Goal: Task Accomplishment & Management: Manage account settings

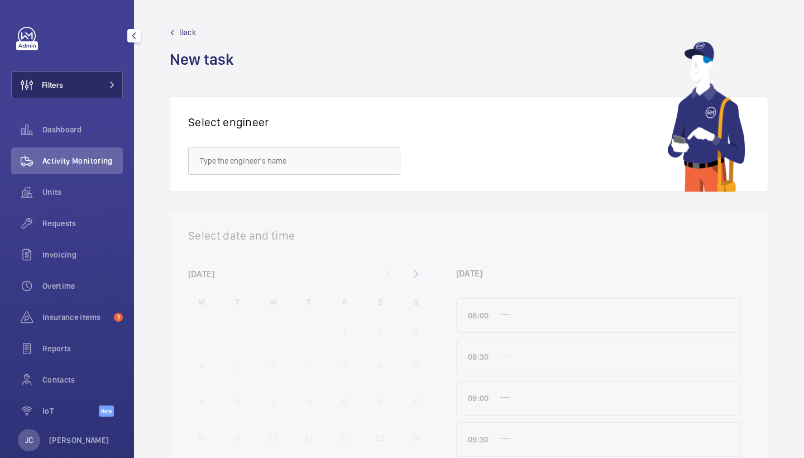
click at [69, 80] on button "Filters" at bounding box center [67, 84] width 112 height 27
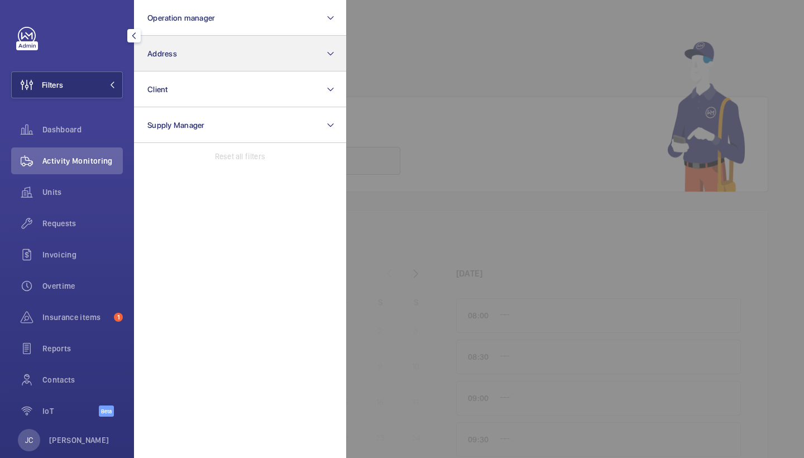
click at [153, 57] on span "Address" at bounding box center [162, 53] width 30 height 9
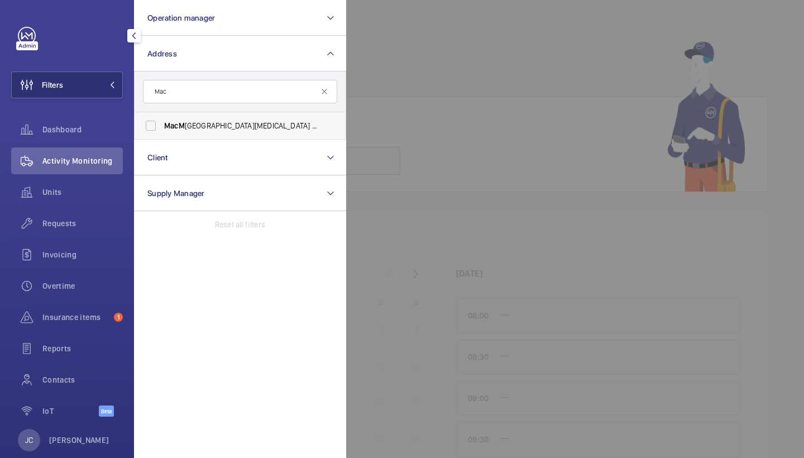
type input "Mac"
click at [227, 120] on label "MacM illan Cancer Centre (UCLH) - Huntley Street, LONDON WC1E 6AG" at bounding box center [231, 125] width 194 height 27
click at [162, 120] on input "MacM illan Cancer Centre (UCLH) - Huntley Street, LONDON WC1E 6AG" at bounding box center [151, 125] width 22 height 22
checkbox input "true"
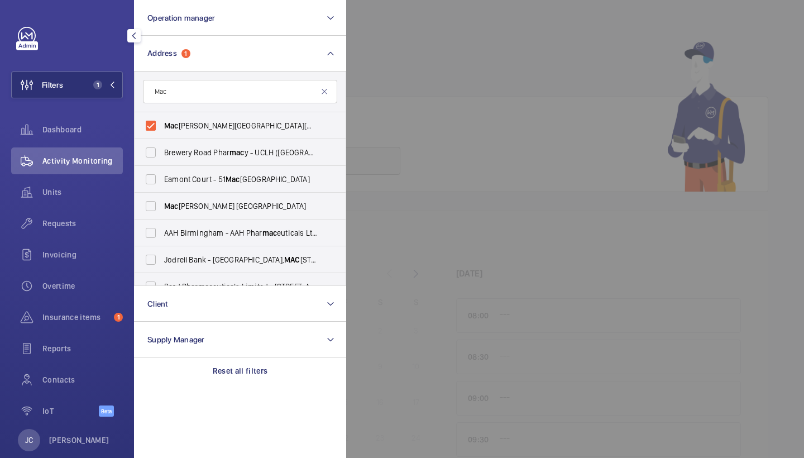
click at [93, 151] on div "Activity Monitoring" at bounding box center [67, 160] width 112 height 27
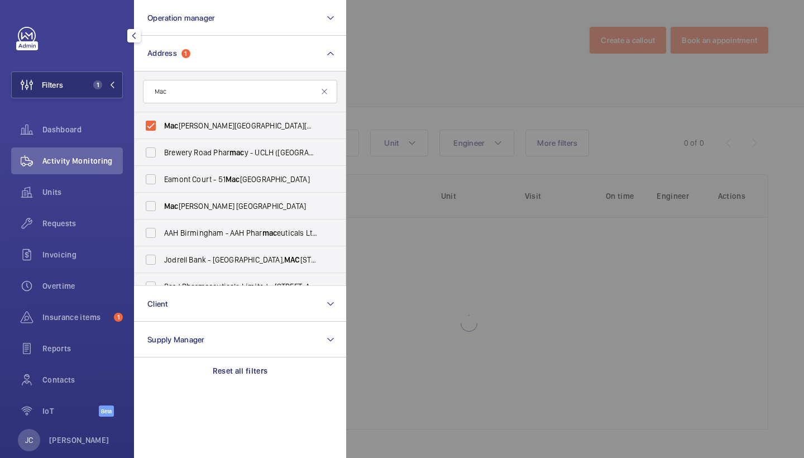
click at [450, 45] on div at bounding box center [748, 229] width 804 height 458
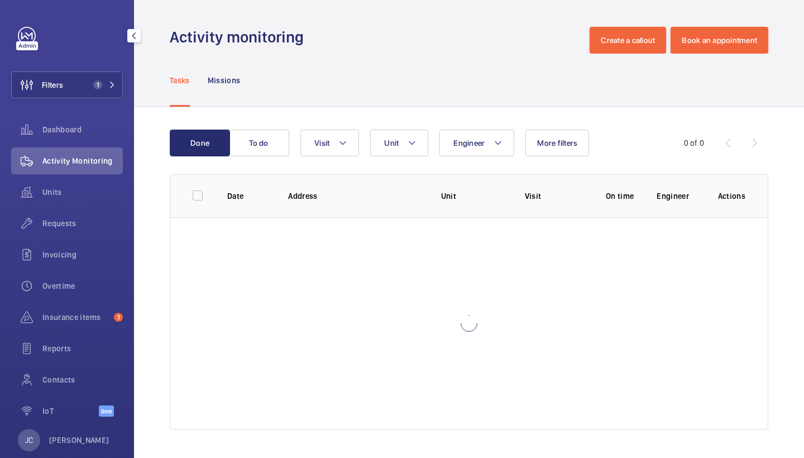
click at [335, 162] on wm-front-table "Done To do Engineer Unit Visit More filters 0 of 0 Date Address Unit Visit On t…" at bounding box center [469, 279] width 598 height 300
click at [342, 157] on wm-front-table "Done To do Engineer Unit Visit More filters 0 of 0 Date Address Unit Visit On t…" at bounding box center [469, 279] width 598 height 300
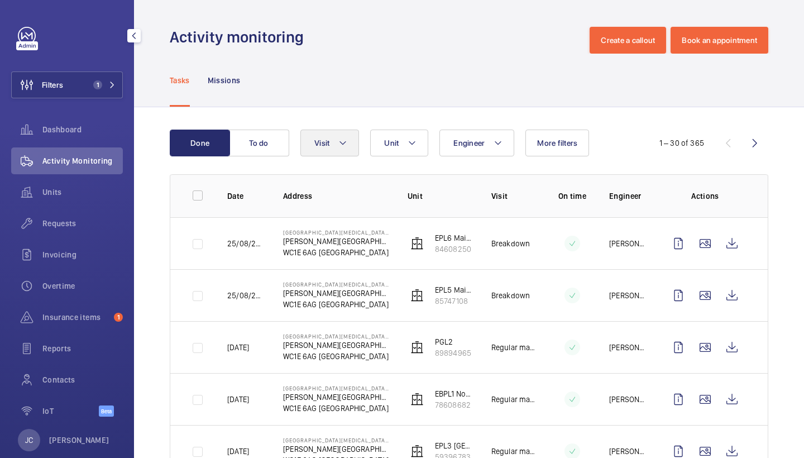
click at [344, 151] on button "Visit" at bounding box center [329, 142] width 59 height 27
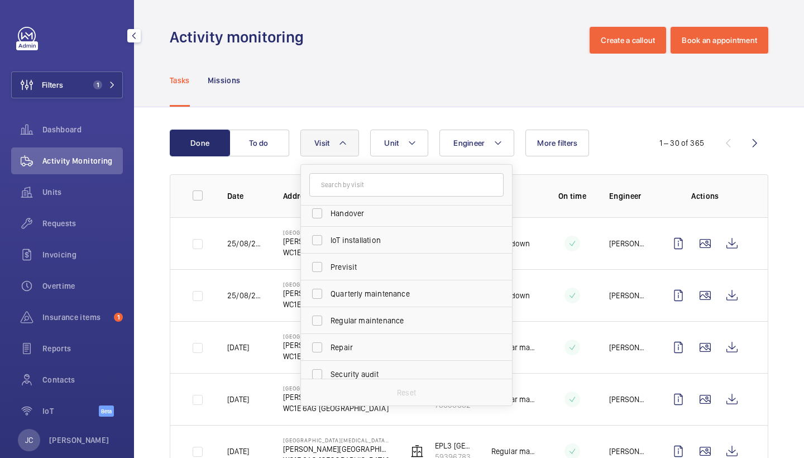
scroll to position [114, 0]
click at [364, 343] on span "Repair" at bounding box center [406, 345] width 153 height 11
click at [328, 343] on input "Repair" at bounding box center [317, 345] width 22 height 22
checkbox input "true"
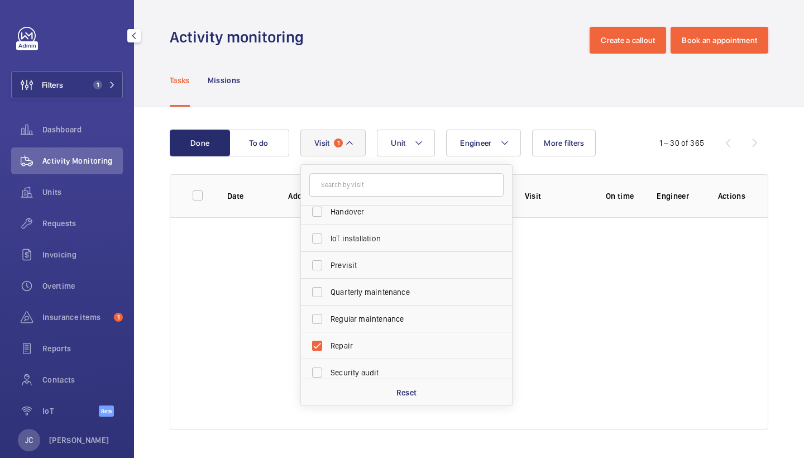
click at [392, 64] on div "Tasks Missions" at bounding box center [469, 80] width 598 height 53
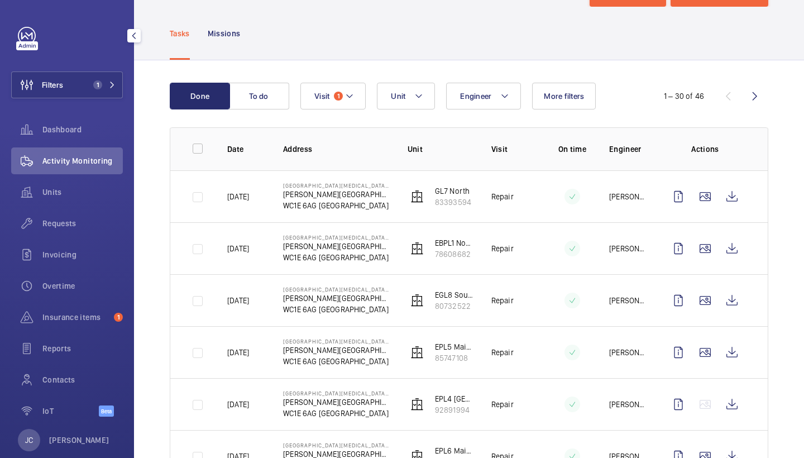
scroll to position [47, 0]
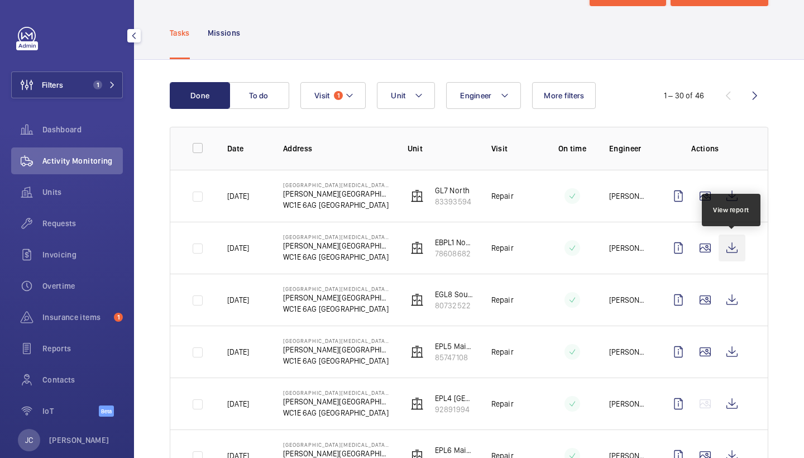
click at [735, 247] on wm-front-icon-button at bounding box center [731, 247] width 27 height 27
click at [71, 221] on span "Requests" at bounding box center [82, 223] width 80 height 11
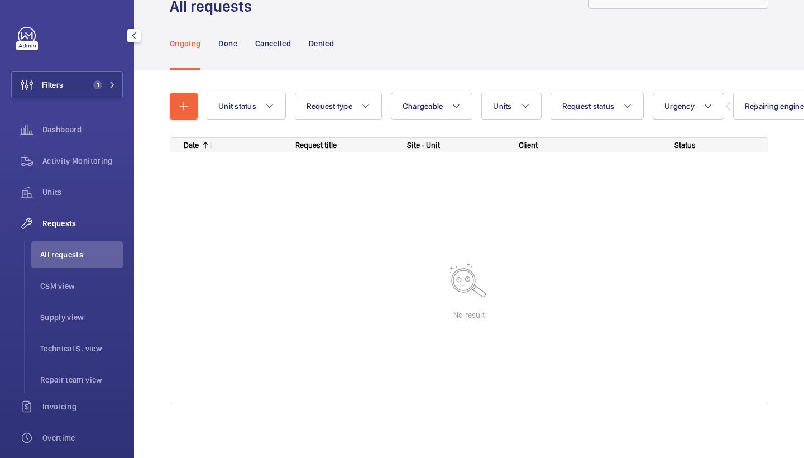
scroll to position [45, 0]
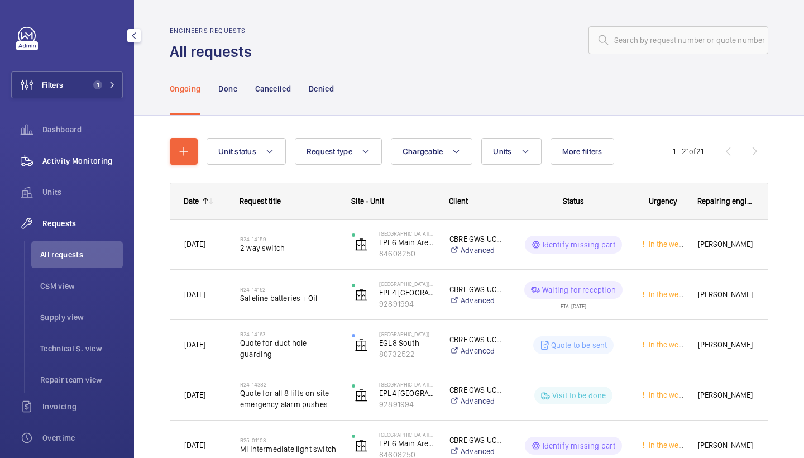
click at [83, 162] on span "Activity Monitoring" at bounding box center [82, 160] width 80 height 11
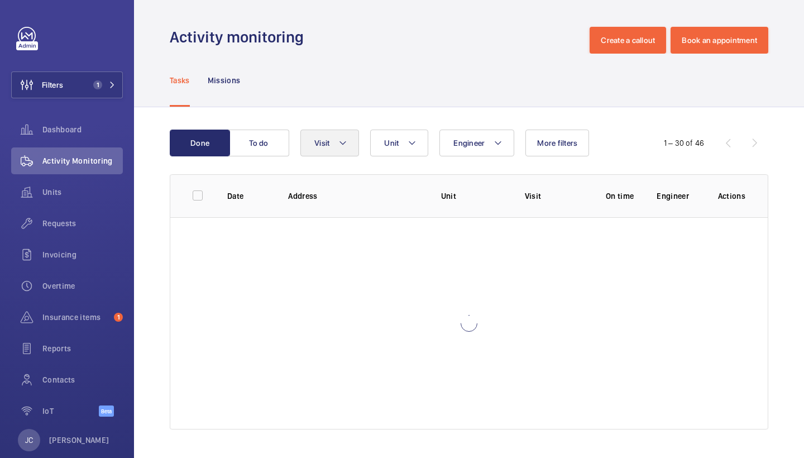
click at [333, 149] on button "Visit" at bounding box center [329, 142] width 59 height 27
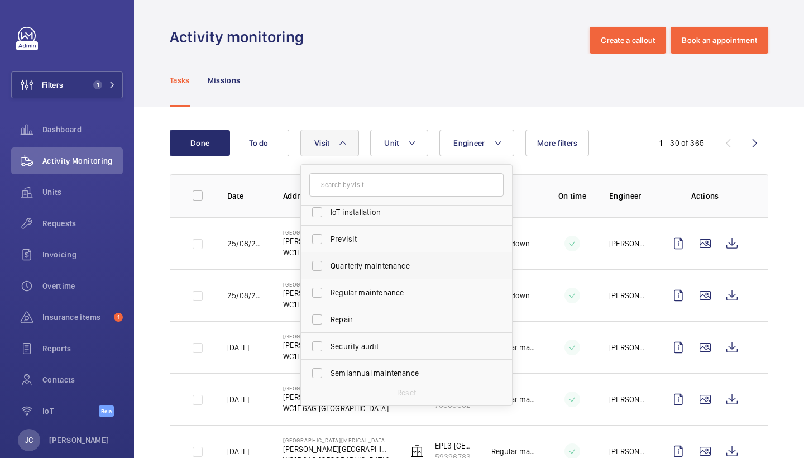
scroll to position [143, 0]
click at [381, 318] on span "Repair" at bounding box center [406, 316] width 153 height 11
click at [328, 318] on input "Repair" at bounding box center [317, 316] width 22 height 22
checkbox input "true"
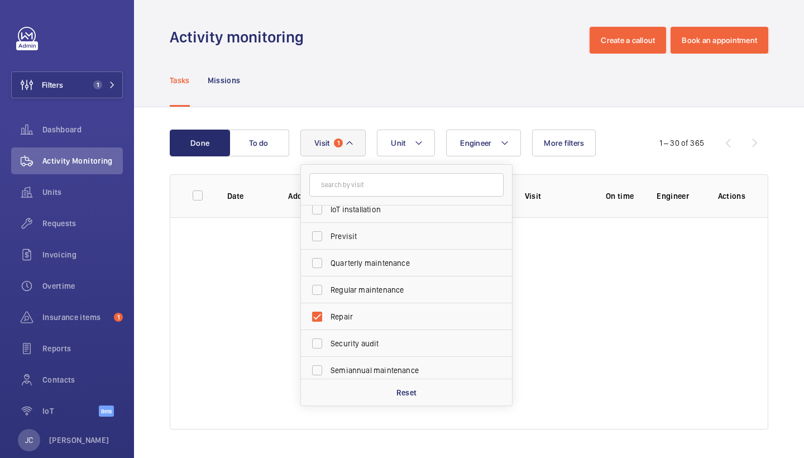
click at [389, 48] on div "Activity monitoring Create a callout Book an appointment" at bounding box center [469, 40] width 598 height 27
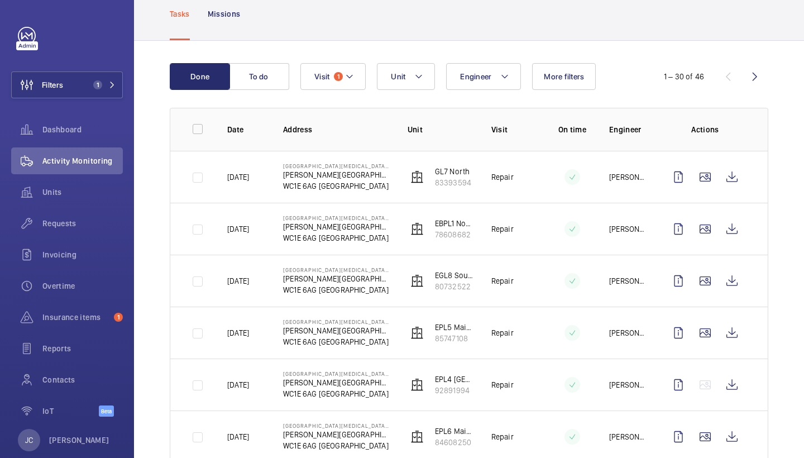
scroll to position [68, 0]
click at [83, 225] on span "Requests" at bounding box center [82, 223] width 80 height 11
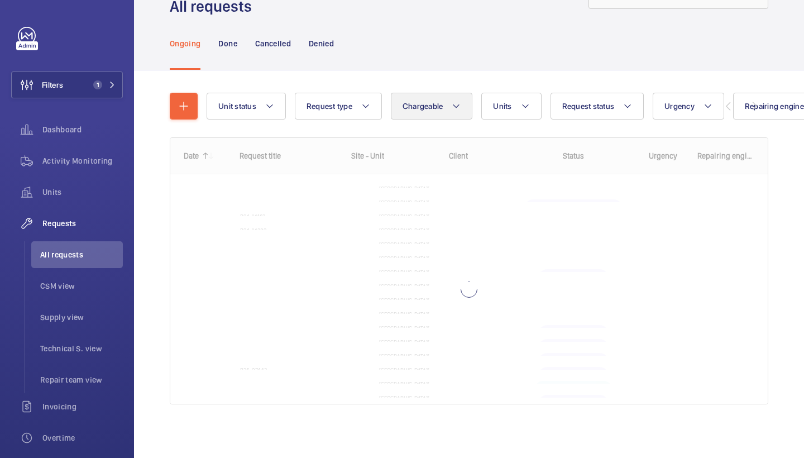
scroll to position [45, 0]
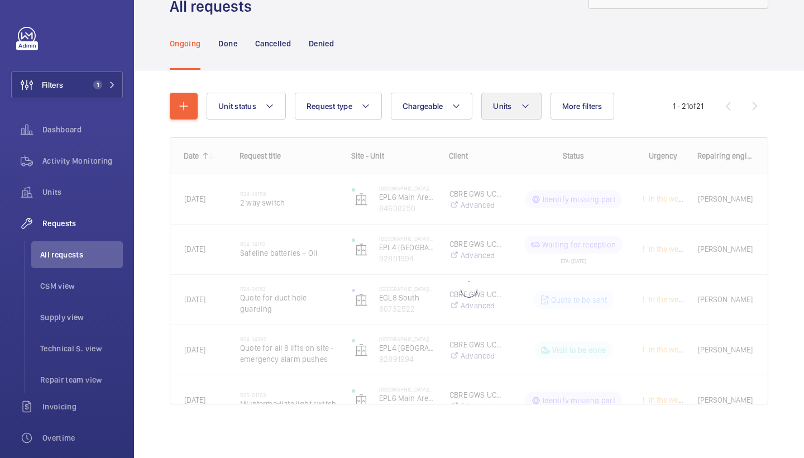
click at [507, 109] on span "Units" at bounding box center [502, 106] width 18 height 9
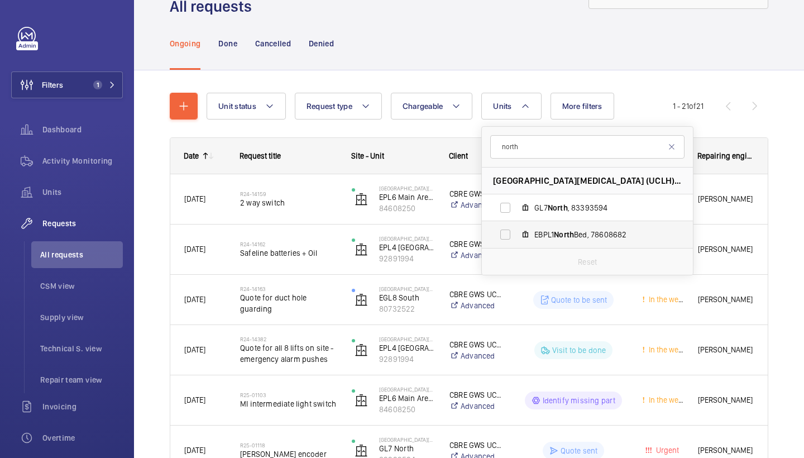
type input "north"
click at [580, 237] on span "EBPL1 North Bed, 78608682" at bounding box center [598, 234] width 129 height 11
click at [516, 237] on input "EBPL1 North Bed, 78608682" at bounding box center [505, 234] width 22 height 22
checkbox input "true"
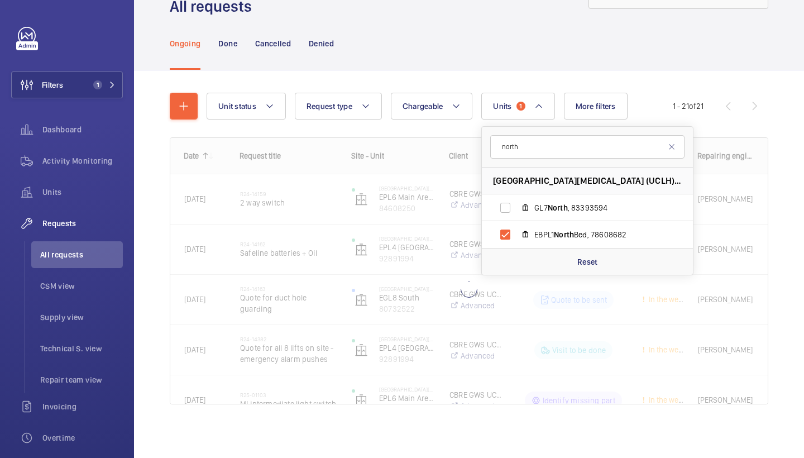
click at [524, 70] on div "Ongoing Done Cancelled Denied" at bounding box center [469, 44] width 670 height 54
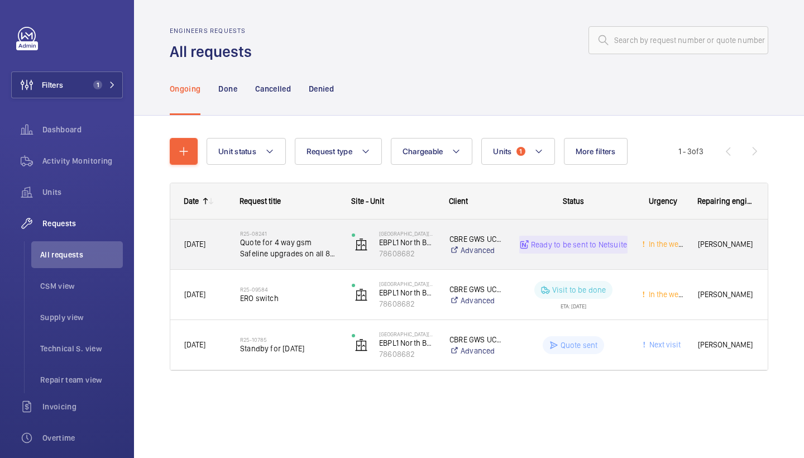
click at [295, 232] on h2 "R25-08241" at bounding box center [288, 233] width 97 height 7
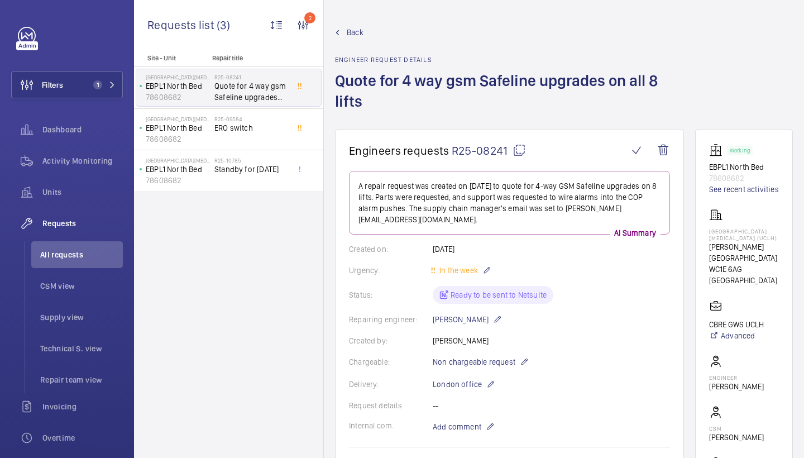
click at [345, 33] on link "Back" at bounding box center [510, 32] width 350 height 11
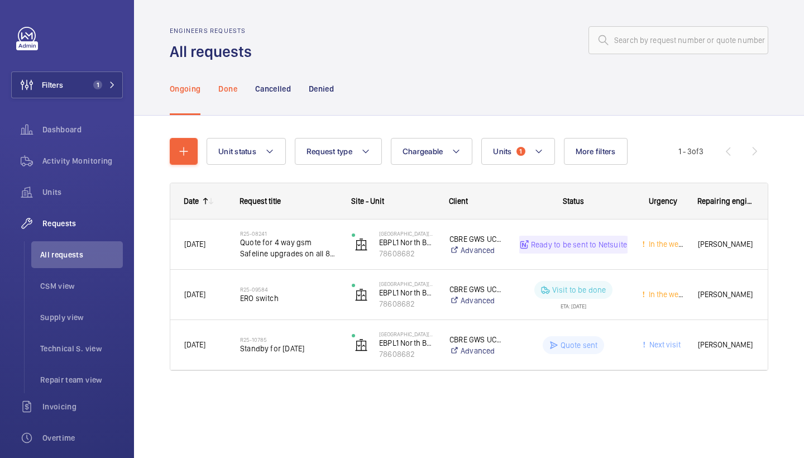
click at [229, 85] on p "Done" at bounding box center [227, 88] width 18 height 11
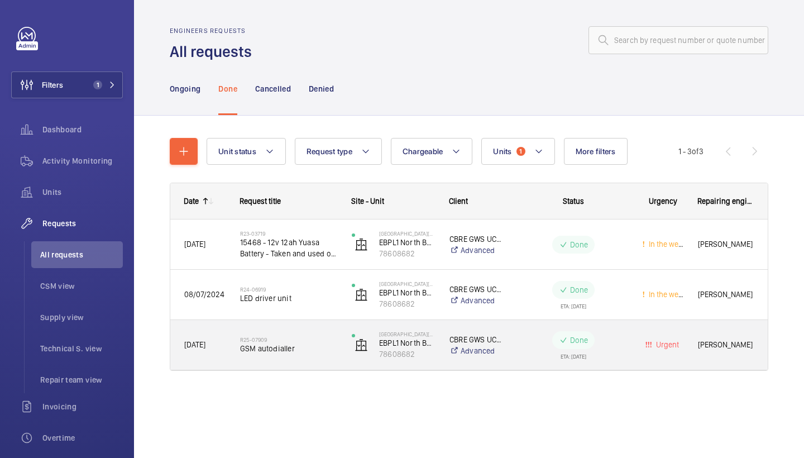
click at [320, 357] on div "R25-07909 GSM autodialler" at bounding box center [288, 345] width 97 height 32
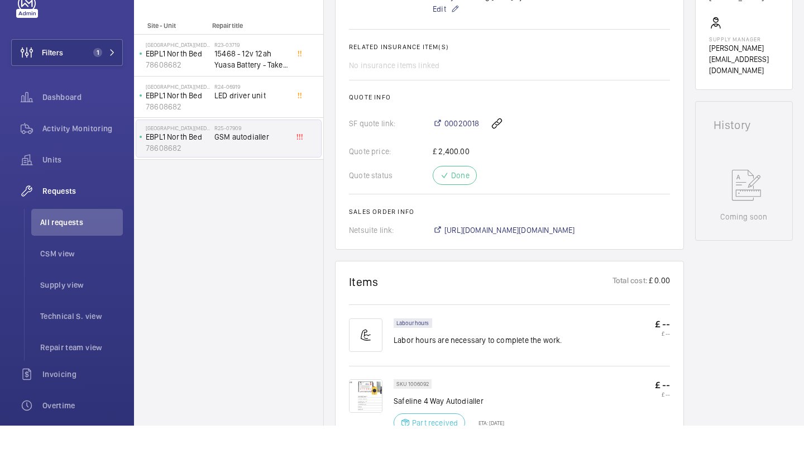
scroll to position [197, 0]
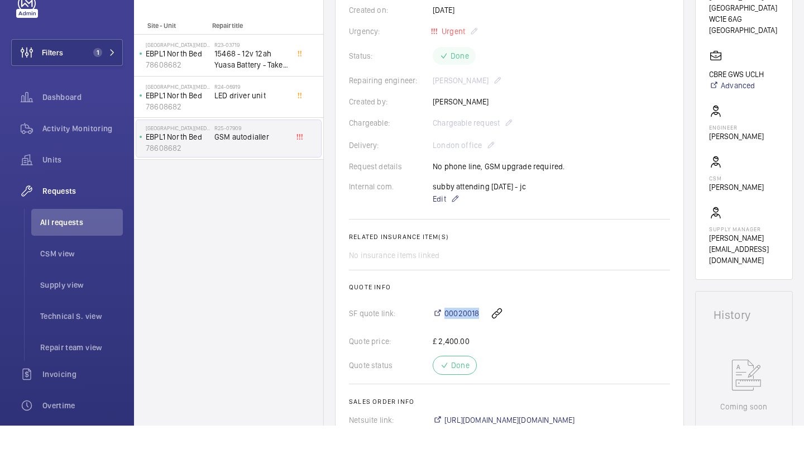
drag, startPoint x: 422, startPoint y: 317, endPoint x: 479, endPoint y: 316, distance: 56.9
click at [479, 332] on div "SF quote link: 00020018" at bounding box center [509, 345] width 321 height 27
copy div "00020018"
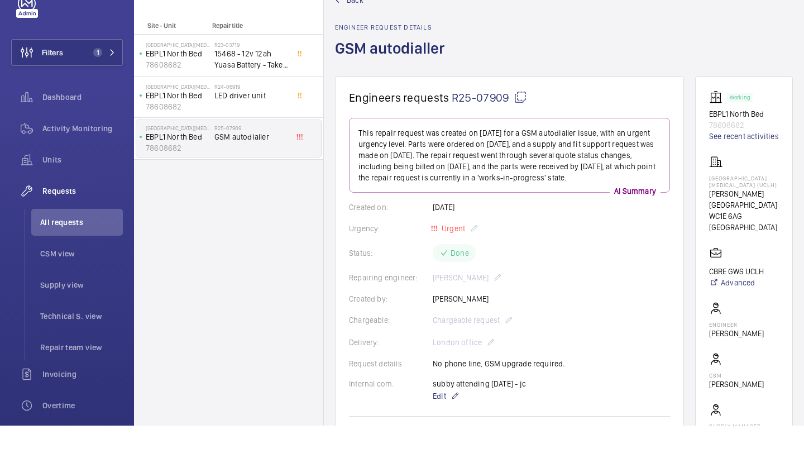
scroll to position [0, 0]
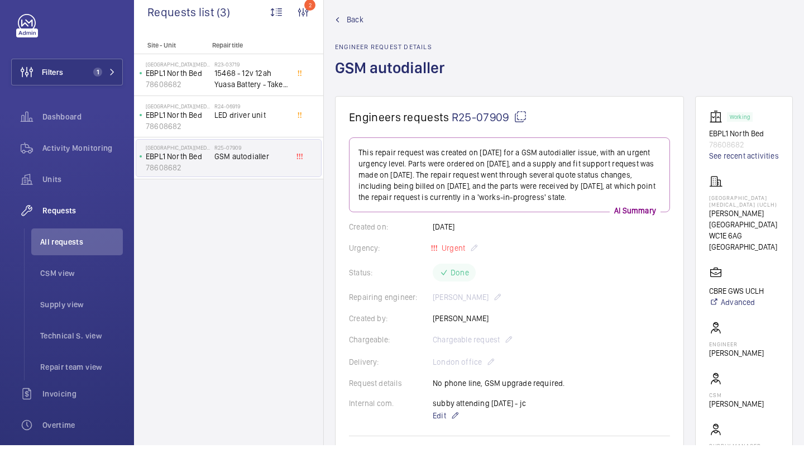
click at [359, 27] on span "Back" at bounding box center [355, 32] width 17 height 11
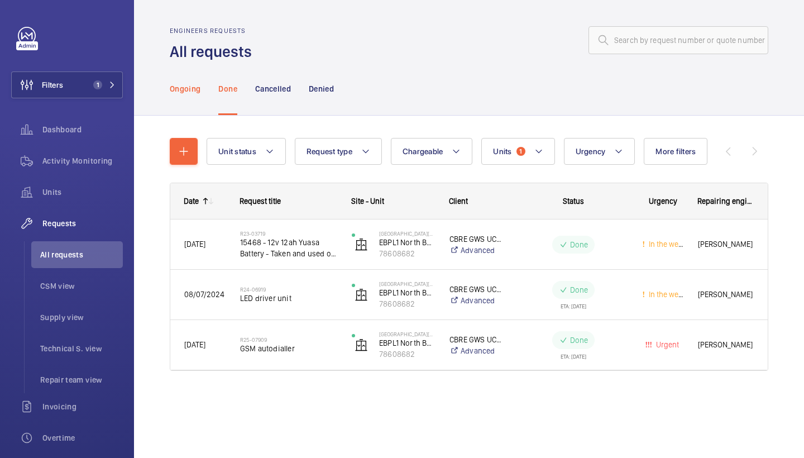
click at [198, 91] on p "Ongoing" at bounding box center [185, 88] width 31 height 11
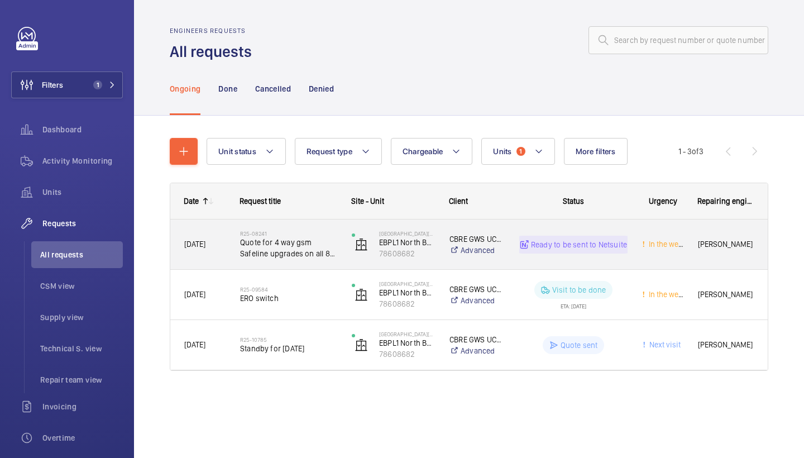
click at [288, 245] on span "Quote for 4 way gsm Safeline upgrades on all 8 lifts" at bounding box center [288, 248] width 97 height 22
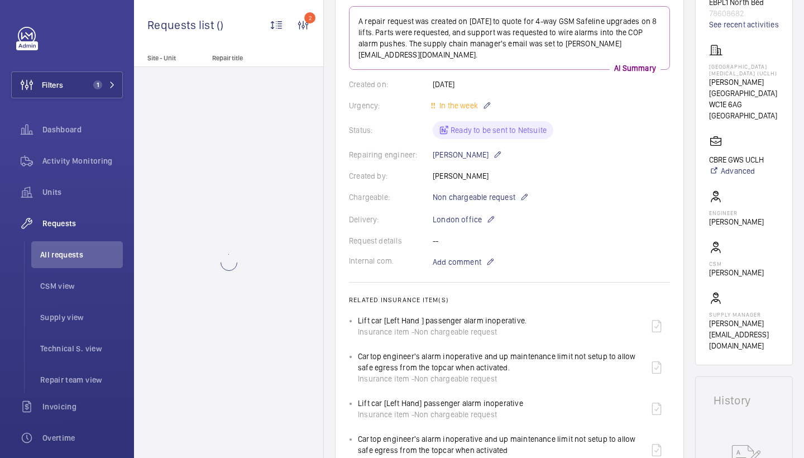
scroll to position [222, 0]
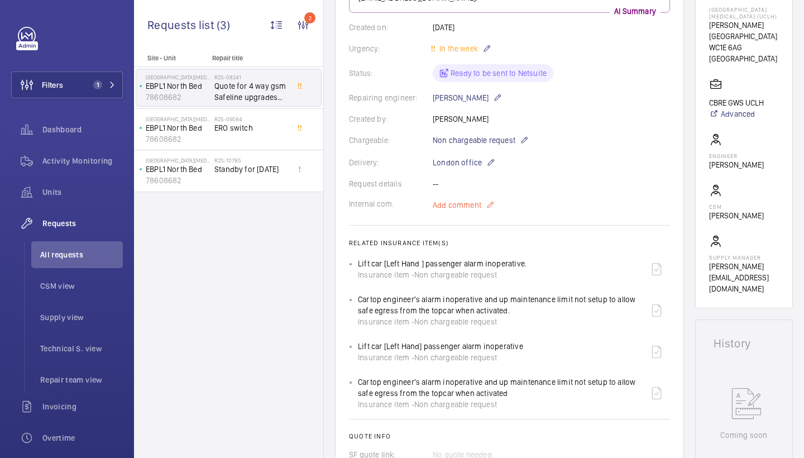
click at [469, 199] on span "Add comment" at bounding box center [456, 204] width 49 height 11
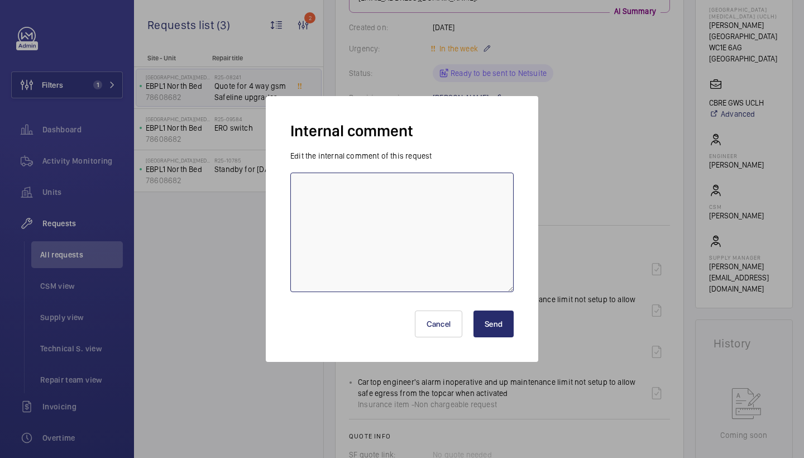
click at [445, 263] on textarea at bounding box center [401, 231] width 223 height 119
paste textarea "00020018"
type textarea "safeline quoted and completed - 00020018"
click at [494, 328] on button "Send" at bounding box center [493, 323] width 40 height 27
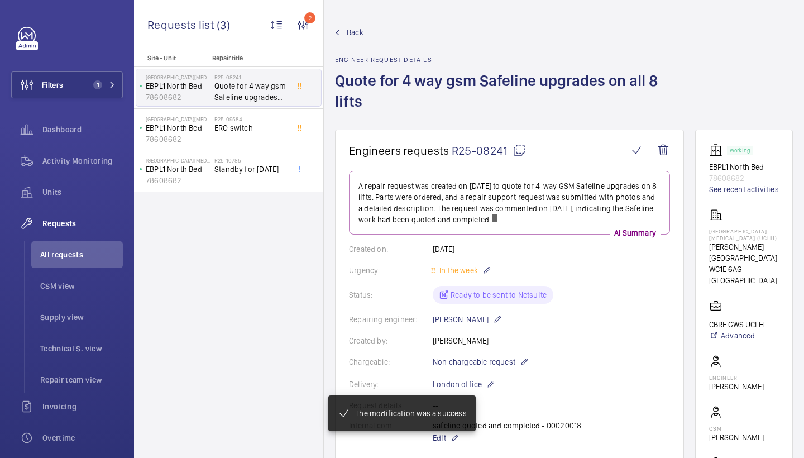
click at [474, 364] on span "Non chargeable request" at bounding box center [473, 361] width 83 height 11
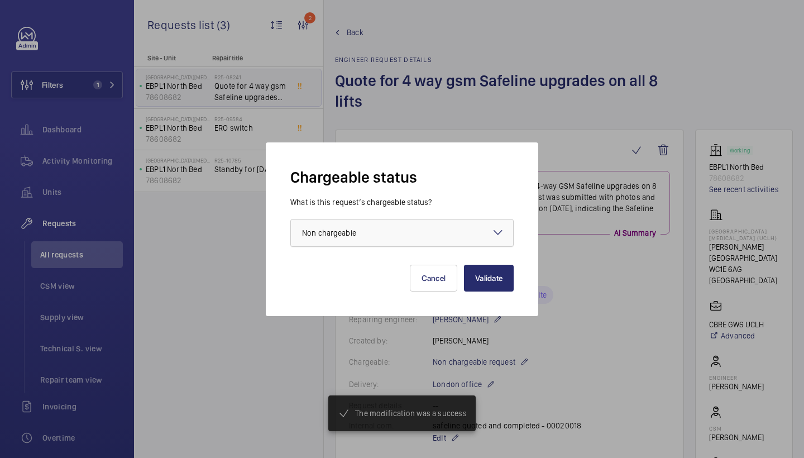
click at [437, 228] on div at bounding box center [402, 232] width 222 height 27
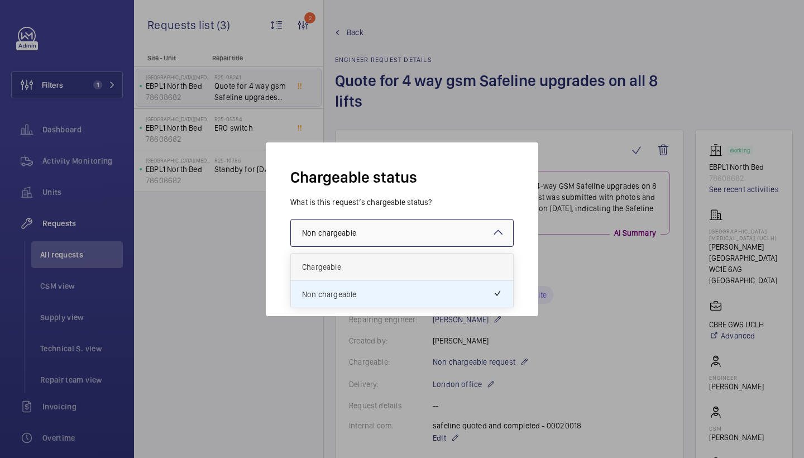
click at [372, 262] on span "Chargeable" at bounding box center [402, 266] width 200 height 11
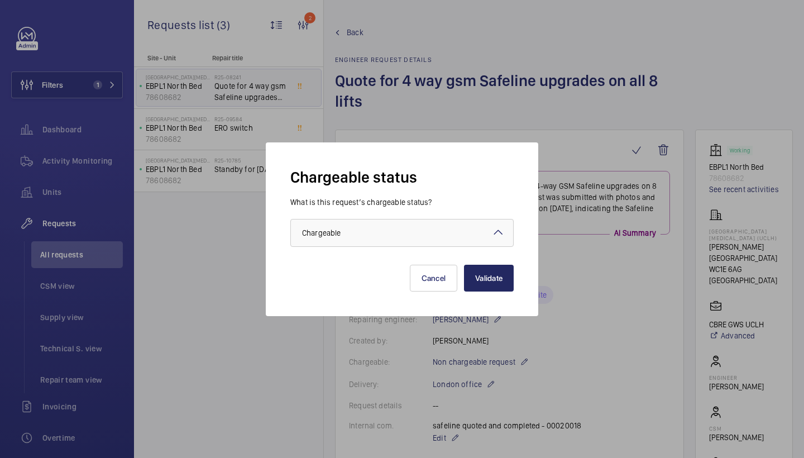
click at [469, 272] on button "Validate" at bounding box center [489, 277] width 50 height 27
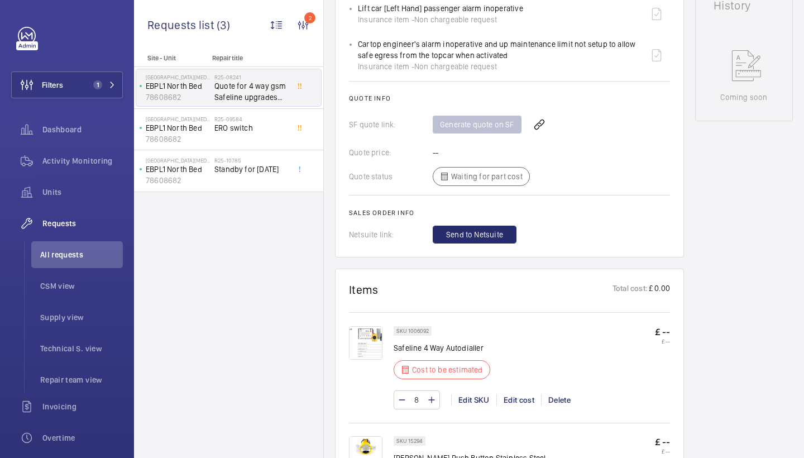
scroll to position [782, 0]
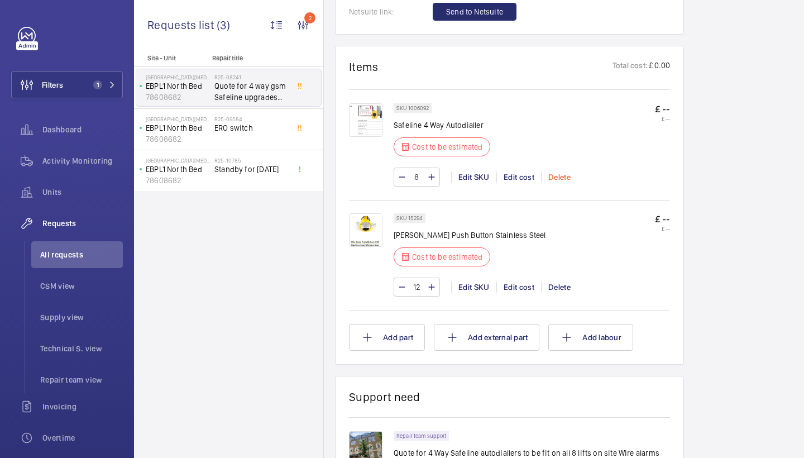
click at [557, 179] on div "Delete" at bounding box center [559, 176] width 36 height 11
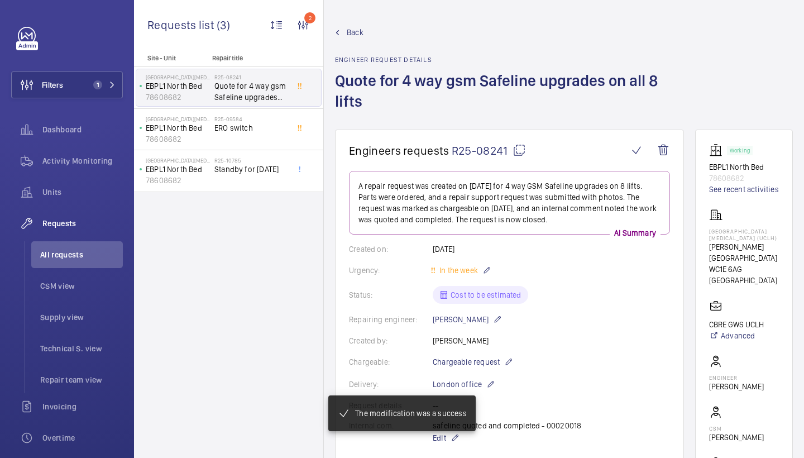
scroll to position [0, 0]
click at [351, 39] on div "Back Engineer request details Quote for 4 way gsm Safeline upgrades on all 8 li…" at bounding box center [510, 78] width 350 height 103
click at [352, 35] on span "Back" at bounding box center [355, 32] width 17 height 11
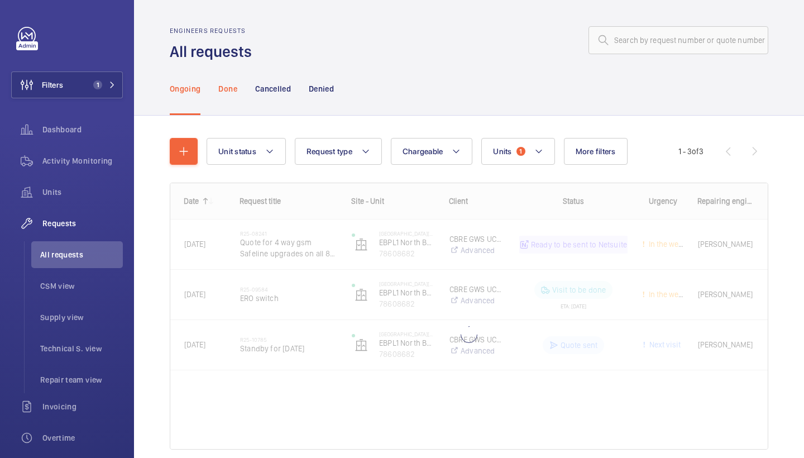
click at [223, 83] on p "Done" at bounding box center [227, 88] width 18 height 11
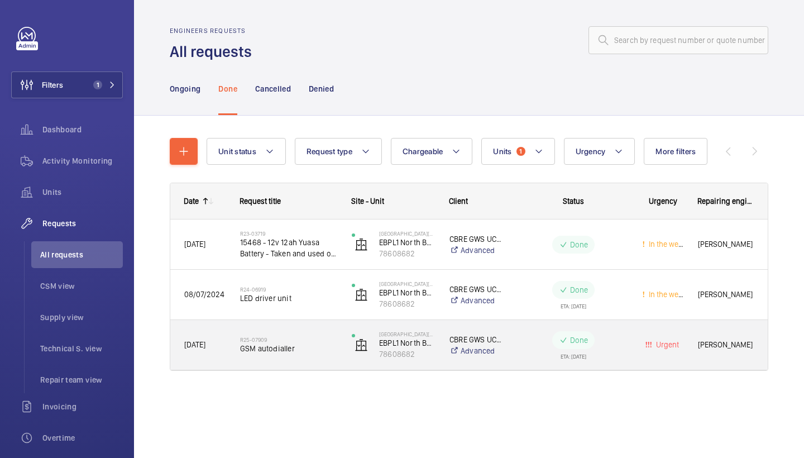
click at [278, 354] on div "R25-07909 GSM autodialler" at bounding box center [288, 345] width 97 height 32
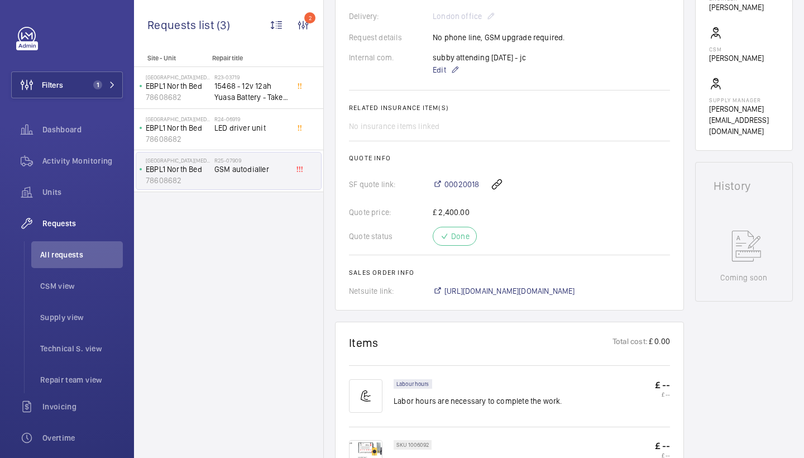
scroll to position [348, 0]
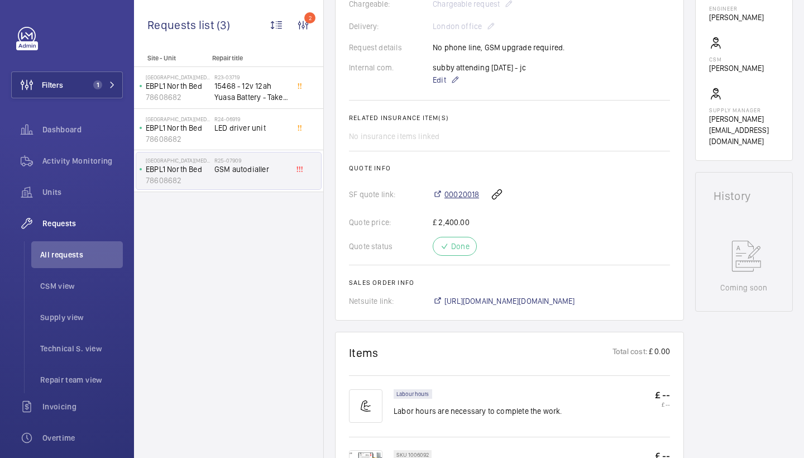
click at [469, 198] on span "00020018" at bounding box center [461, 194] width 35 height 11
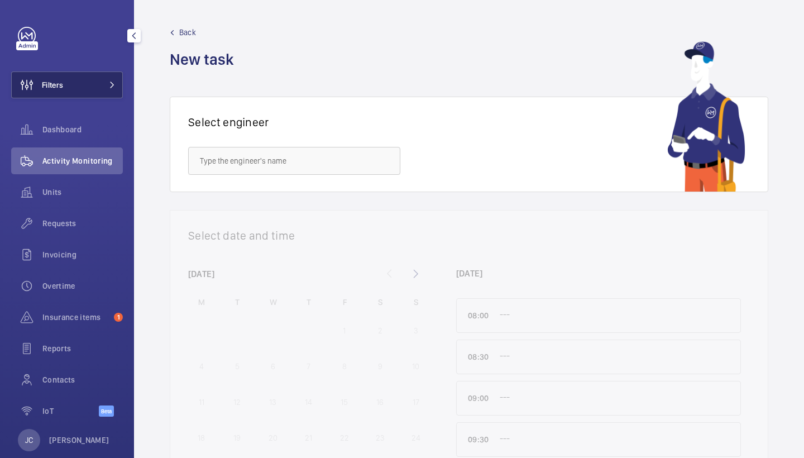
click at [82, 78] on button "Filters" at bounding box center [67, 84] width 112 height 27
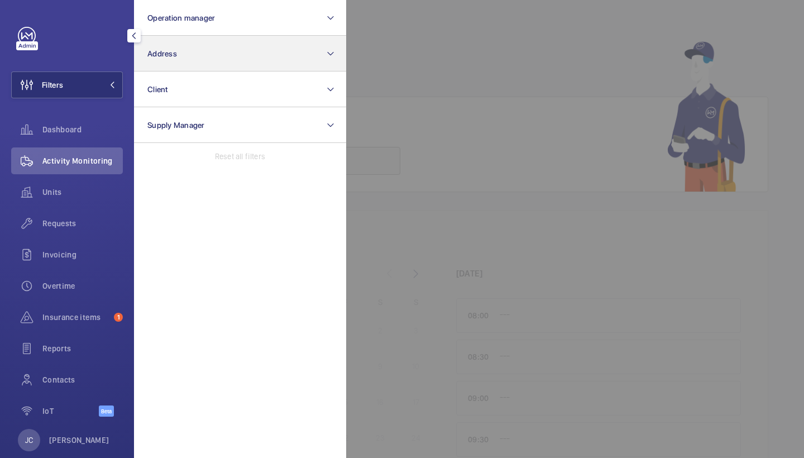
click at [147, 63] on button "Address" at bounding box center [240, 54] width 212 height 36
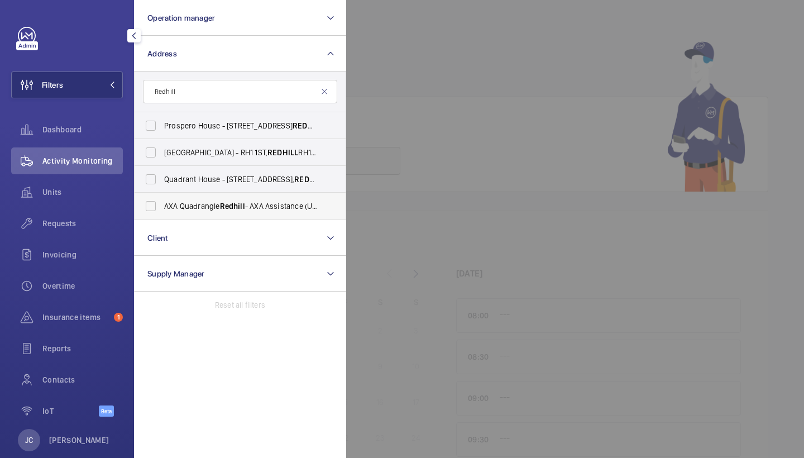
type input "Redhill"
click at [263, 210] on span "AXA Quadrangle Redhill - AXA Assistance (UK) Ltd., REDHILL RH1 1PR" at bounding box center [240, 205] width 153 height 11
click at [162, 210] on input "AXA Quadrangle Redhill - AXA Assistance (UK) Ltd., REDHILL RH1 1PR" at bounding box center [151, 206] width 22 height 22
checkbox input "true"
click at [204, 178] on span "Quadrant House - 1 Princess Way, REDHILL RH1 1FN" at bounding box center [240, 179] width 153 height 11
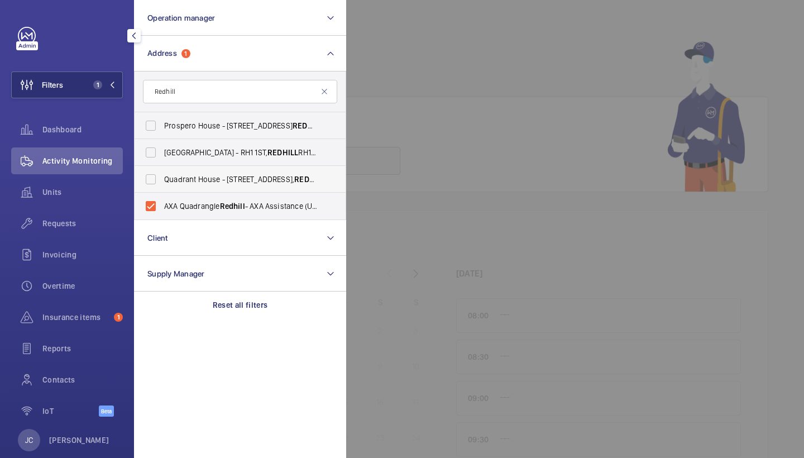
click at [162, 178] on input "Quadrant House - 1 Princess Way, REDHILL RH1 1FN" at bounding box center [151, 179] width 22 height 22
checkbox input "true"
click at [210, 157] on span "The Belfry Shopping Centre - RH1 1ST, REDHILL RH1 1ST" at bounding box center [240, 152] width 153 height 11
click at [162, 157] on input "The Belfry Shopping Centre - RH1 1ST, REDHILL RH1 1ST" at bounding box center [151, 152] width 22 height 22
checkbox input "true"
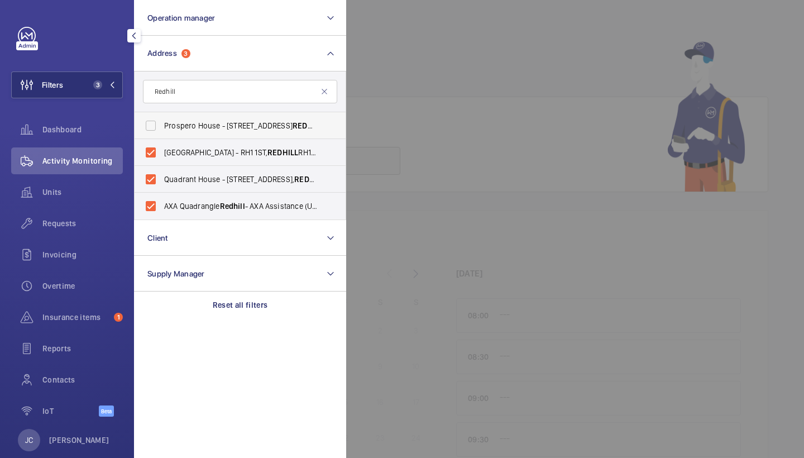
click at [210, 126] on span "Prospero House - 73 London Rd, REDHILL RH1 1LQ" at bounding box center [240, 125] width 153 height 11
click at [162, 126] on input "Prospero House - 73 London Rd, REDHILL RH1 1LQ" at bounding box center [151, 125] width 22 height 22
checkbox input "true"
click at [81, 225] on span "Requests" at bounding box center [82, 223] width 80 height 11
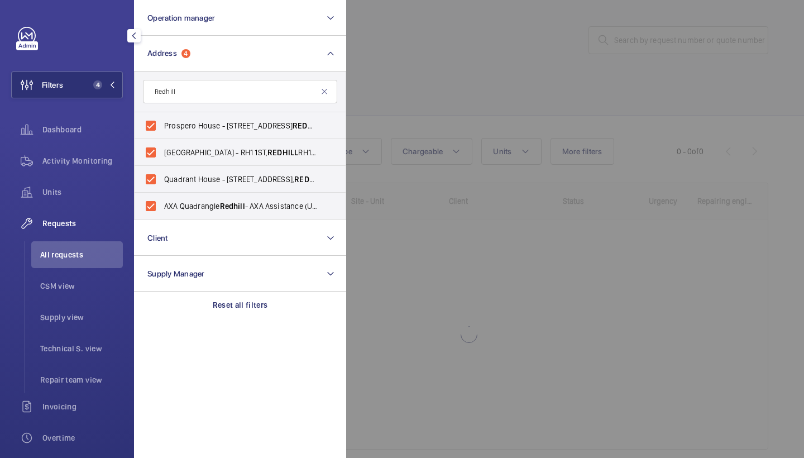
click at [546, 130] on div at bounding box center [748, 229] width 804 height 458
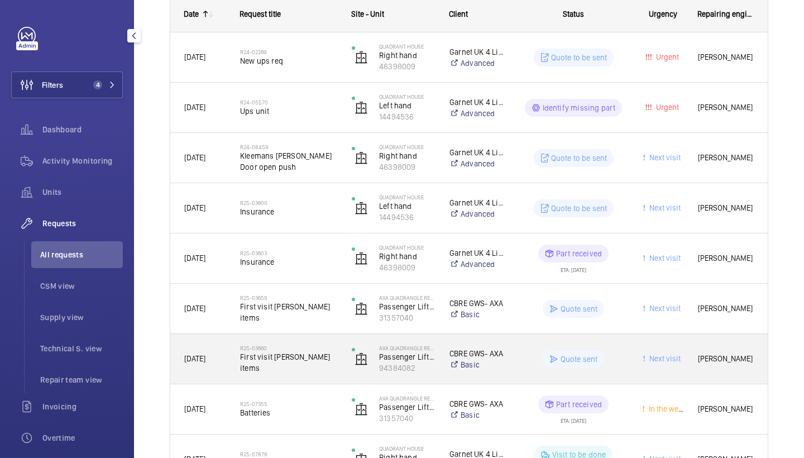
scroll to position [218, 0]
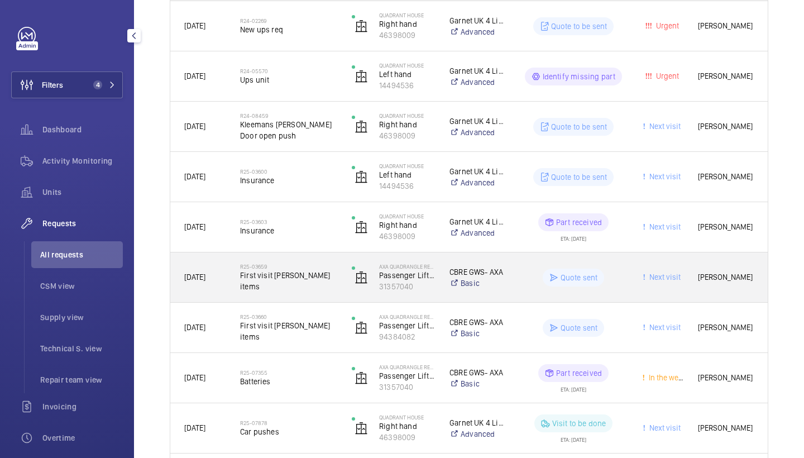
click at [310, 291] on div "R25-03659 First visit delap items" at bounding box center [288, 277] width 97 height 32
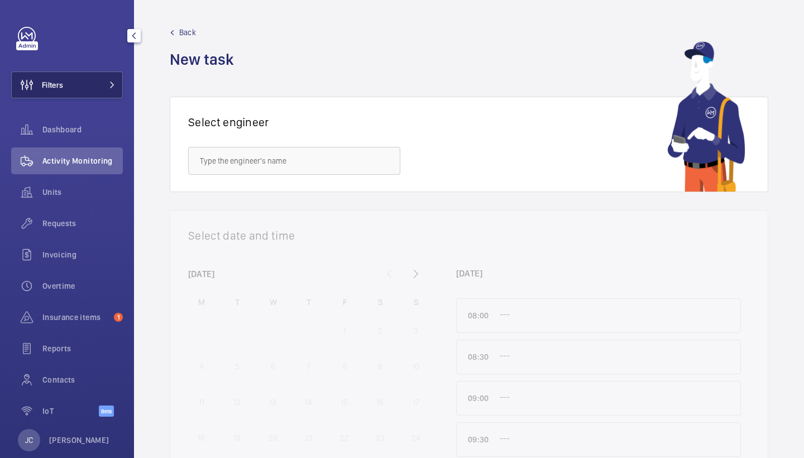
click at [99, 93] on button "Filters" at bounding box center [67, 84] width 112 height 27
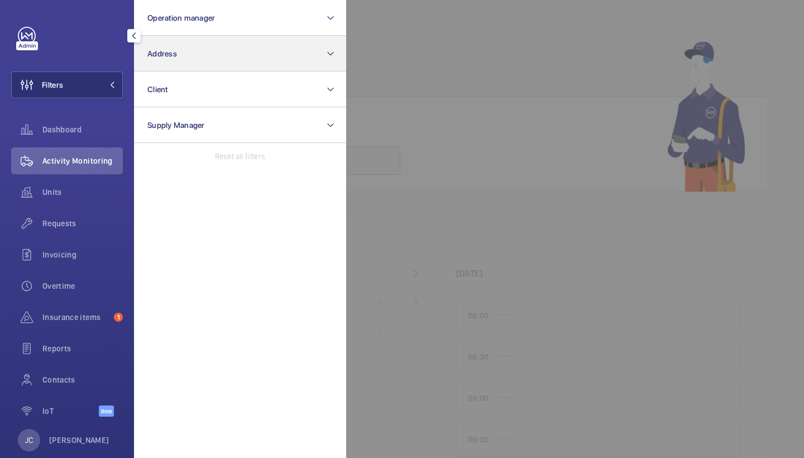
click at [202, 56] on button "Address" at bounding box center [240, 54] width 212 height 36
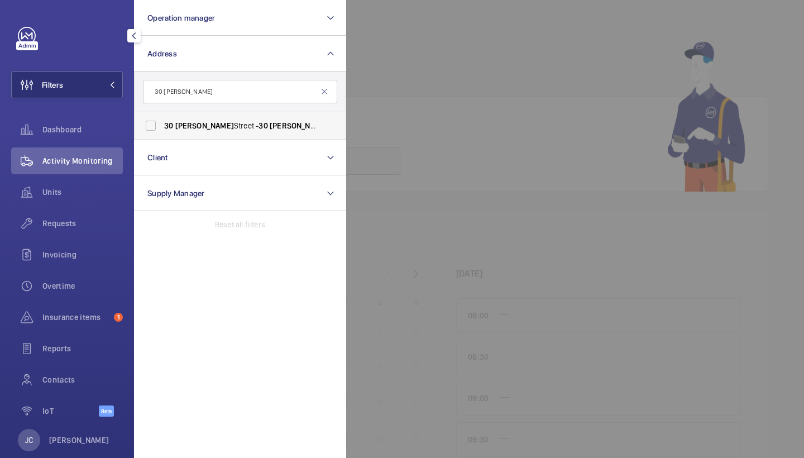
type input "30 coleman"
click at [223, 123] on span "30 Coleman Street - 30 Coleman St, LONDON EC2R 5AL" at bounding box center [240, 125] width 153 height 11
click at [162, 123] on input "30 Coleman Street - 30 Coleman St, LONDON EC2R 5AL" at bounding box center [151, 125] width 22 height 22
checkbox input "true"
click at [55, 222] on span "Requests" at bounding box center [82, 223] width 80 height 11
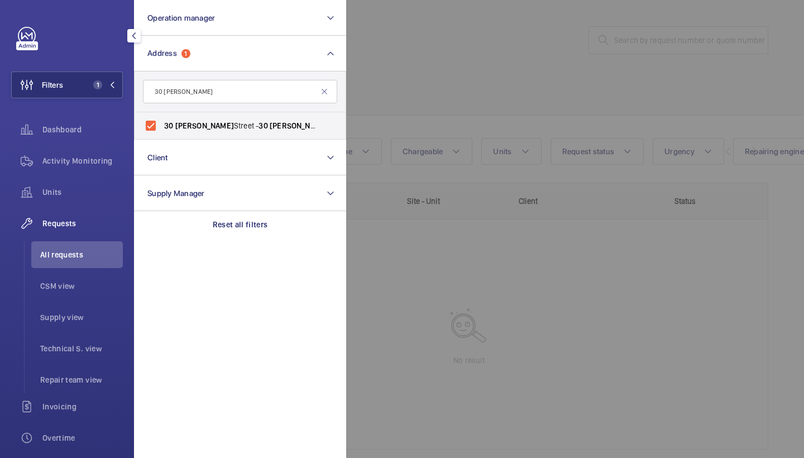
click at [422, 136] on div at bounding box center [748, 229] width 804 height 458
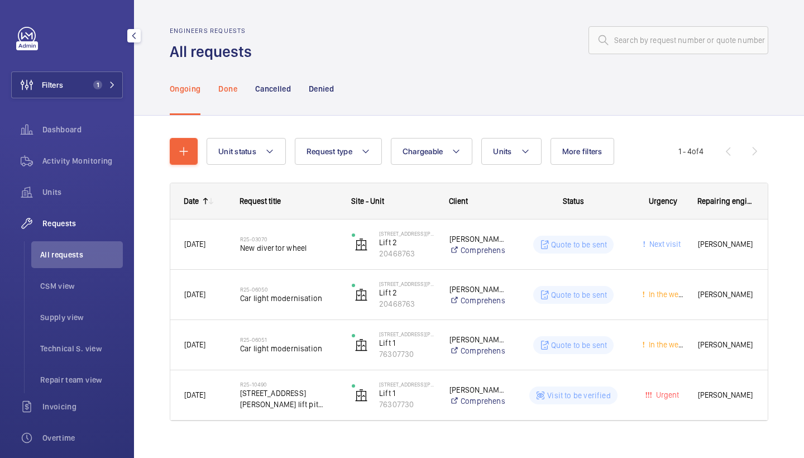
click at [224, 91] on p "Done" at bounding box center [227, 88] width 18 height 11
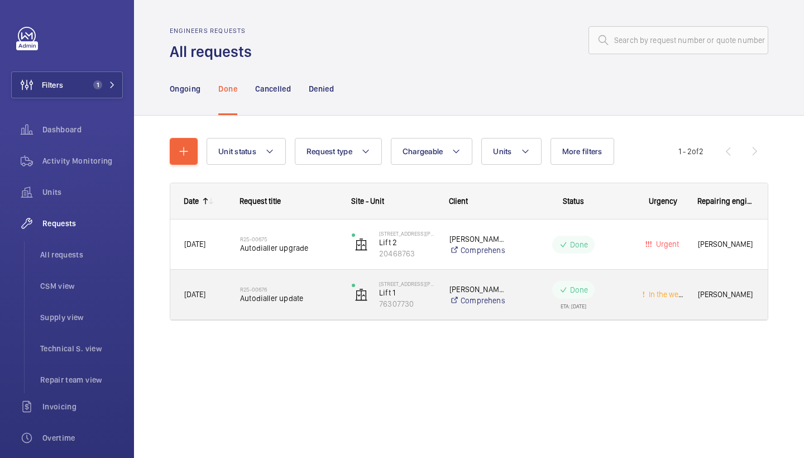
click at [285, 284] on div "R25-00676 Autodialler update" at bounding box center [288, 294] width 97 height 32
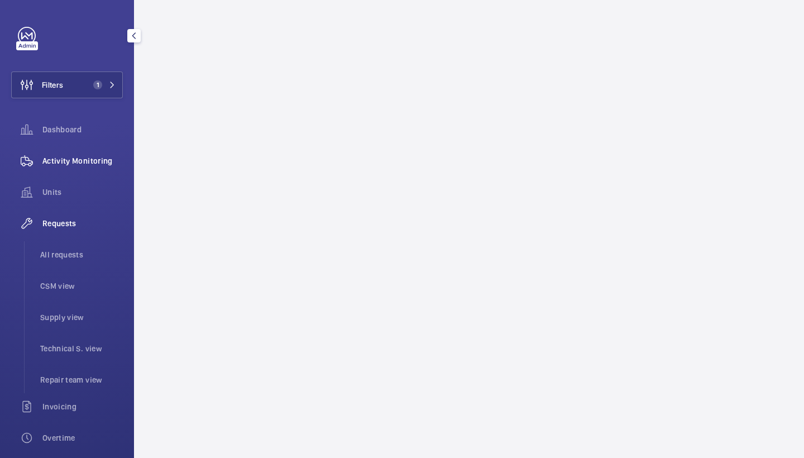
click at [95, 160] on span "Activity Monitoring" at bounding box center [82, 160] width 80 height 11
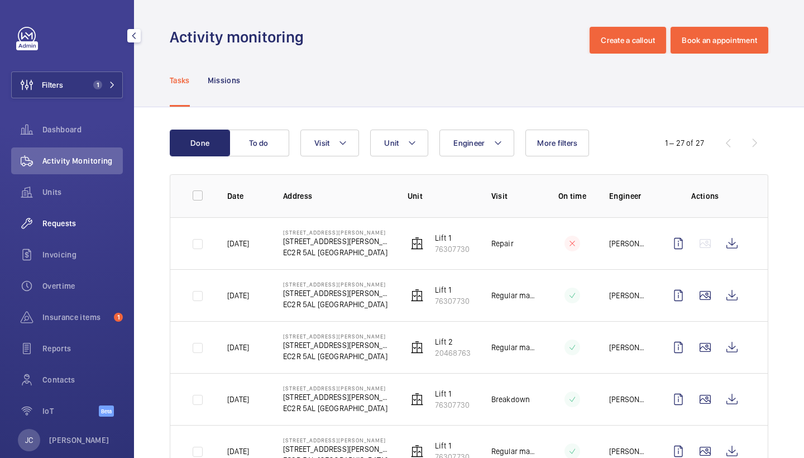
click at [84, 224] on span "Requests" at bounding box center [82, 223] width 80 height 11
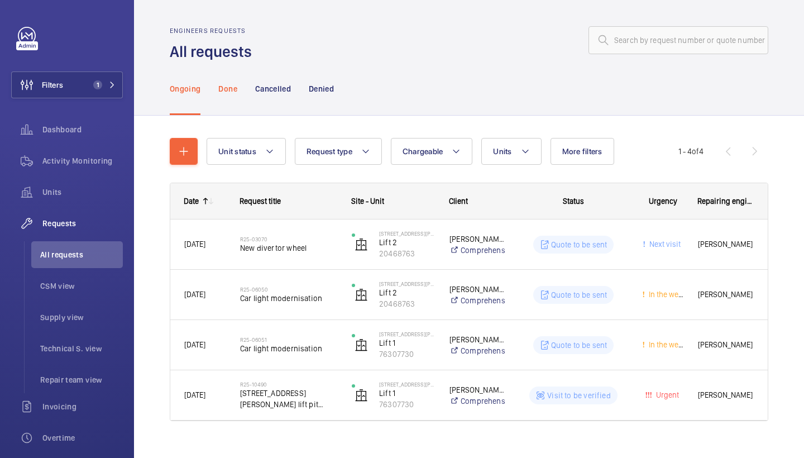
click at [230, 100] on div "Done" at bounding box center [227, 88] width 18 height 53
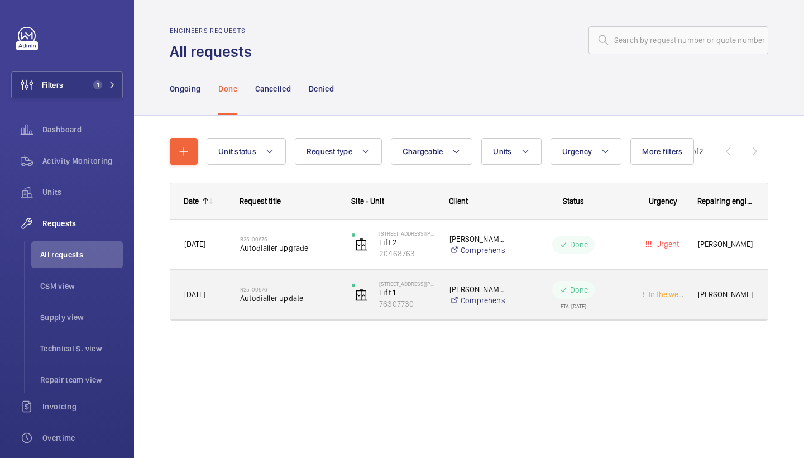
click at [295, 294] on span "Autodialler update" at bounding box center [288, 297] width 97 height 11
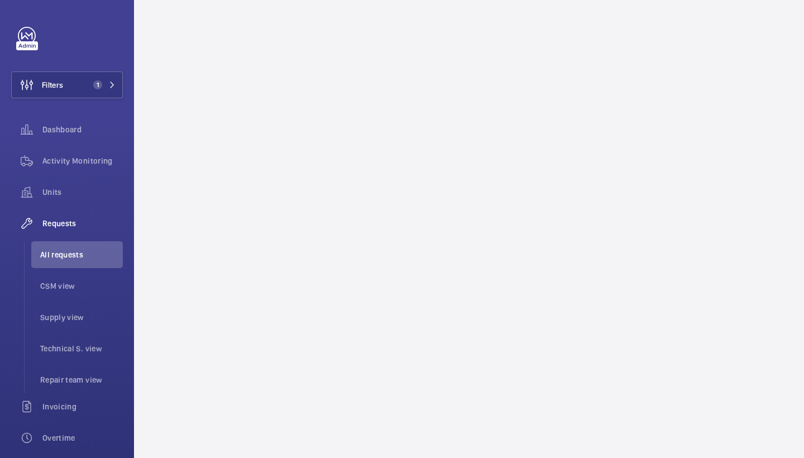
drag, startPoint x: 474, startPoint y: 8, endPoint x: 498, endPoint y: 50, distance: 47.8
click at [498, 50] on wm-front-async-data-loader at bounding box center [469, 229] width 670 height 458
click at [552, 182] on wm-front-async-data-loader at bounding box center [469, 229] width 670 height 458
click at [75, 197] on span "Units" at bounding box center [82, 191] width 80 height 11
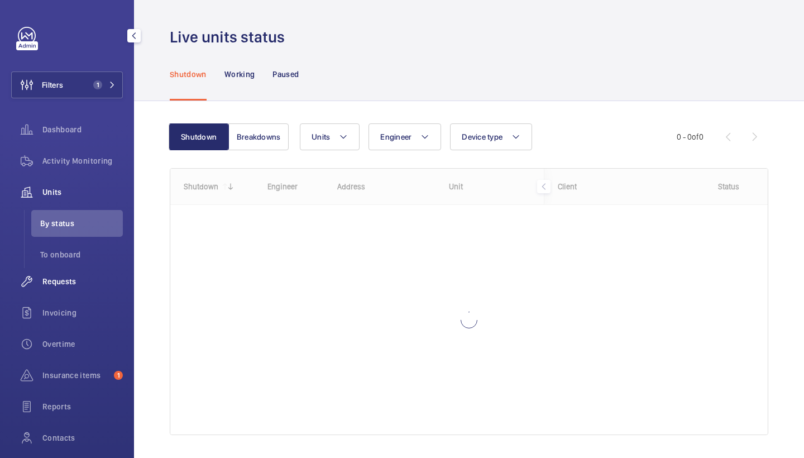
click at [61, 278] on span "Requests" at bounding box center [82, 281] width 80 height 11
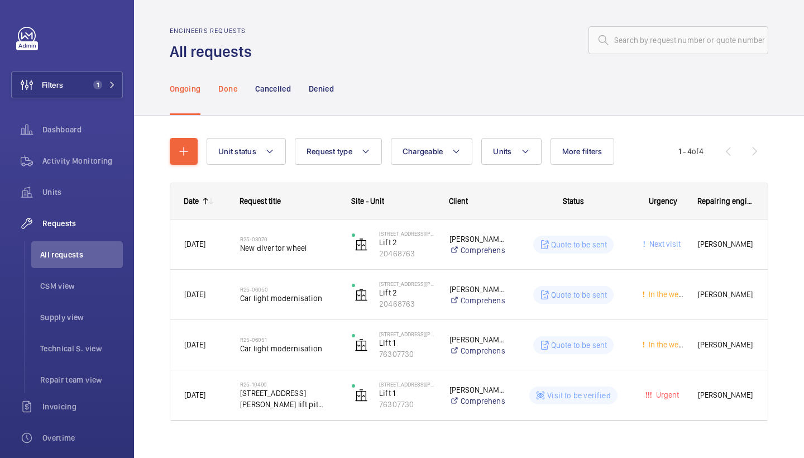
click at [228, 91] on p "Done" at bounding box center [227, 88] width 18 height 11
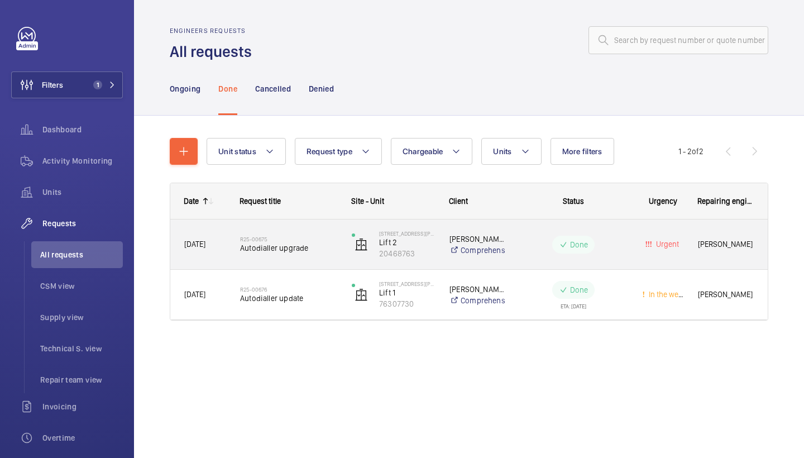
click at [316, 254] on div "R25-00675 Autodialler upgrade" at bounding box center [288, 244] width 97 height 32
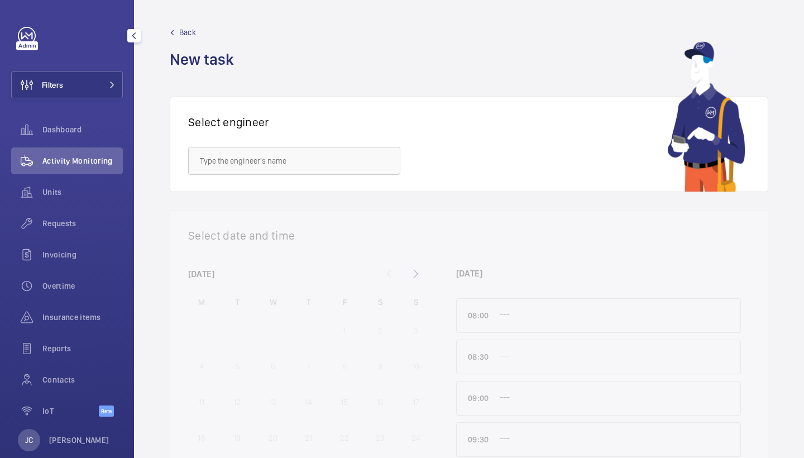
click at [79, 94] on button "Filters" at bounding box center [67, 84] width 112 height 27
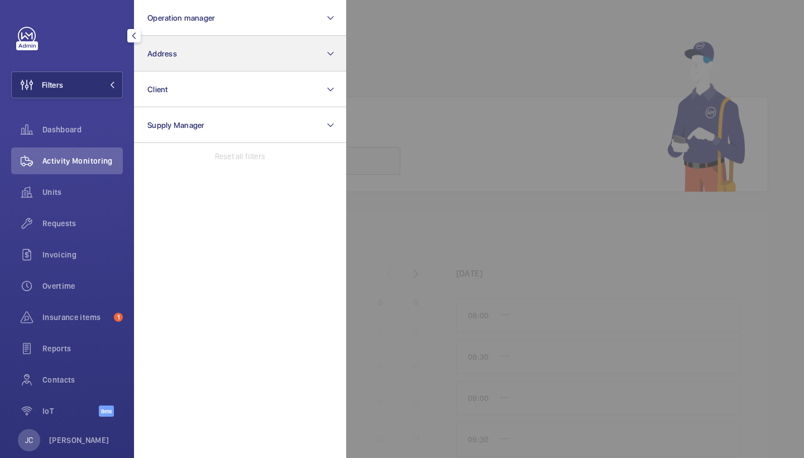
click at [178, 65] on button "Address" at bounding box center [240, 54] width 212 height 36
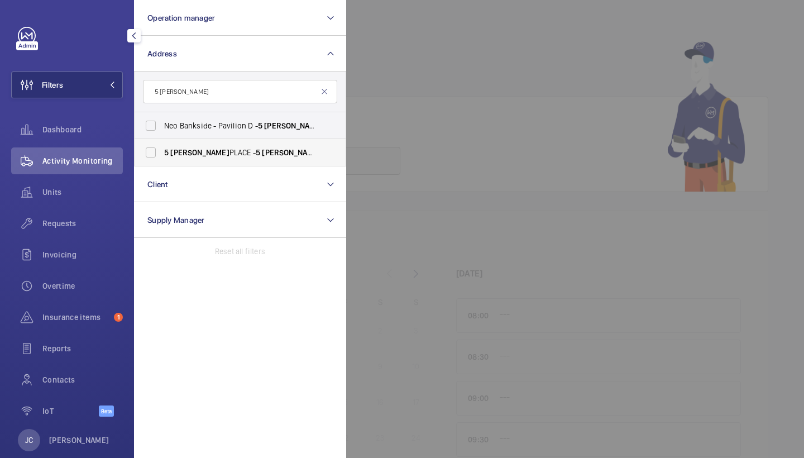
type input "5 [PERSON_NAME]"
click at [255, 147] on span "[STREET_ADDRESS][PERSON_NAME][PERSON_NAME]" at bounding box center [240, 152] width 153 height 11
click at [162, 147] on input "[STREET_ADDRESS][PERSON_NAME][PERSON_NAME]" at bounding box center [151, 152] width 22 height 22
checkbox input "true"
click at [42, 225] on span "Requests" at bounding box center [82, 223] width 80 height 11
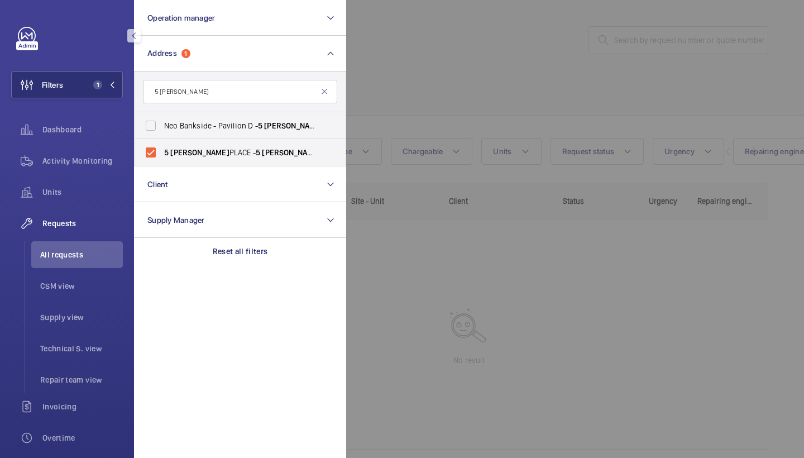
click at [482, 69] on div at bounding box center [748, 229] width 804 height 458
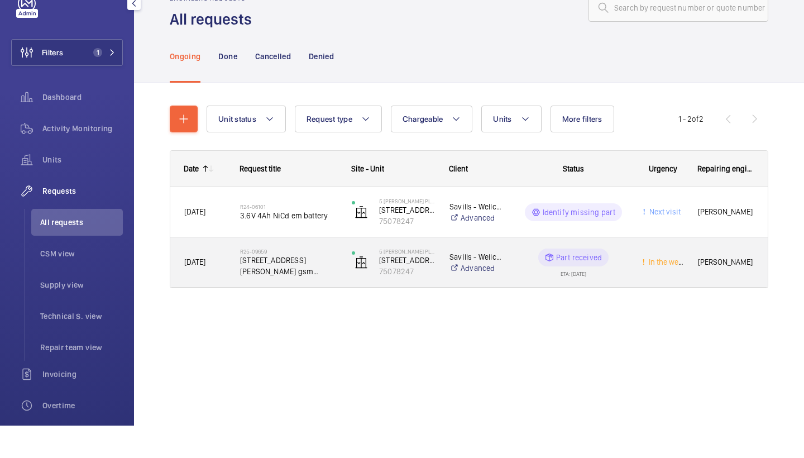
click at [291, 270] on div "R25-09659 5 [PERSON_NAME] Place gsm upgrade" at bounding box center [282, 295] width 110 height 50
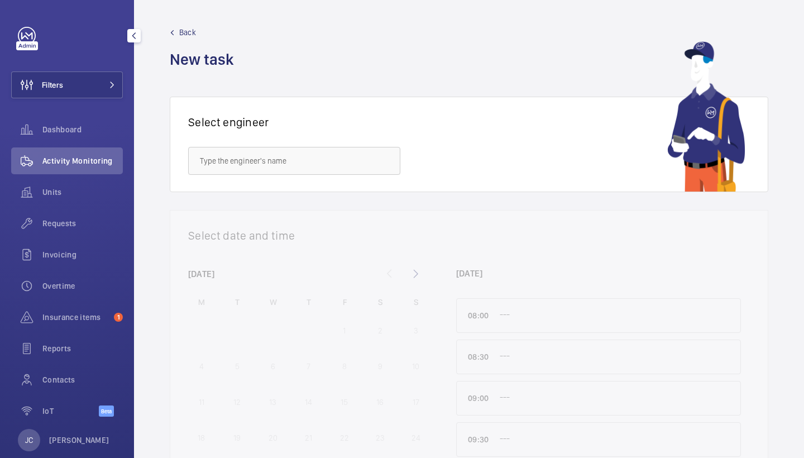
click at [72, 100] on div "Filters Dashboard Activity Monitoring Units Requests Invoicing Overtime Insuran…" at bounding box center [67, 228] width 112 height 402
click at [99, 80] on button "Filters" at bounding box center [67, 84] width 112 height 27
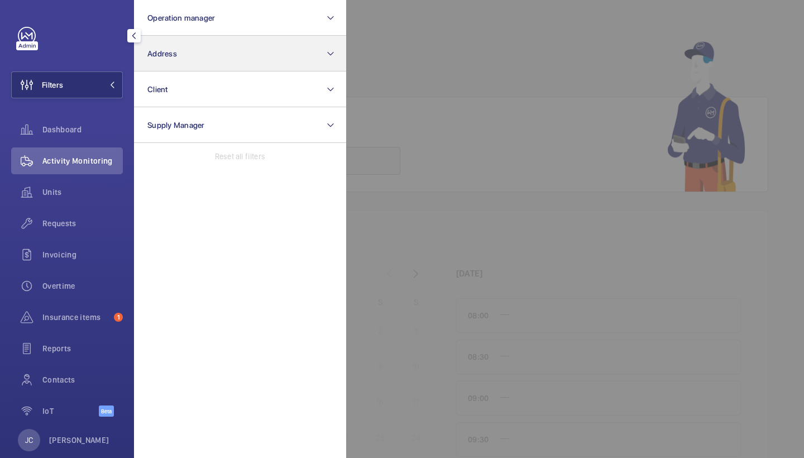
click at [171, 52] on span "Address" at bounding box center [162, 53] width 30 height 9
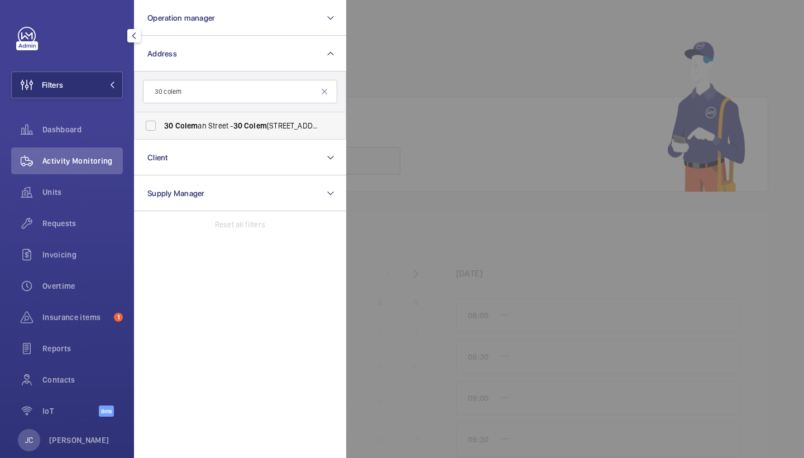
type input "30 colem"
click at [210, 131] on span "30 Colem an Street - 30 Colem an St, LONDON EC2R 5AL" at bounding box center [240, 125] width 153 height 11
click at [162, 131] on input "30 Colem an Street - 30 Colem an St, LONDON EC2R 5AL" at bounding box center [151, 125] width 22 height 22
checkbox input "true"
click at [69, 228] on span "Requests" at bounding box center [82, 223] width 80 height 11
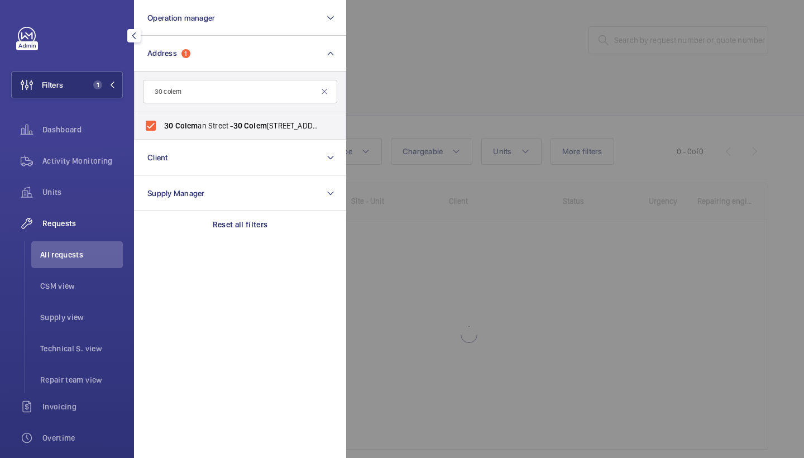
click at [473, 50] on div at bounding box center [748, 229] width 804 height 458
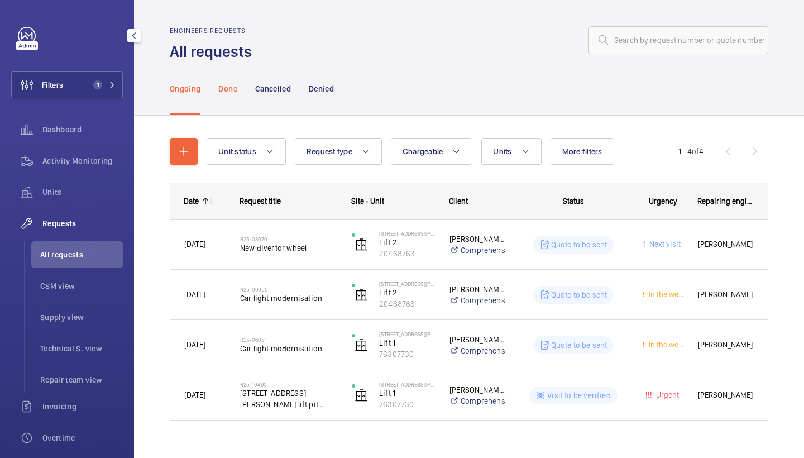
click at [230, 92] on p "Done" at bounding box center [227, 88] width 18 height 11
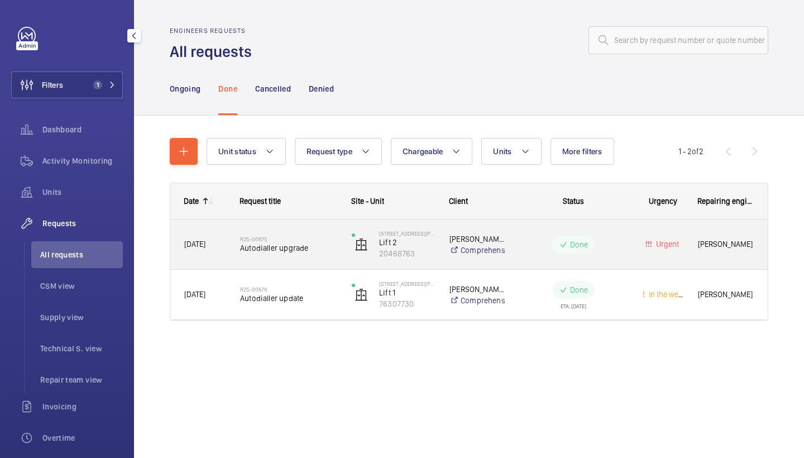
click at [258, 252] on span "Autodialler upgrade" at bounding box center [288, 247] width 97 height 11
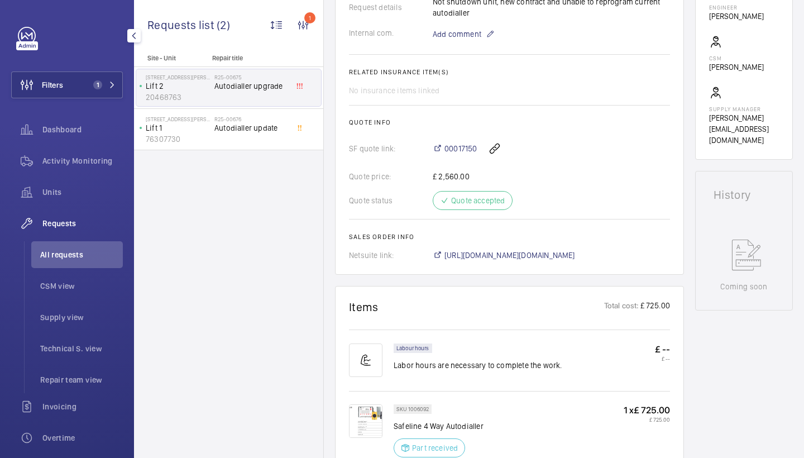
scroll to position [382, 0]
click at [461, 150] on span "00017150" at bounding box center [460, 149] width 32 height 11
click at [523, 259] on span "https://6461500.app.netsuite.com/app/accounting/transactions/salesord.nl?id=233…" at bounding box center [509, 256] width 131 height 11
click at [526, 256] on span "https://6461500.app.netsuite.com/app/accounting/transactions/salesord.nl?id=233…" at bounding box center [509, 256] width 131 height 11
click at [463, 149] on span "00017150" at bounding box center [460, 149] width 32 height 11
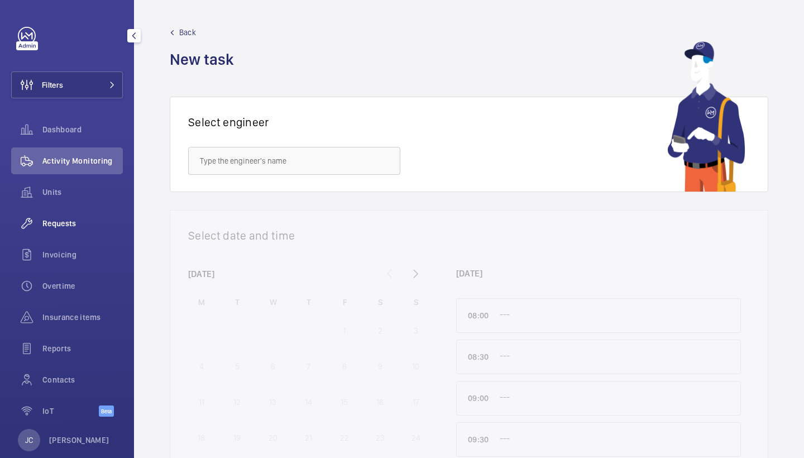
click at [75, 231] on div "Requests" at bounding box center [67, 223] width 112 height 27
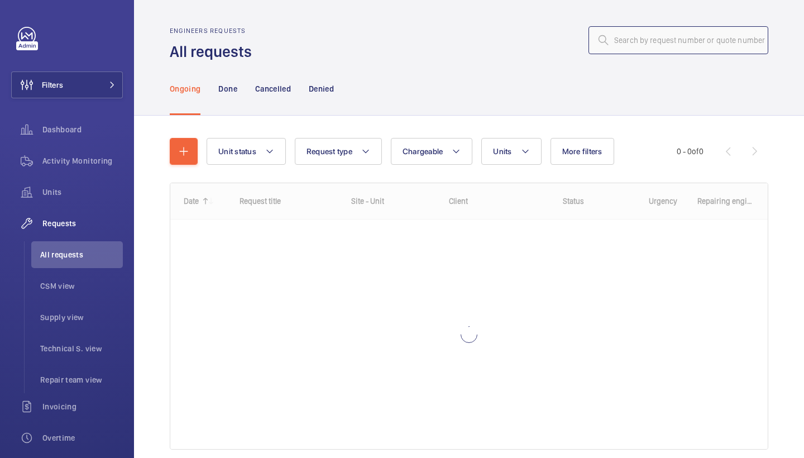
click at [658, 45] on input "text" at bounding box center [678, 40] width 180 height 28
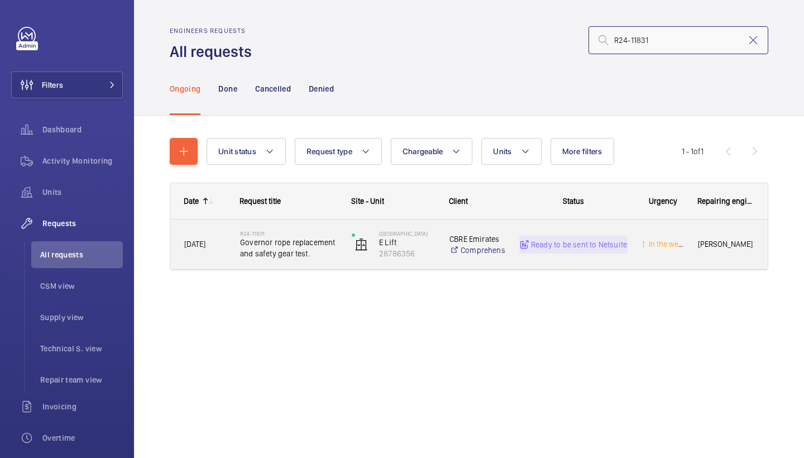
type input "R24-11831"
click at [274, 237] on span "Governor rope replacement and safety gear test." at bounding box center [288, 248] width 97 height 22
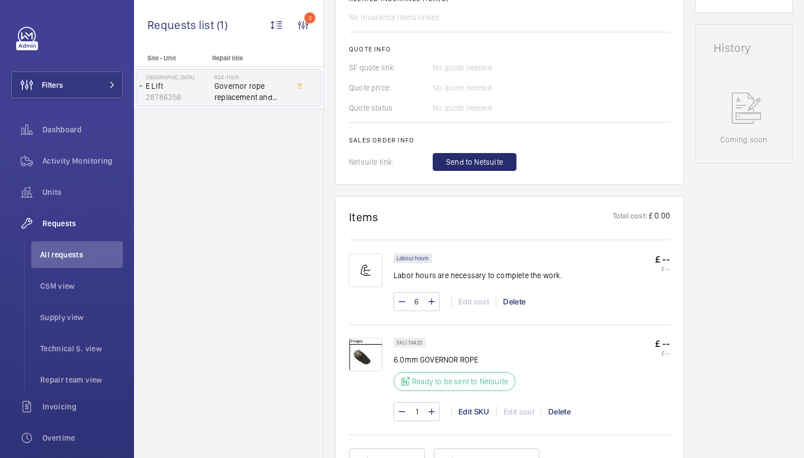
scroll to position [503, 0]
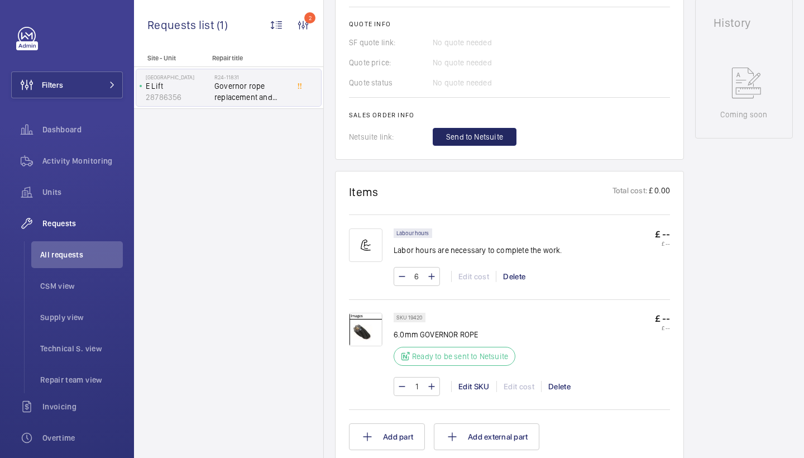
click at [468, 136] on span "Send to Netsuite" at bounding box center [474, 136] width 57 height 11
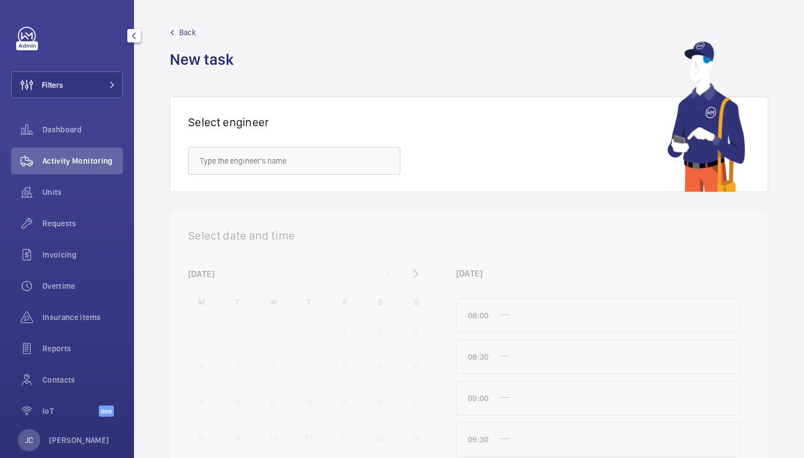
drag, startPoint x: 96, startPoint y: 96, endPoint x: 128, endPoint y: 85, distance: 34.1
click at [96, 96] on button "Filters" at bounding box center [67, 84] width 112 height 27
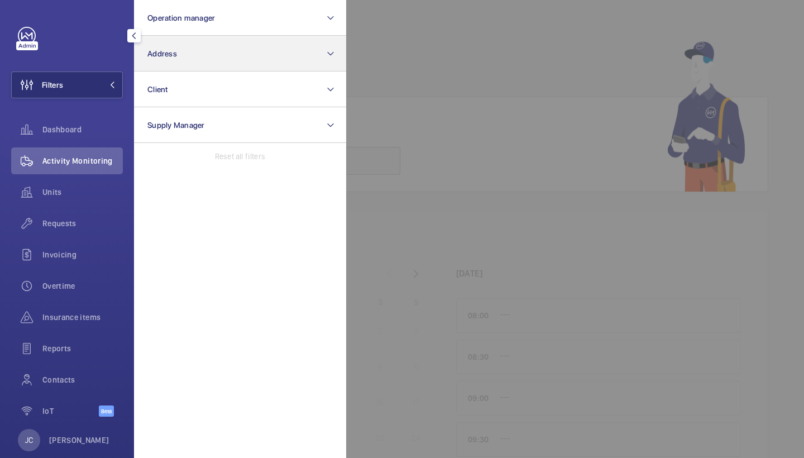
click at [172, 61] on button "Address" at bounding box center [240, 54] width 212 height 36
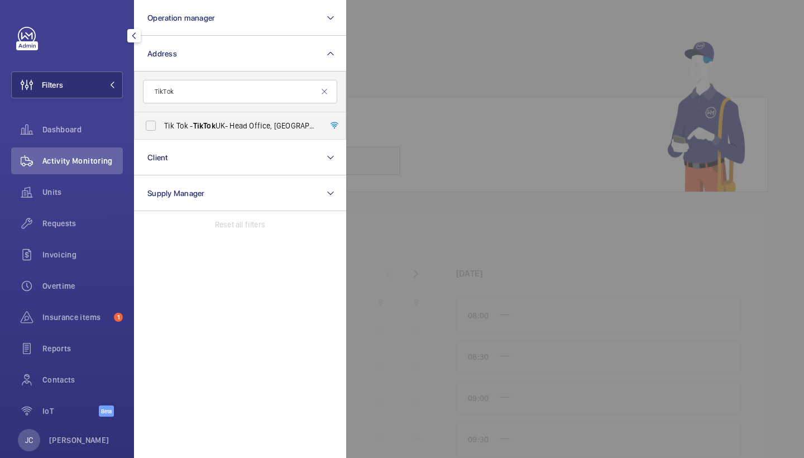
type input "TikTok"
drag, startPoint x: 174, startPoint y: 109, endPoint x: 193, endPoint y: 137, distance: 34.1
click at [193, 137] on label "Tik Tok - TikTok UK- Head Office, [GEOGRAPHIC_DATA] 9HP" at bounding box center [231, 125] width 194 height 27
click at [162, 137] on input "Tik Tok - TikTok UK- Head Office, [GEOGRAPHIC_DATA] 9HP" at bounding box center [151, 125] width 22 height 22
checkbox input "true"
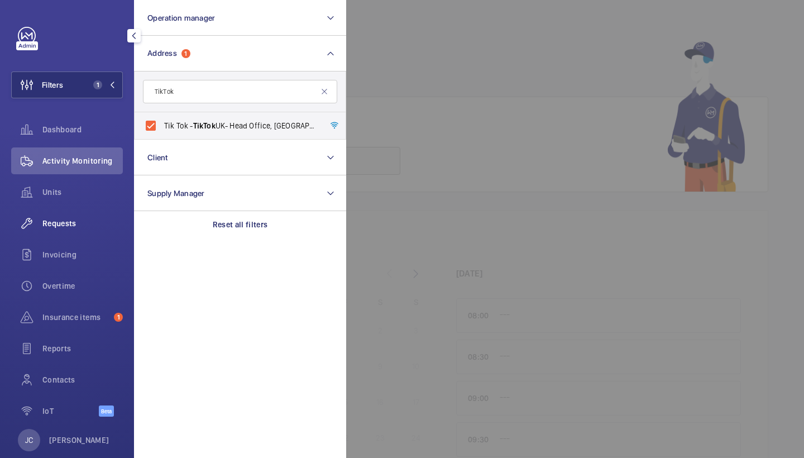
click at [88, 214] on div "Requests" at bounding box center [67, 223] width 112 height 27
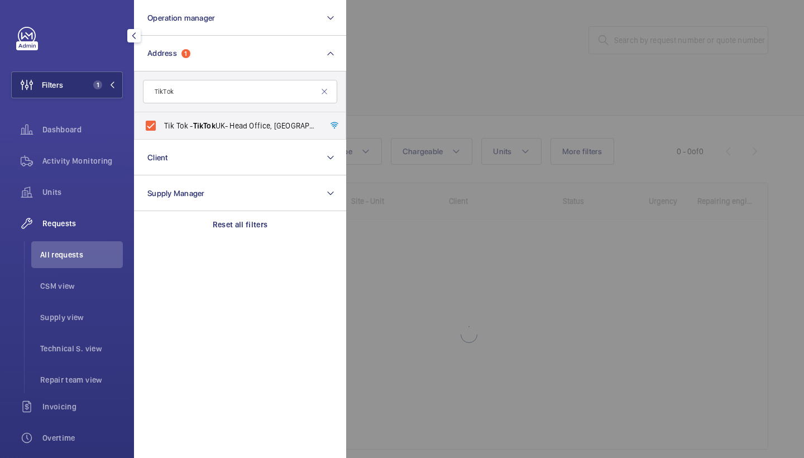
click at [425, 108] on div at bounding box center [748, 229] width 804 height 458
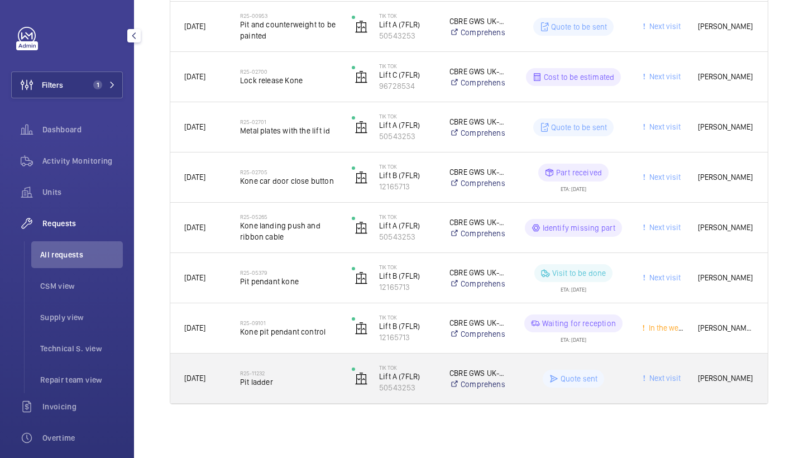
scroll to position [268, 0]
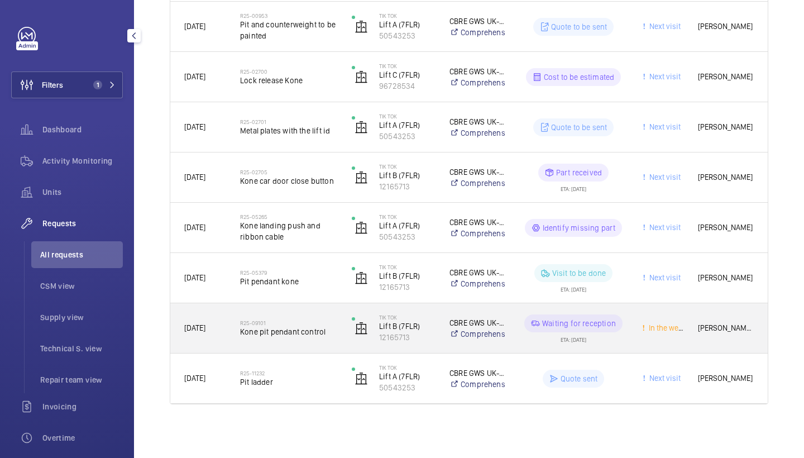
click at [283, 326] on span "Kone pit pendant control" at bounding box center [288, 331] width 97 height 11
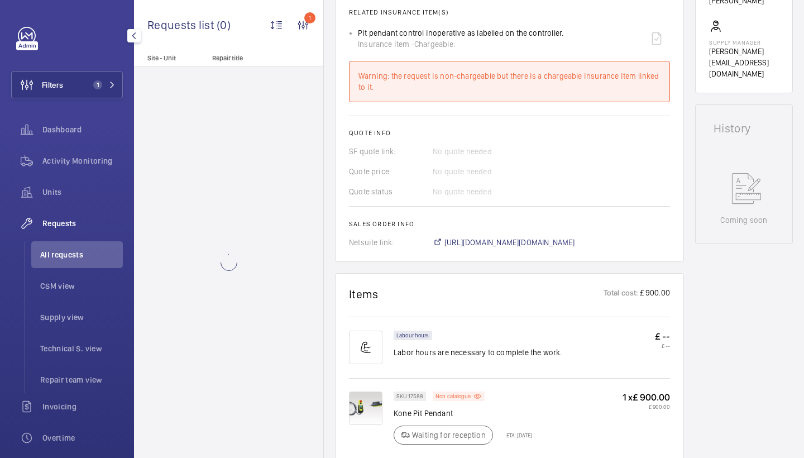
scroll to position [428, 0]
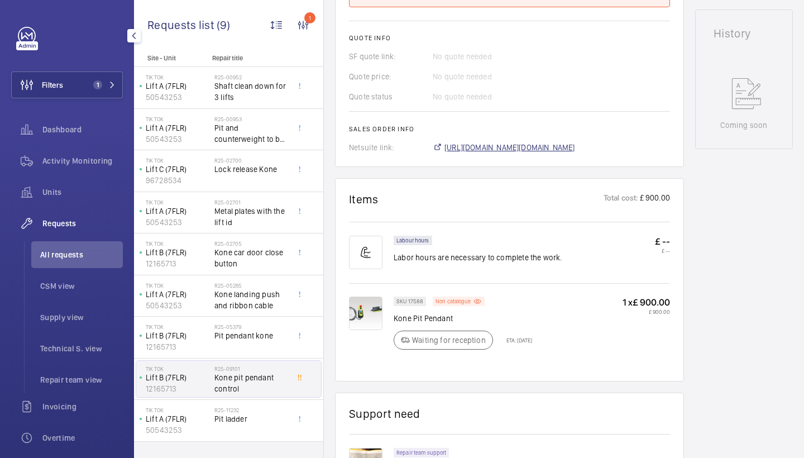
scroll to position [527, 0]
click at [533, 151] on span "https://6461500.app.netsuite.com/app/accounting/transactions/salesord.nl?id=282…" at bounding box center [509, 146] width 131 height 11
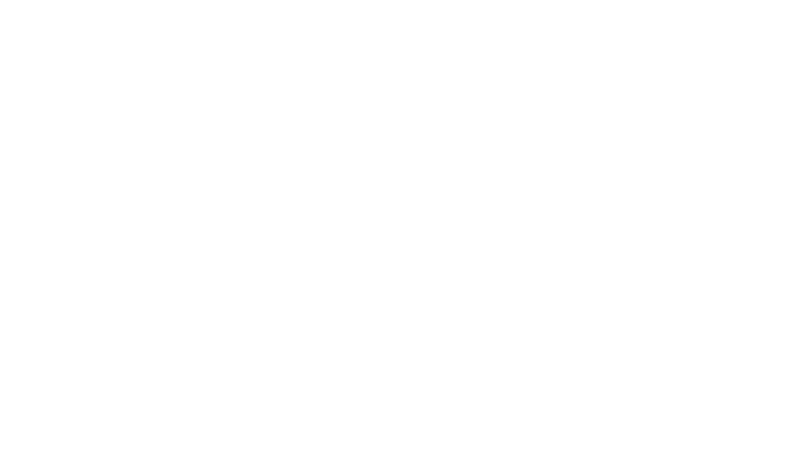
click at [392, 0] on html at bounding box center [402, 0] width 804 height 0
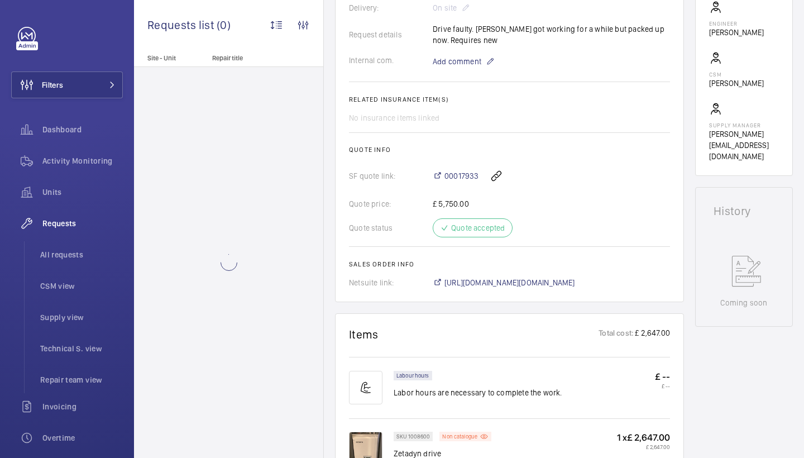
scroll to position [314, 0]
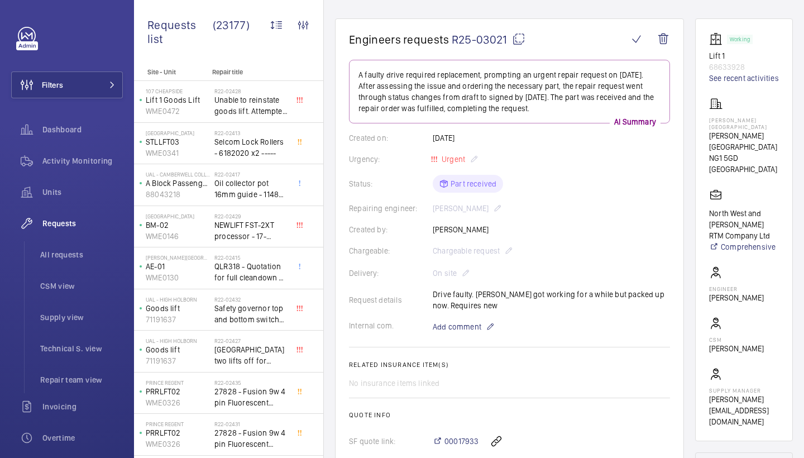
scroll to position [89, 0]
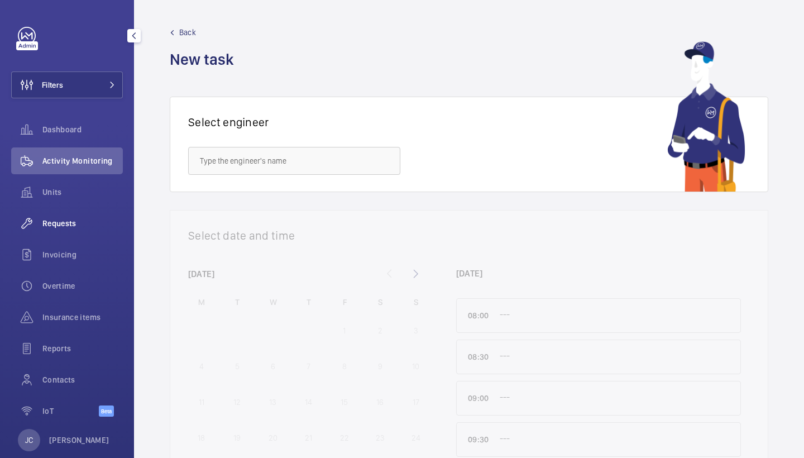
click at [60, 223] on span "Requests" at bounding box center [82, 223] width 80 height 11
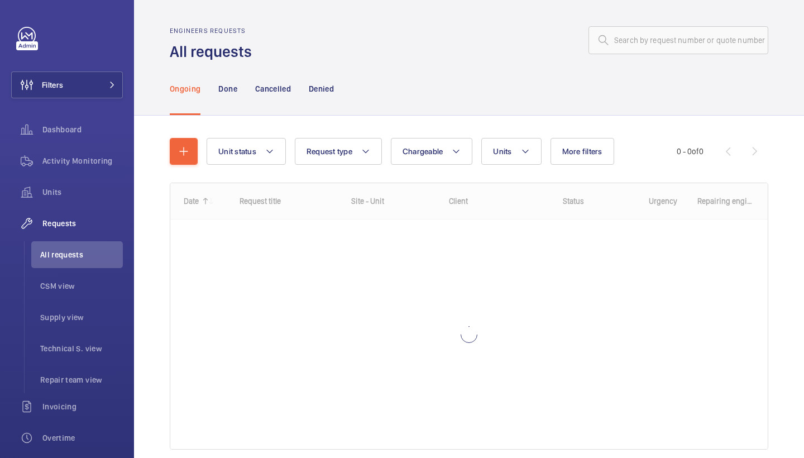
click at [722, 23] on wm-front-admin-header "Engineers requests All requests" at bounding box center [469, 31] width 670 height 62
click at [714, 44] on input "text" at bounding box center [678, 40] width 180 height 28
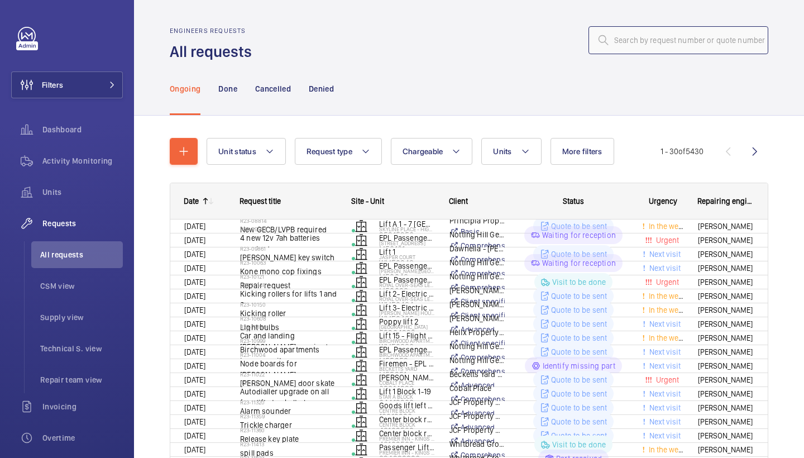
type input "R25-11413"
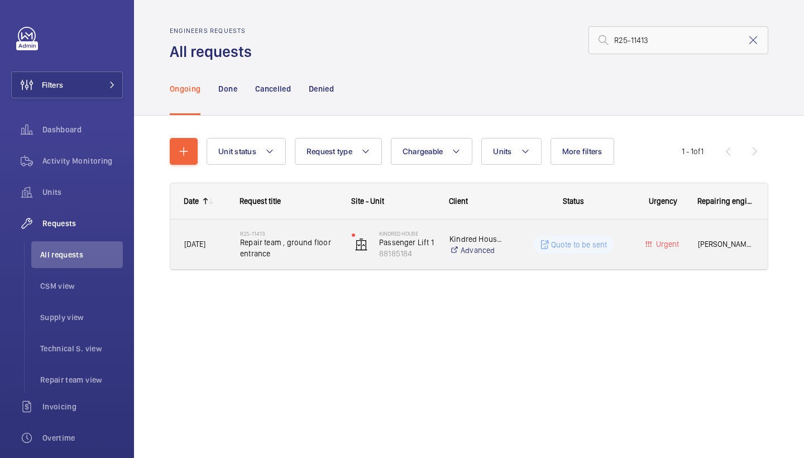
click at [290, 256] on span "Repair team , ground floor entrance" at bounding box center [288, 248] width 97 height 22
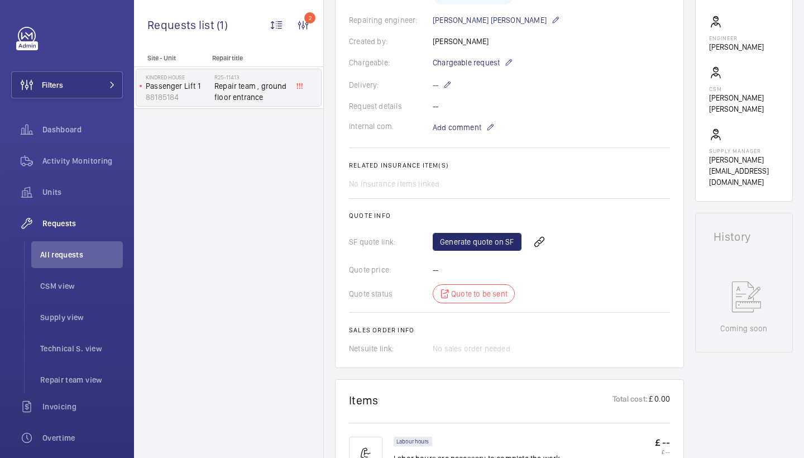
scroll to position [330, 0]
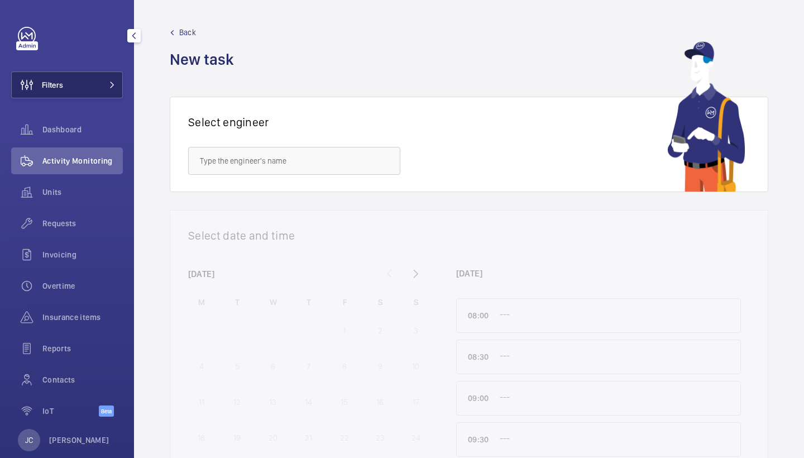
click at [74, 82] on button "Filters" at bounding box center [67, 84] width 112 height 27
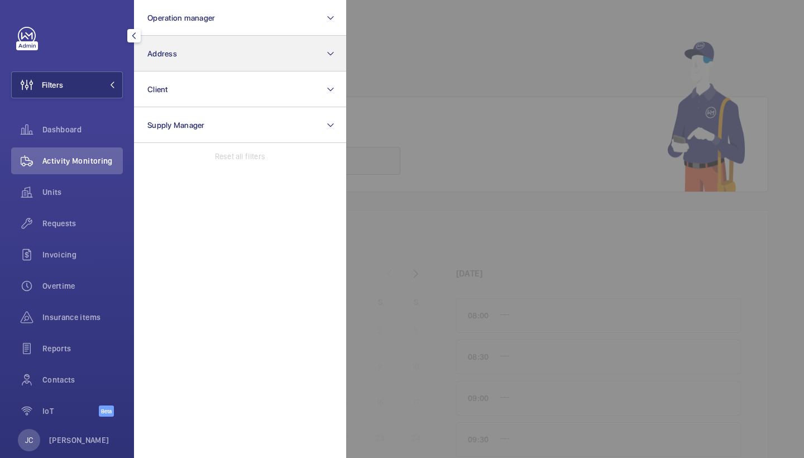
click at [191, 49] on button "Address" at bounding box center [240, 54] width 212 height 36
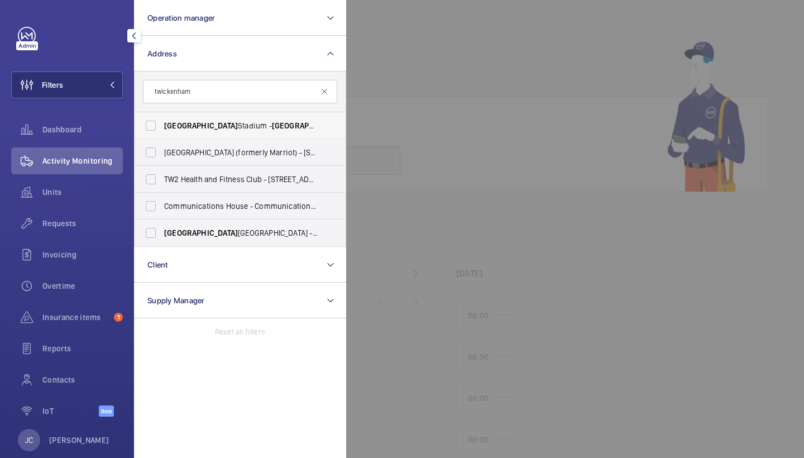
type input "twickenham"
click at [272, 122] on span "Twickenham" at bounding box center [309, 125] width 74 height 9
click at [162, 122] on input "Twickenham Stadium - Twickenham Stadium, TWICKENHAM TW2 7BA" at bounding box center [151, 125] width 22 height 22
checkbox input "true"
click at [44, 217] on div "Requests" at bounding box center [67, 223] width 112 height 27
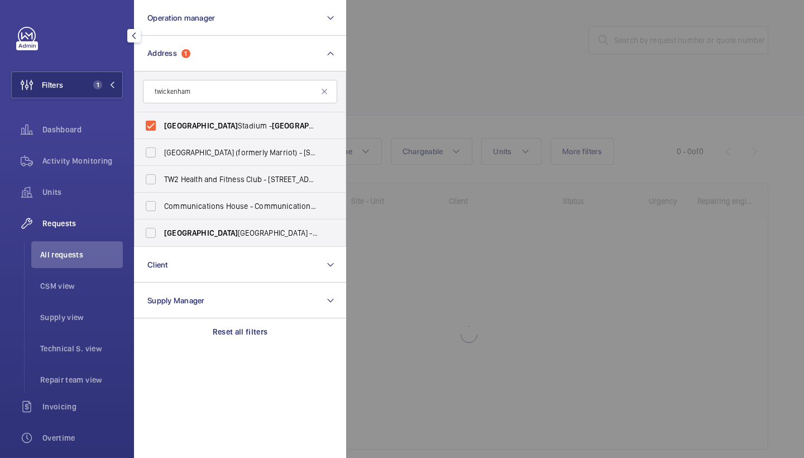
click at [493, 45] on div at bounding box center [748, 229] width 804 height 458
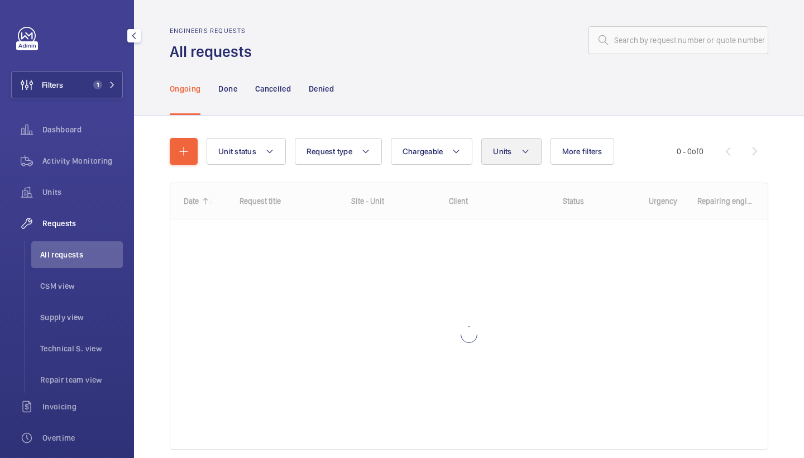
click at [516, 148] on button "Units" at bounding box center [511, 151] width 60 height 27
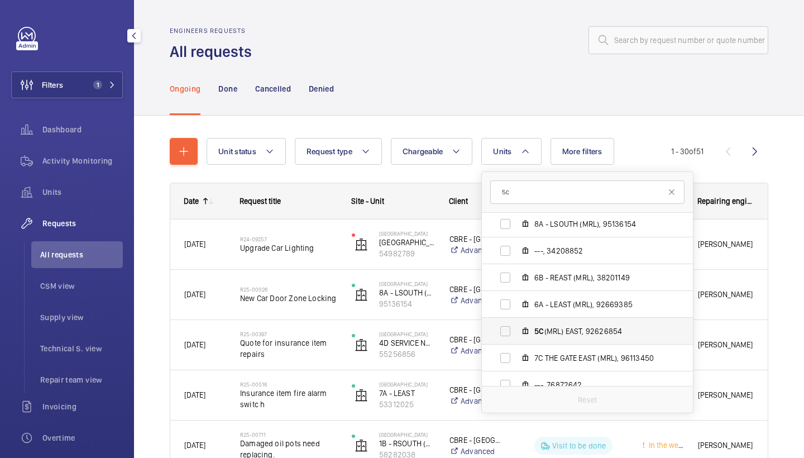
scroll to position [519, 0]
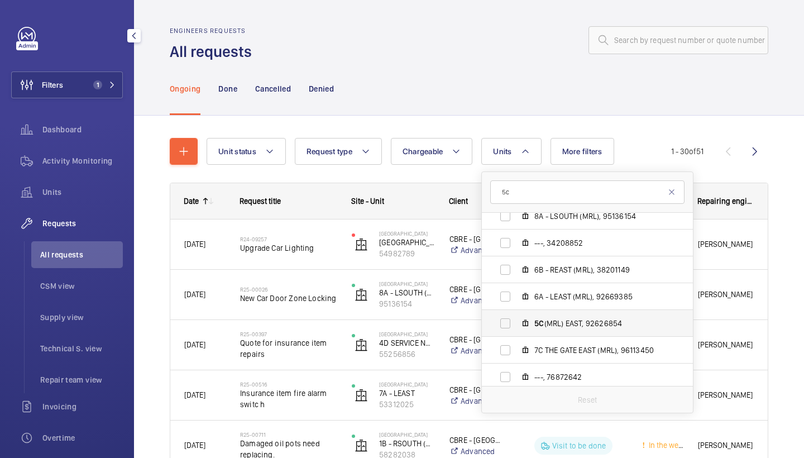
type input "5c"
click at [581, 324] on span "5C (MRL) EAST, 92626854" at bounding box center [598, 323] width 129 height 11
click at [516, 324] on input "5C (MRL) EAST, 92626854" at bounding box center [505, 323] width 22 height 22
checkbox input "true"
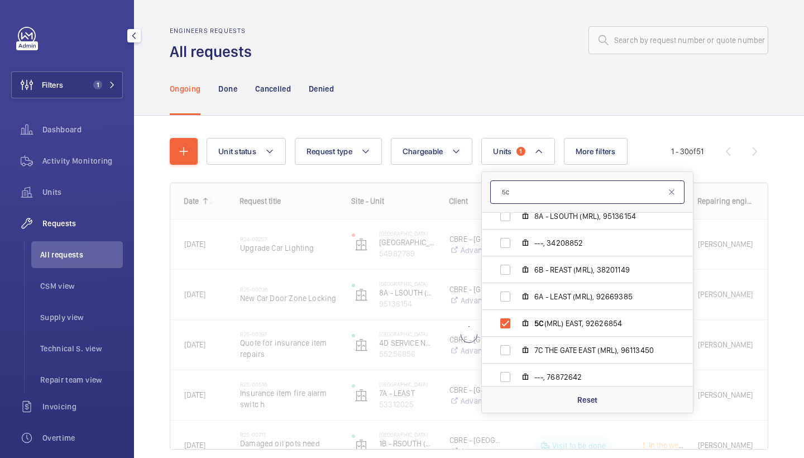
click at [514, 187] on input "5c" at bounding box center [587, 191] width 194 height 23
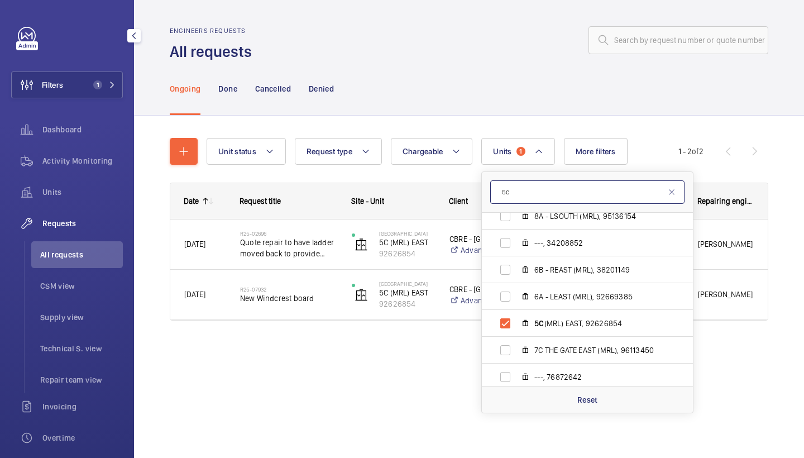
click at [512, 193] on input "5c" at bounding box center [587, 191] width 194 height 23
type input "5"
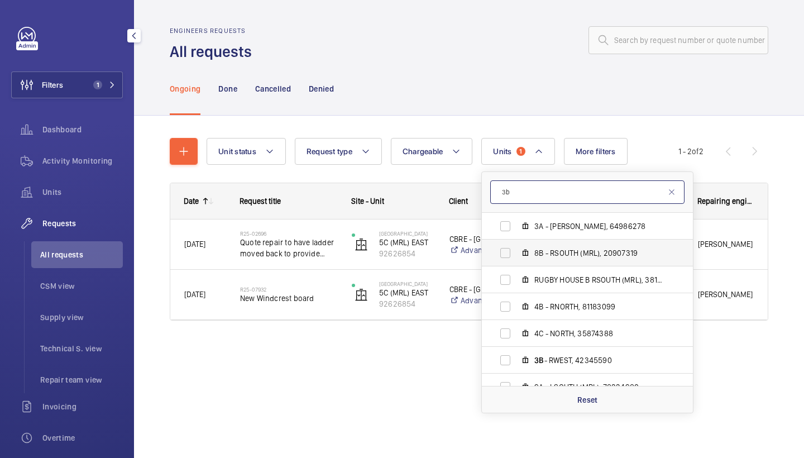
scroll to position [783, 0]
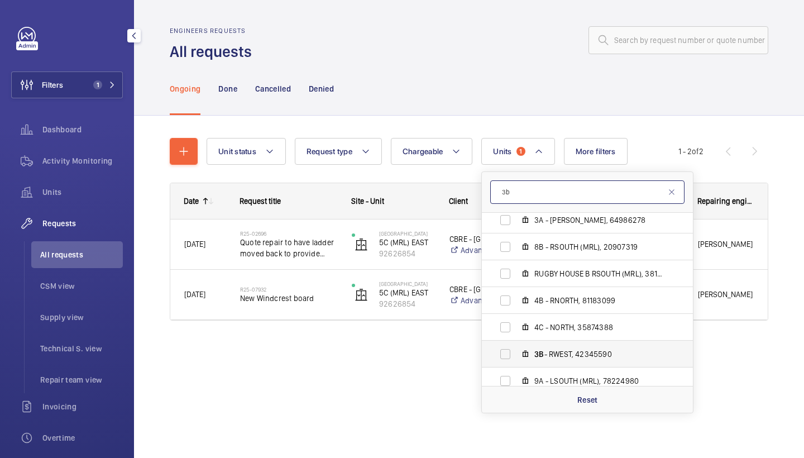
type input "3b"
click at [583, 349] on span "3B - RWEST, 42345590" at bounding box center [598, 353] width 129 height 11
click at [516, 349] on input "3B - RWEST, 42345590" at bounding box center [505, 354] width 22 height 22
checkbox input "true"
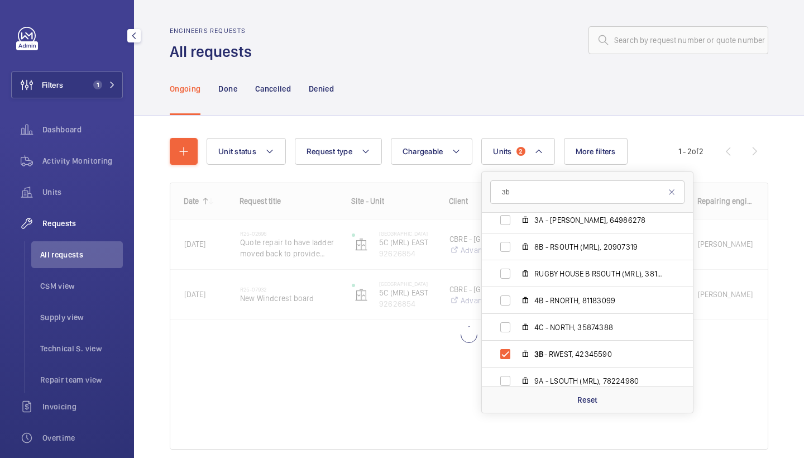
click at [489, 81] on div "Ongoing Done Cancelled Denied" at bounding box center [469, 88] width 598 height 53
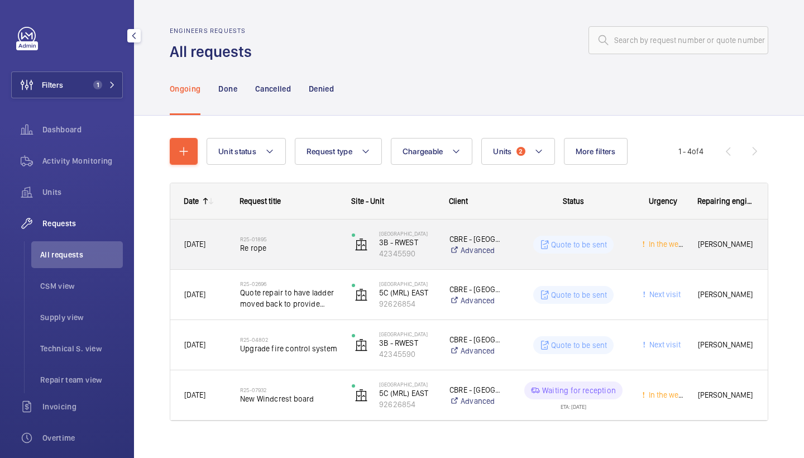
click at [277, 249] on span "Re rope" at bounding box center [288, 247] width 97 height 11
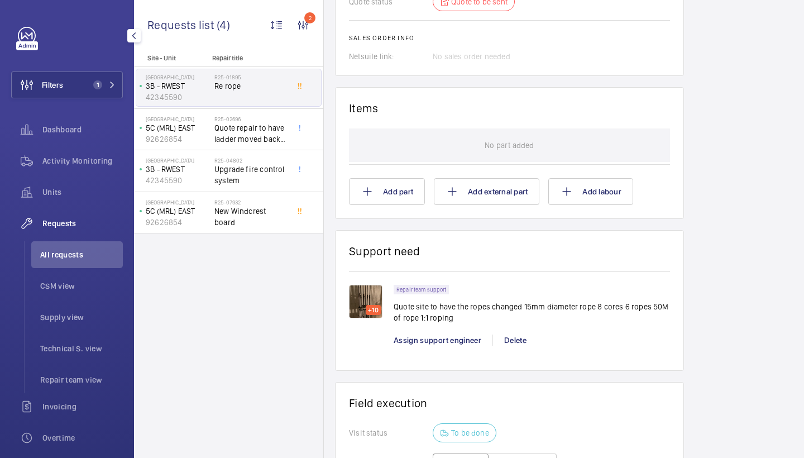
scroll to position [657, 0]
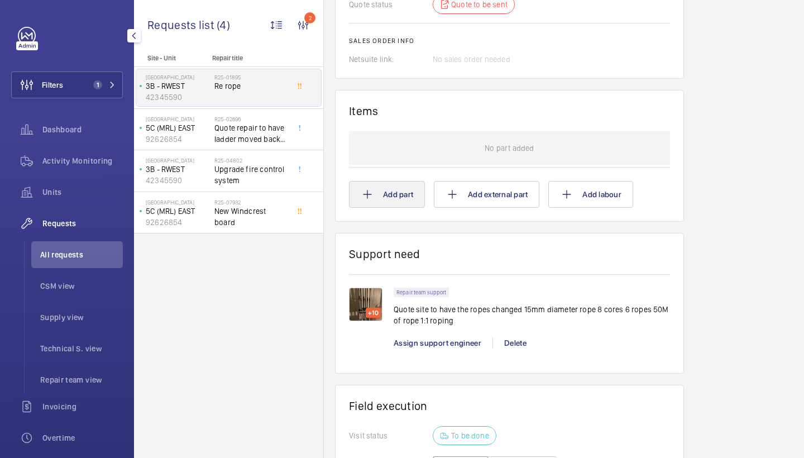
click at [377, 181] on button "Add part" at bounding box center [387, 194] width 76 height 27
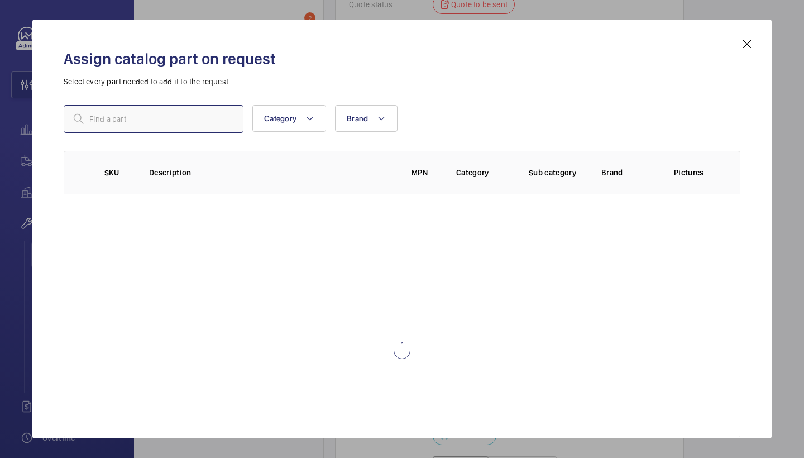
click at [215, 118] on input "text" at bounding box center [154, 119] width 180 height 28
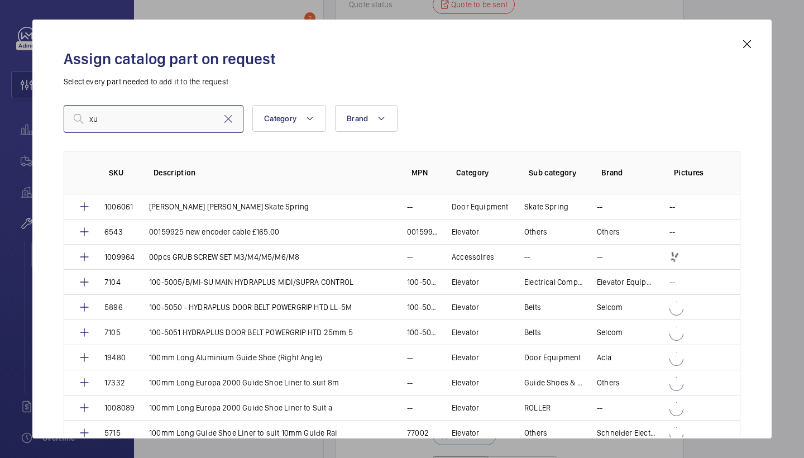
type input "x"
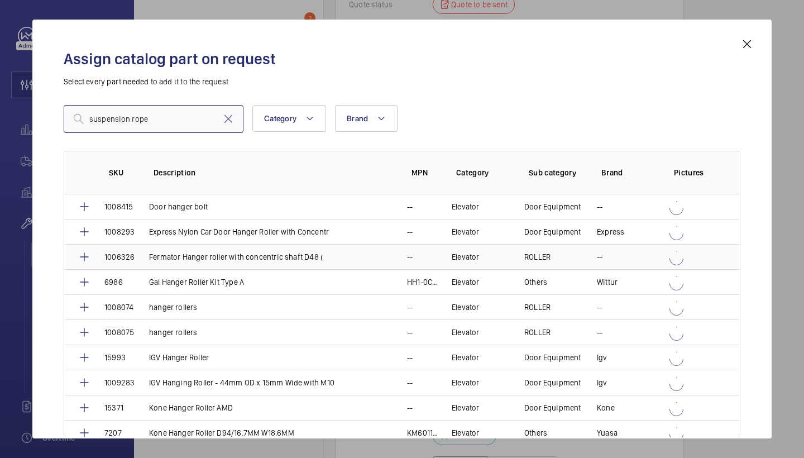
type input "suspension ropes"
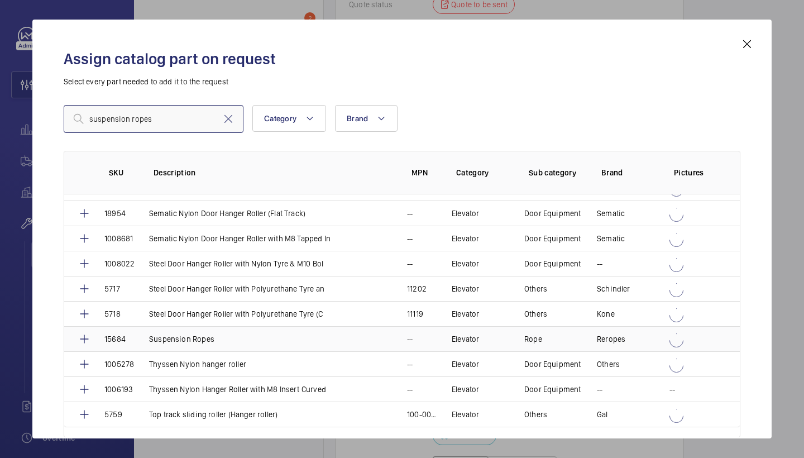
scroll to position [661, 0]
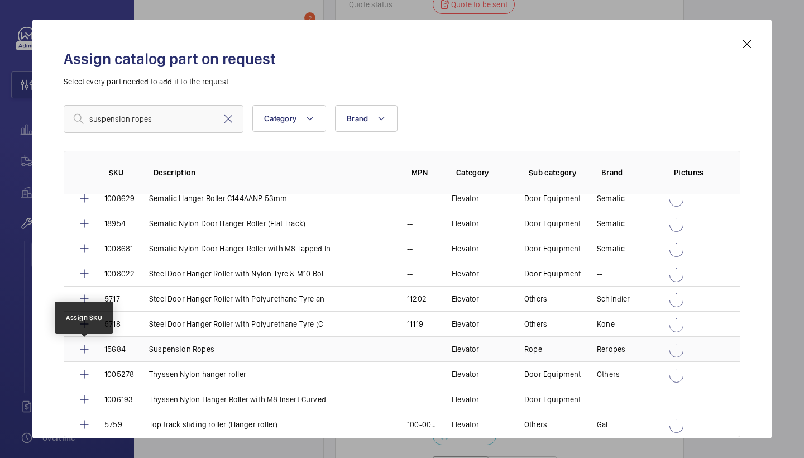
click at [85, 352] on mat-icon at bounding box center [84, 348] width 13 height 13
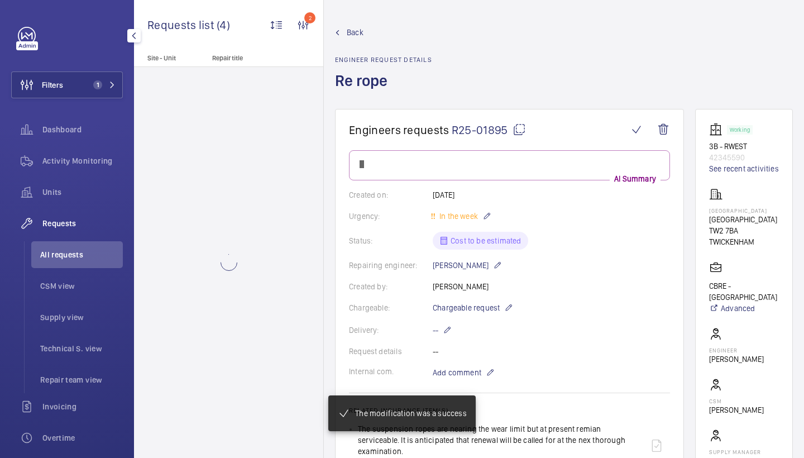
scroll to position [657, 0]
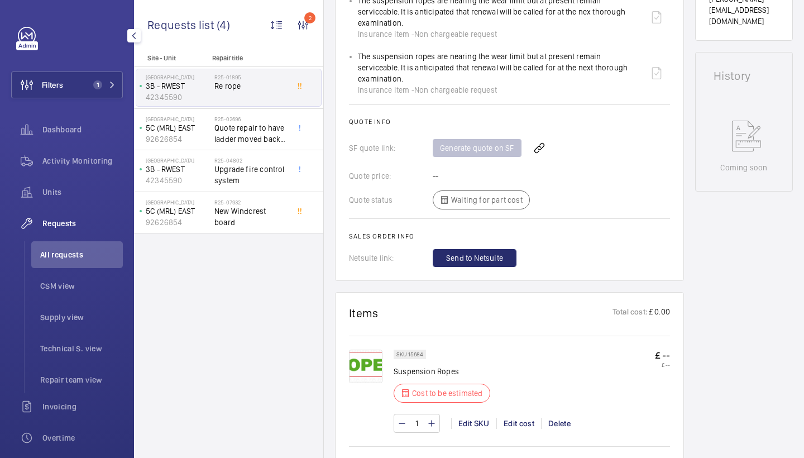
scroll to position [460, 0]
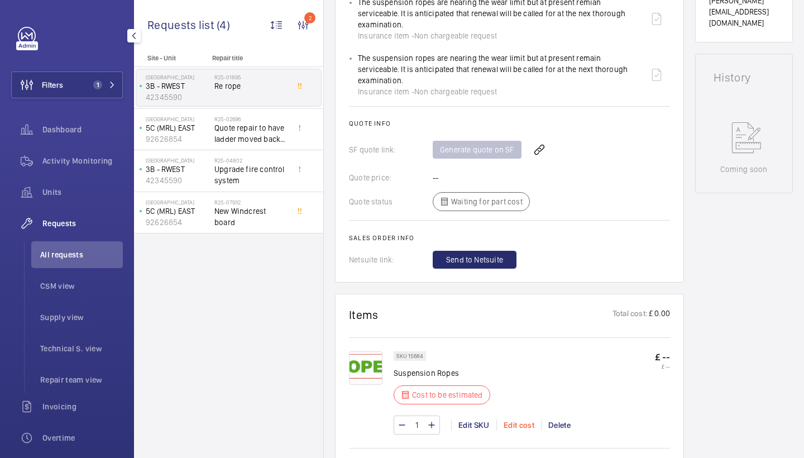
click at [513, 419] on div "Edit cost" at bounding box center [518, 424] width 45 height 11
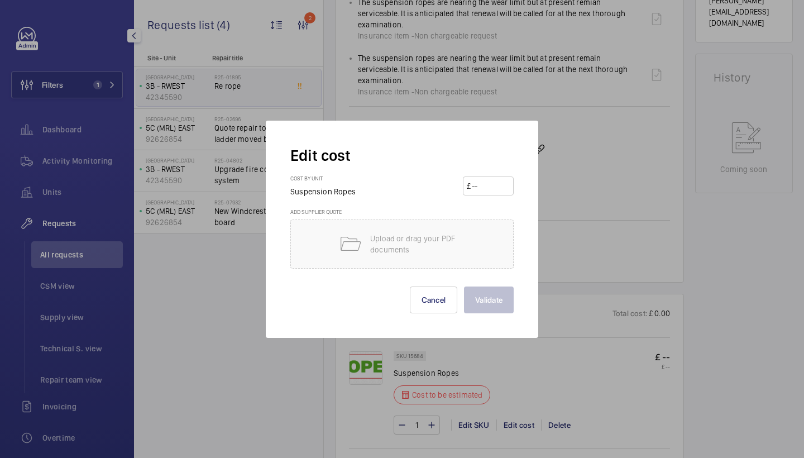
click at [490, 194] on input "number" at bounding box center [489, 186] width 39 height 18
type input "3000"
click at [491, 293] on button "Validate" at bounding box center [489, 299] width 50 height 27
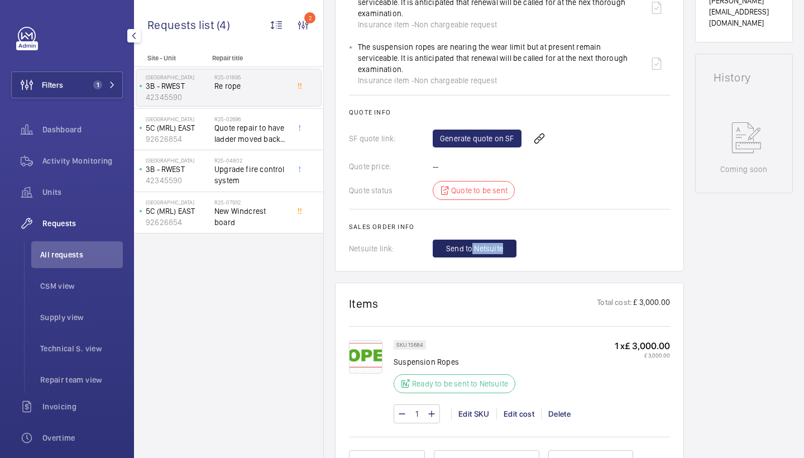
drag, startPoint x: 474, startPoint y: 253, endPoint x: 472, endPoint y: 216, distance: 37.5
click at [472, 228] on div "Engineers requests R25-01895 A repair request was created on 2025-02-06 to re-r…" at bounding box center [509, 281] width 349 height 1265
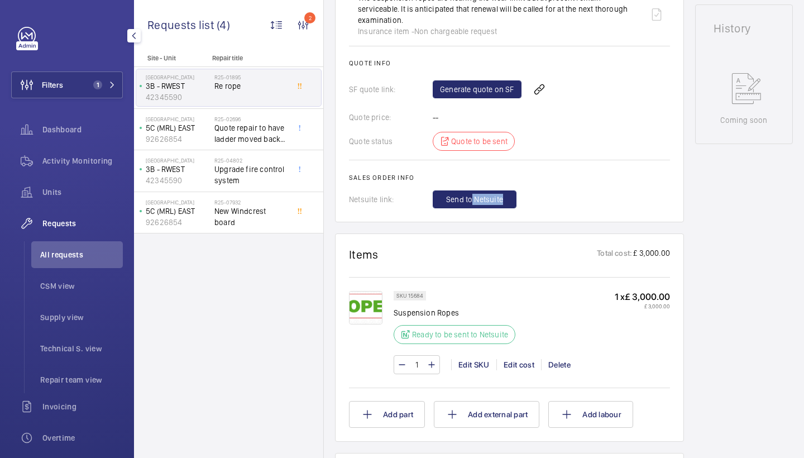
scroll to position [492, 0]
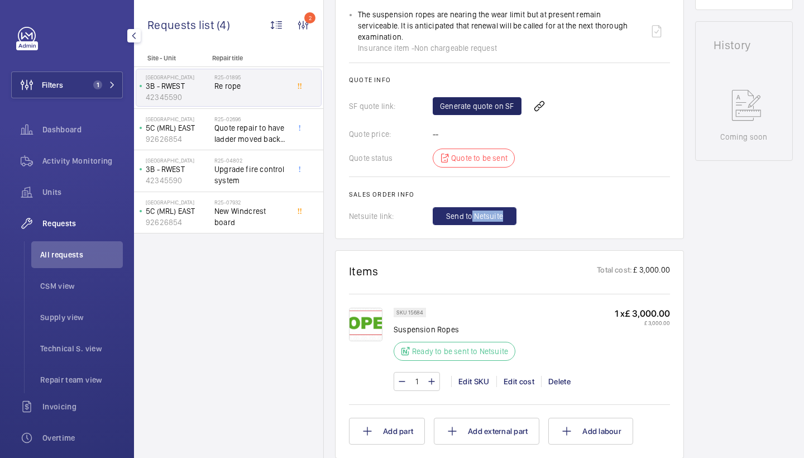
click at [477, 97] on link "Generate quote on SF" at bounding box center [476, 106] width 89 height 18
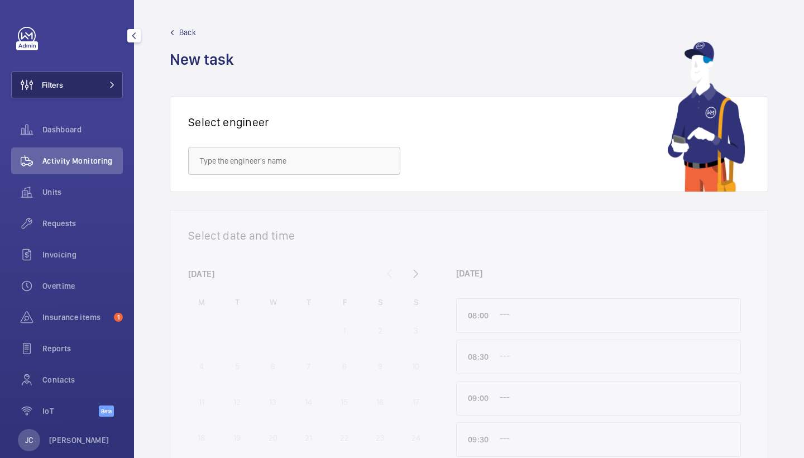
click at [108, 90] on button "Filters" at bounding box center [67, 84] width 112 height 27
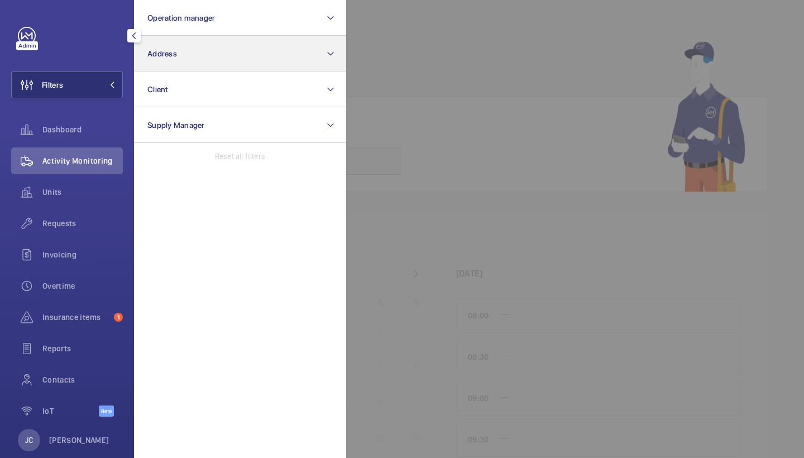
click at [214, 47] on button "Address" at bounding box center [240, 54] width 212 height 36
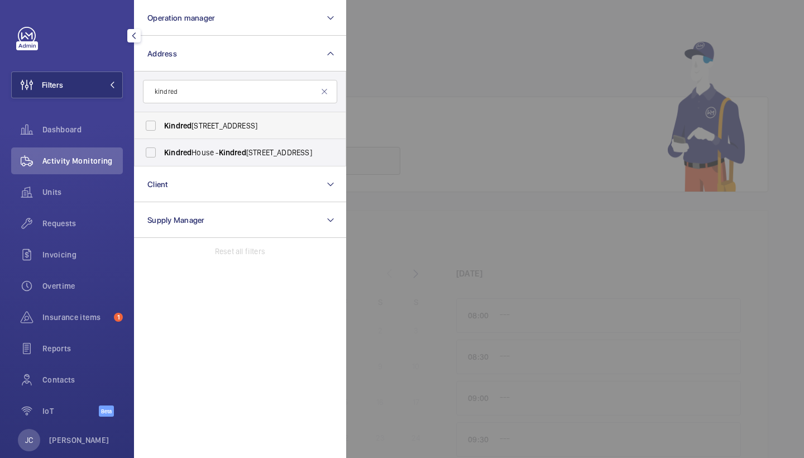
type input "kindred"
click at [211, 132] on label "[STREET_ADDRESS]" at bounding box center [231, 125] width 194 height 27
click at [162, 132] on input "[STREET_ADDRESS]" at bounding box center [151, 125] width 22 height 22
checkbox input "true"
click at [209, 152] on span "Kindred House - [GEOGRAPHIC_DATA], CROYDON CR0 1GL" at bounding box center [240, 152] width 153 height 11
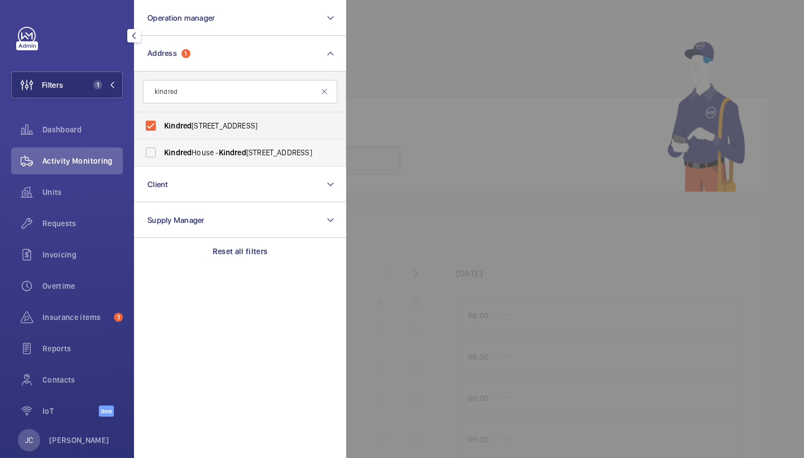
click at [162, 152] on input "Kindred House - [GEOGRAPHIC_DATA], CROYDON CR0 1GL" at bounding box center [151, 152] width 22 height 22
checkbox input "true"
click at [82, 231] on div "Requests" at bounding box center [67, 223] width 112 height 27
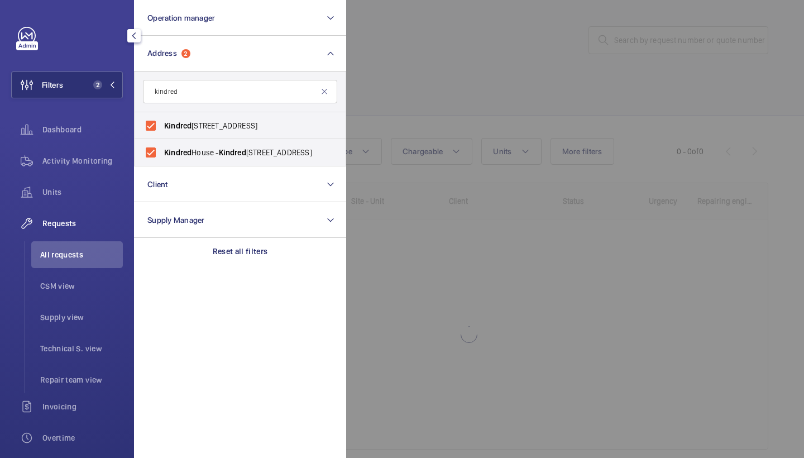
click at [490, 99] on div at bounding box center [748, 229] width 804 height 458
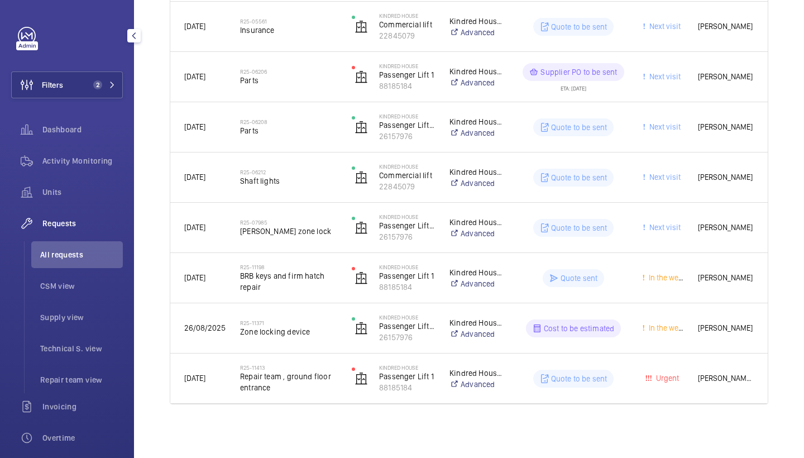
scroll to position [720, 0]
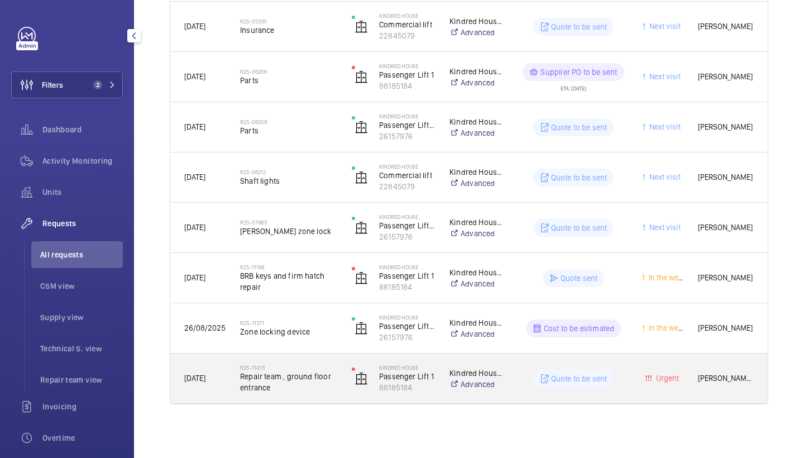
click at [315, 359] on div "R25-11413 Repair team , ground floor entrance" at bounding box center [282, 378] width 110 height 50
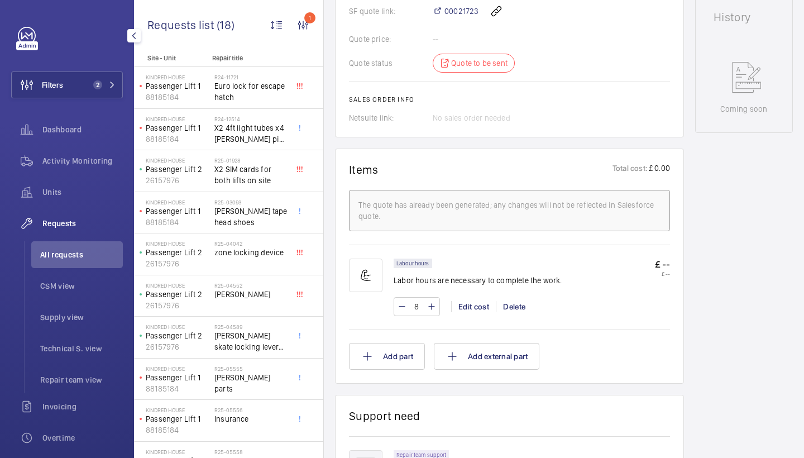
scroll to position [666, 0]
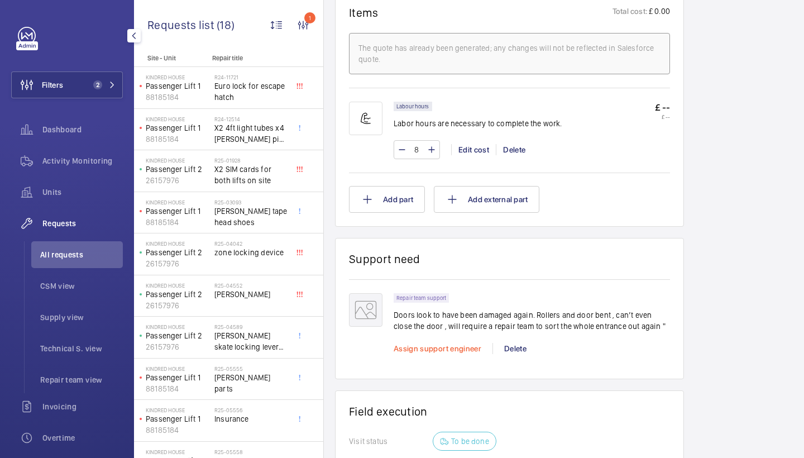
click at [452, 350] on span "Assign support engineer" at bounding box center [437, 348] width 88 height 9
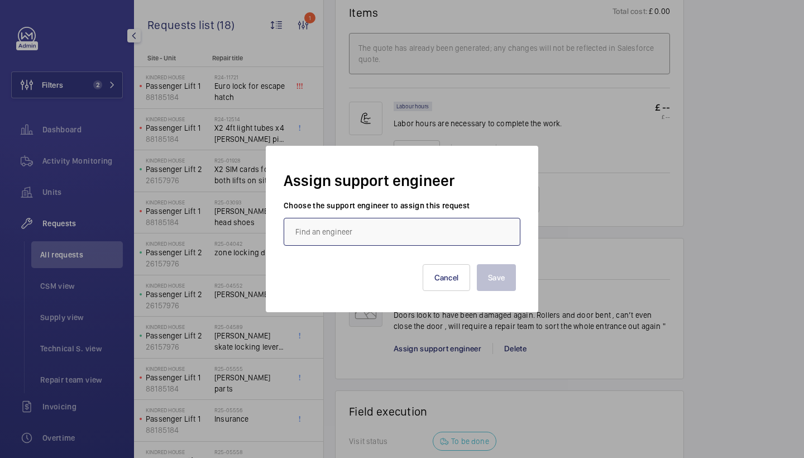
click at [350, 234] on input "text" at bounding box center [401, 232] width 237 height 28
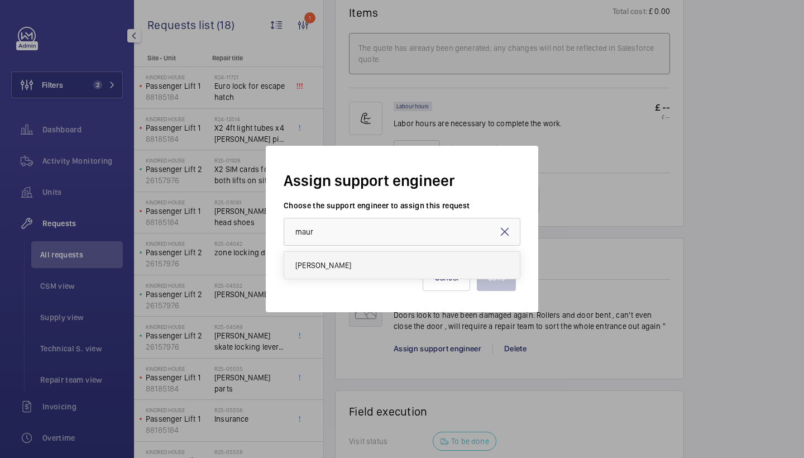
click at [329, 270] on span "[PERSON_NAME]" at bounding box center [323, 264] width 56 height 11
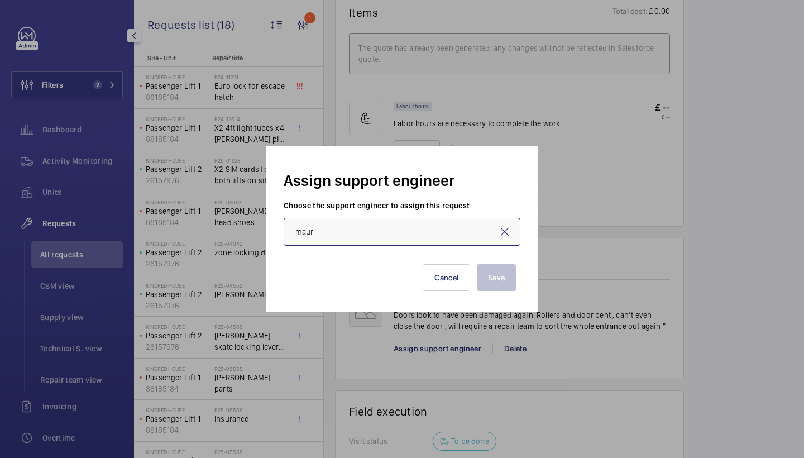
type input "[PERSON_NAME]"
click at [489, 288] on button "Save" at bounding box center [496, 277] width 39 height 27
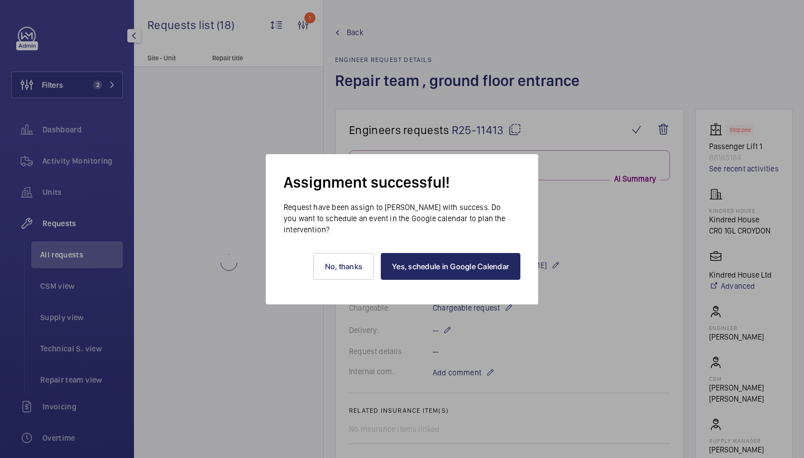
click at [473, 263] on link "Yes, schedule in Google Calendar" at bounding box center [451, 266] width 140 height 27
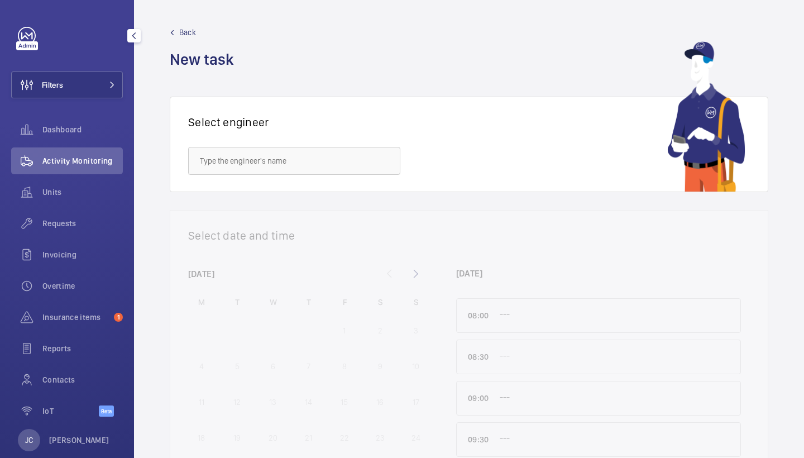
click at [126, 95] on div "Filters Dashboard Activity Monitoring Units Requests Invoicing Overtime Insuran…" at bounding box center [67, 229] width 134 height 458
click at [118, 89] on button "Filters" at bounding box center [67, 84] width 112 height 27
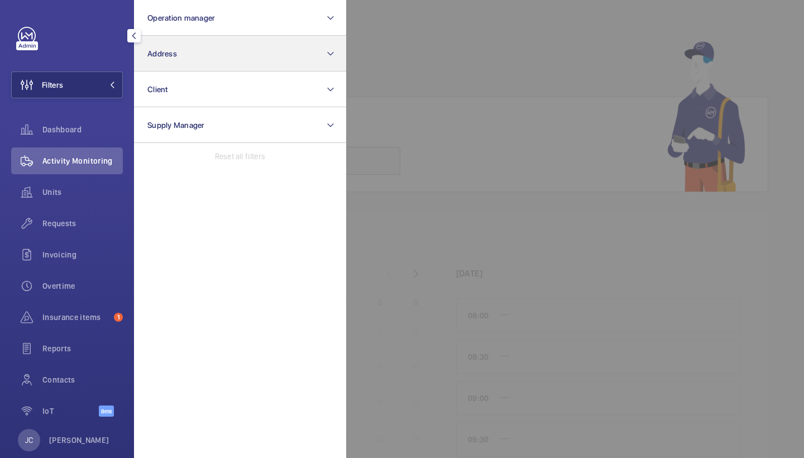
click at [265, 49] on button "Address" at bounding box center [240, 54] width 212 height 36
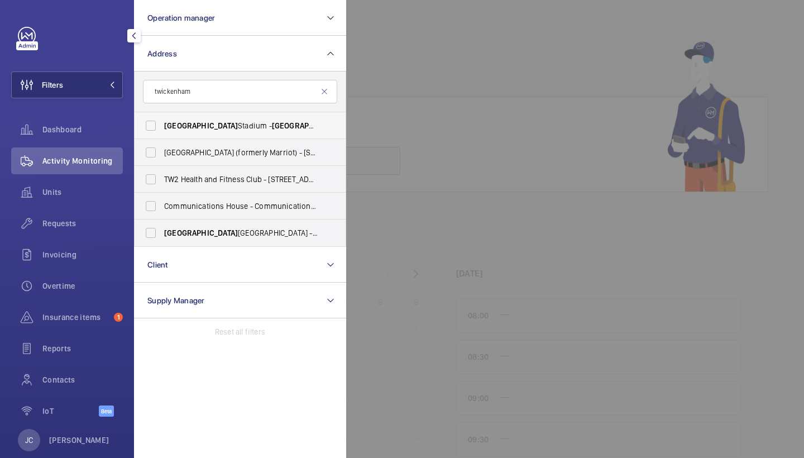
type input "twickenham"
click at [281, 132] on label "[GEOGRAPHIC_DATA] - [GEOGRAPHIC_DATA], [GEOGRAPHIC_DATA] 7BA" at bounding box center [231, 125] width 194 height 27
click at [162, 132] on input "[GEOGRAPHIC_DATA] - [GEOGRAPHIC_DATA], [GEOGRAPHIC_DATA] 7BA" at bounding box center [151, 125] width 22 height 22
checkbox input "true"
click at [79, 225] on span "Requests" at bounding box center [82, 223] width 80 height 11
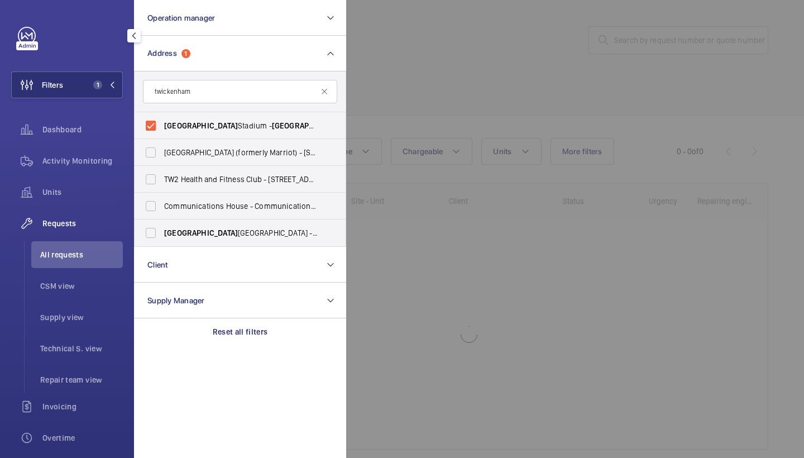
click at [522, 83] on div at bounding box center [748, 229] width 804 height 458
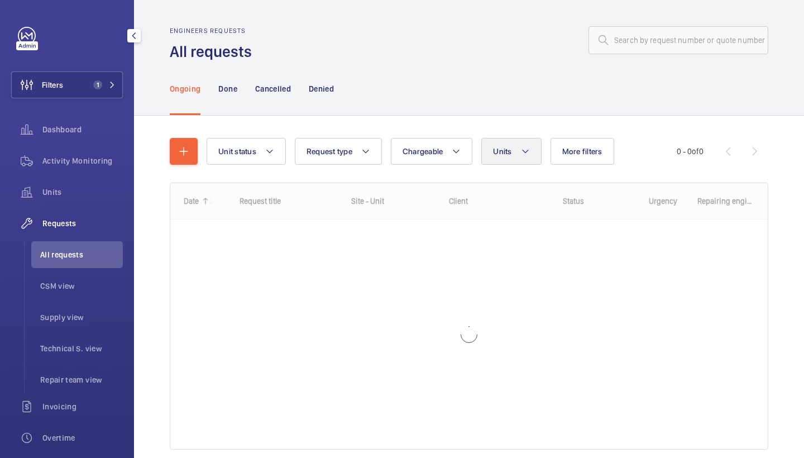
click at [536, 158] on button "Units" at bounding box center [511, 151] width 60 height 27
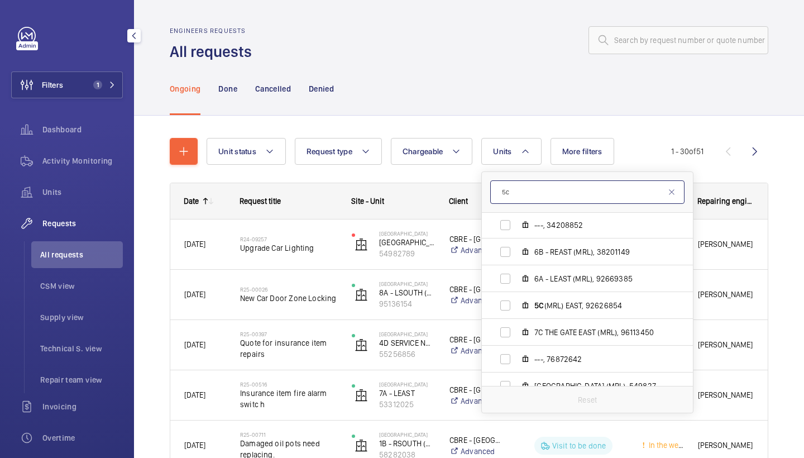
scroll to position [564, 0]
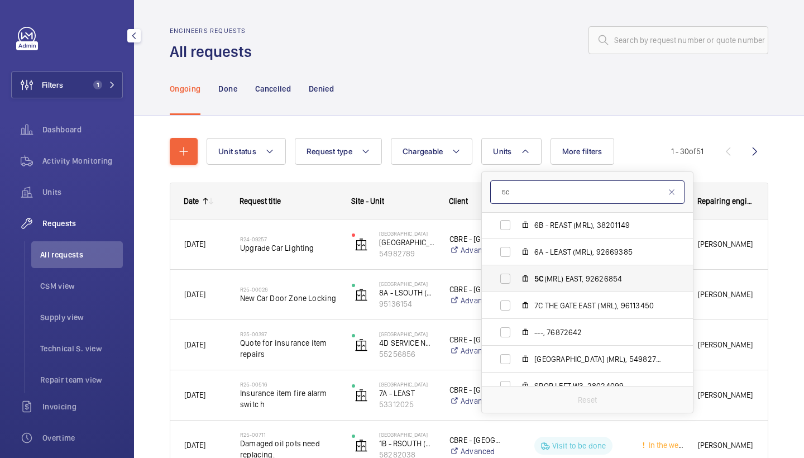
type input "5c"
click at [588, 282] on span "5C (MRL) EAST, 92626854" at bounding box center [598, 278] width 129 height 11
click at [516, 282] on input "5C (MRL) EAST, 92626854" at bounding box center [505, 278] width 22 height 22
checkbox input "true"
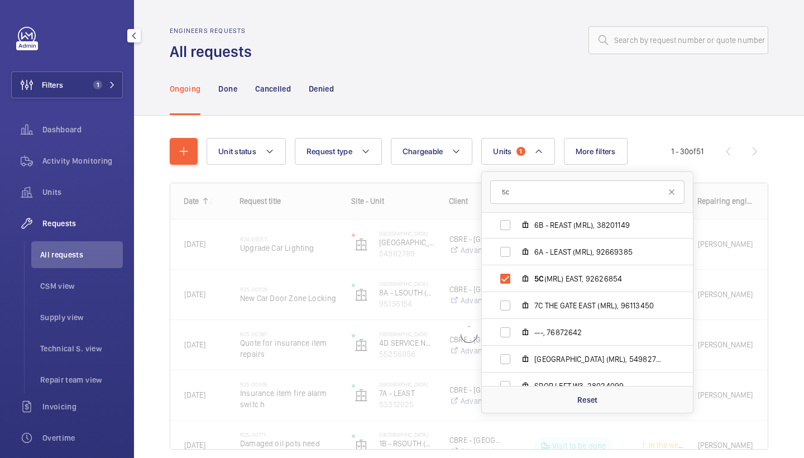
click at [493, 127] on div "Unit status Request type Chargeable Units 1 5c Twickenham Stadium - Twickenham …" at bounding box center [469, 298] width 598 height 356
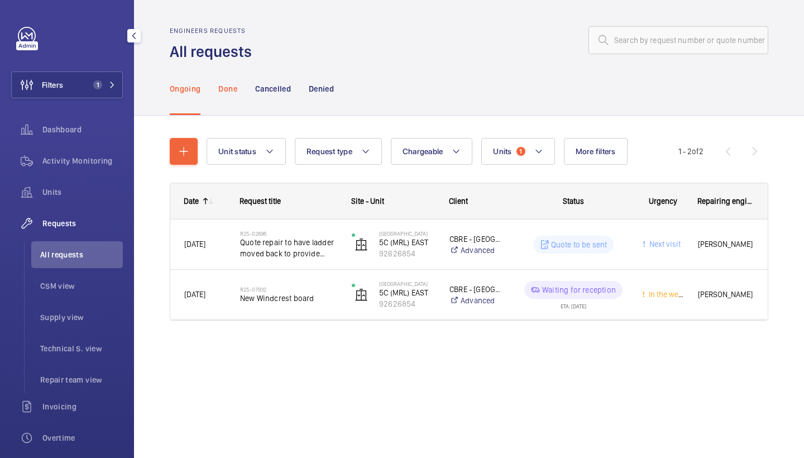
click at [226, 105] on div "Done" at bounding box center [227, 88] width 18 height 53
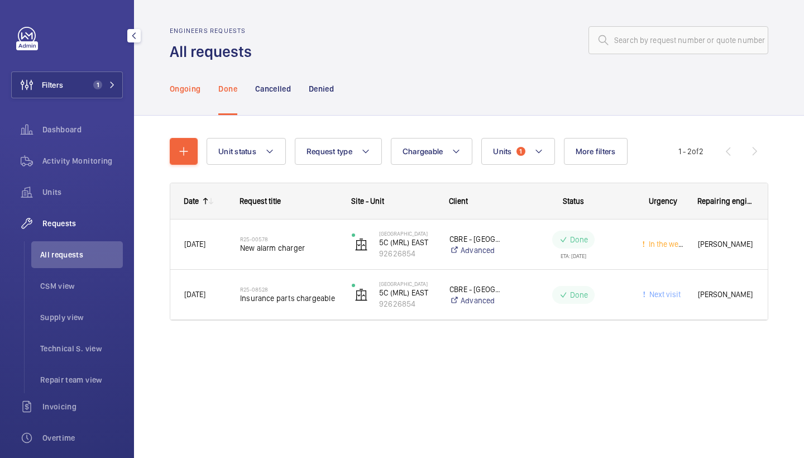
click at [187, 85] on p "Ongoing" at bounding box center [185, 88] width 31 height 11
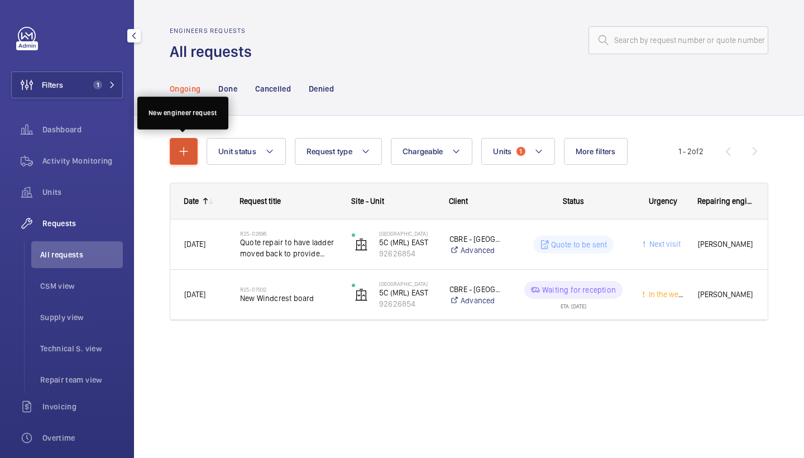
click at [185, 149] on mat-icon "button" at bounding box center [183, 151] width 13 height 13
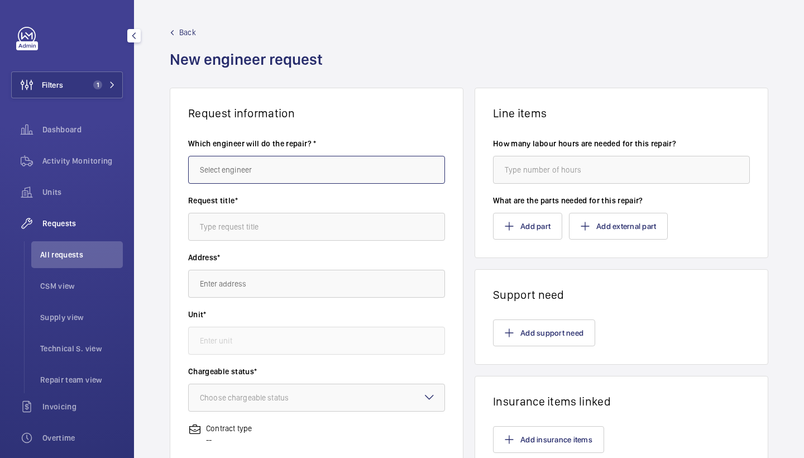
click at [241, 176] on input "text" at bounding box center [316, 170] width 257 height 28
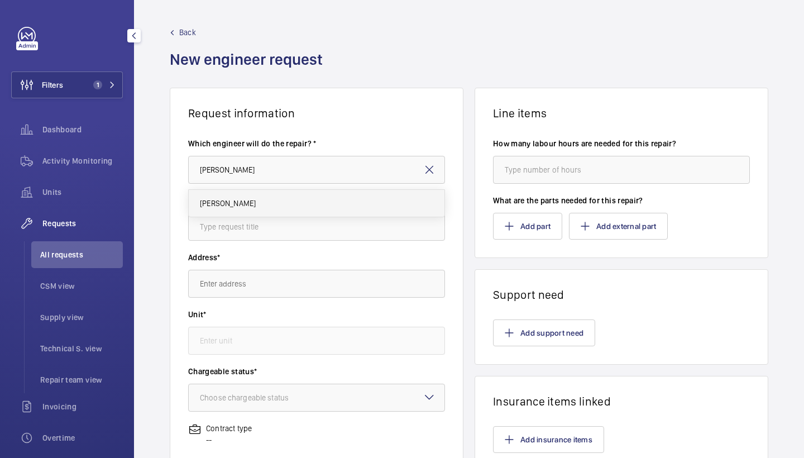
drag, startPoint x: 241, startPoint y: 176, endPoint x: 234, endPoint y: 198, distance: 23.3
click at [234, 198] on span "[PERSON_NAME]" at bounding box center [228, 203] width 56 height 11
type input "Keith"
click at [265, 237] on input "text" at bounding box center [316, 227] width 257 height 28
type input "re-rope"
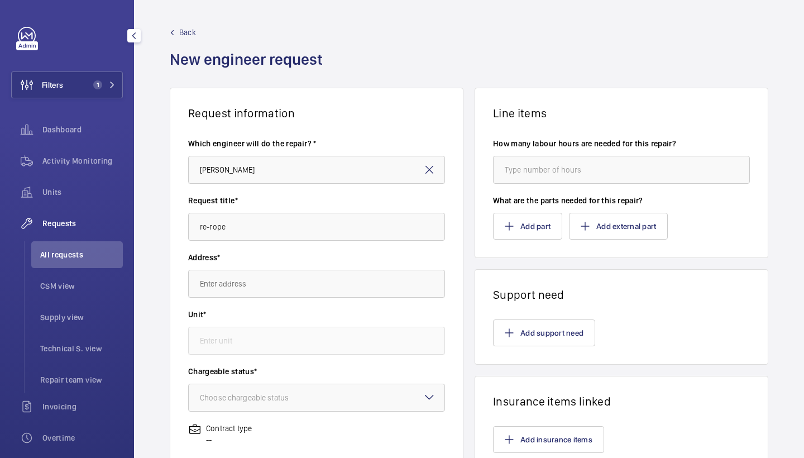
click at [262, 304] on div "Address*" at bounding box center [316, 280] width 257 height 57
click at [262, 288] on input "text" at bounding box center [316, 284] width 257 height 28
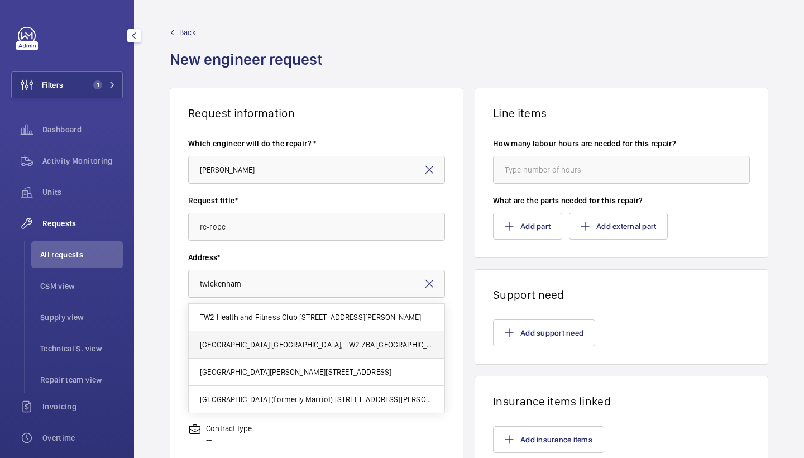
click at [284, 344] on span "Twickenham Stadium Twickenham Stadium, TW2 7BA TWICKENHAM" at bounding box center [316, 344] width 233 height 11
type input "Twickenham Stadium Twickenham Stadium, TW2 7BA TWICKENHAM"
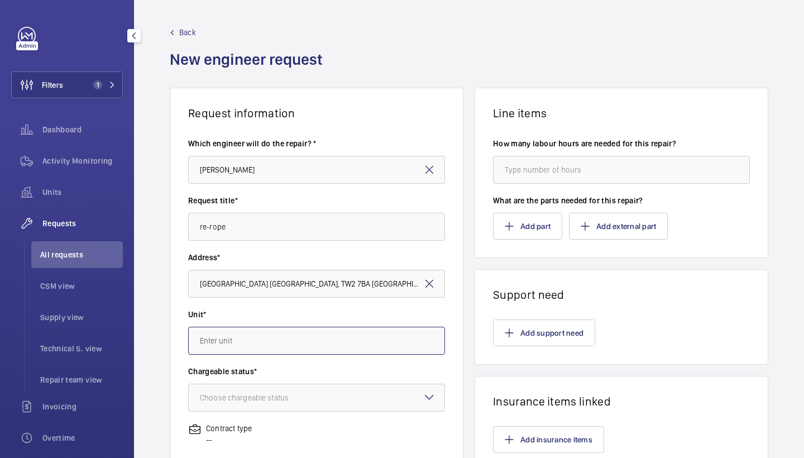
click at [277, 333] on input "text" at bounding box center [316, 340] width 257 height 28
click at [288, 370] on span "92626854 - 5C (MRL) EAST" at bounding box center [246, 373] width 92 height 11
type input "92626854 - 5C (MRL) EAST"
click at [318, 396] on div at bounding box center [317, 397] width 256 height 27
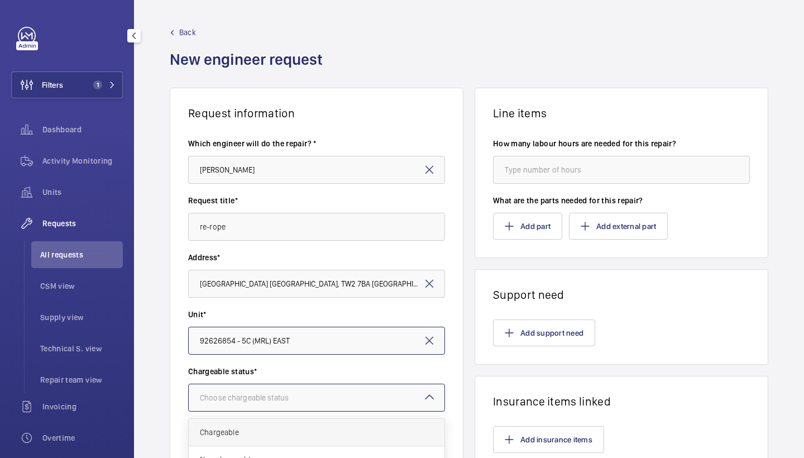
click at [303, 430] on span "Chargeable" at bounding box center [316, 431] width 233 height 11
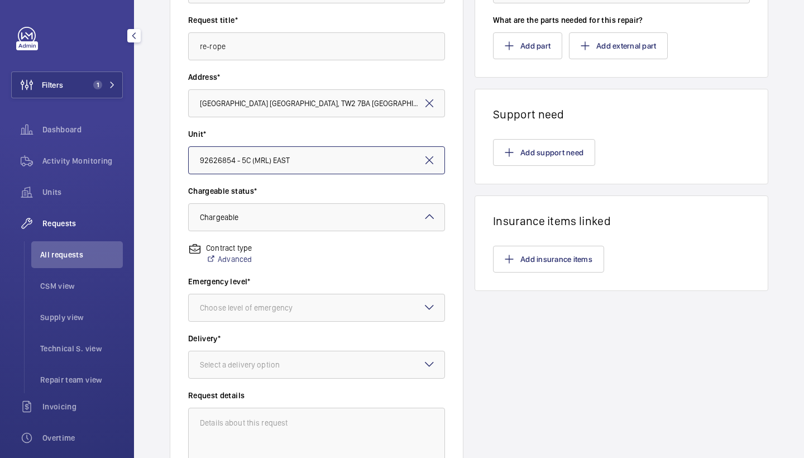
scroll to position [182, 0]
click at [358, 310] on div at bounding box center [317, 305] width 256 height 27
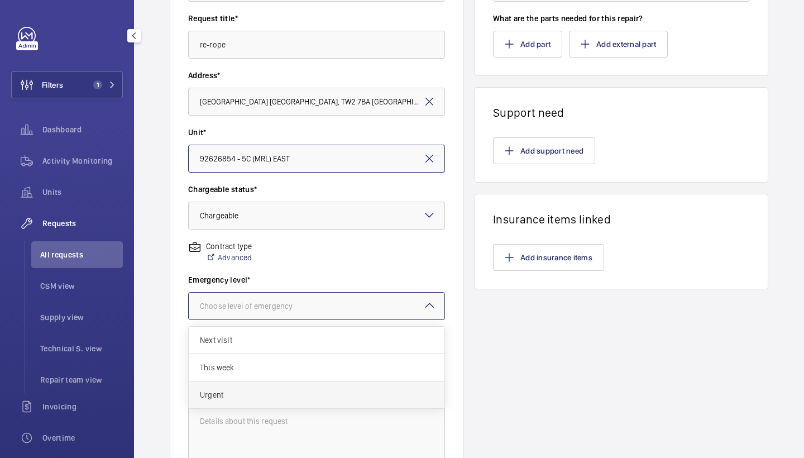
click at [296, 390] on span "Urgent" at bounding box center [316, 394] width 233 height 11
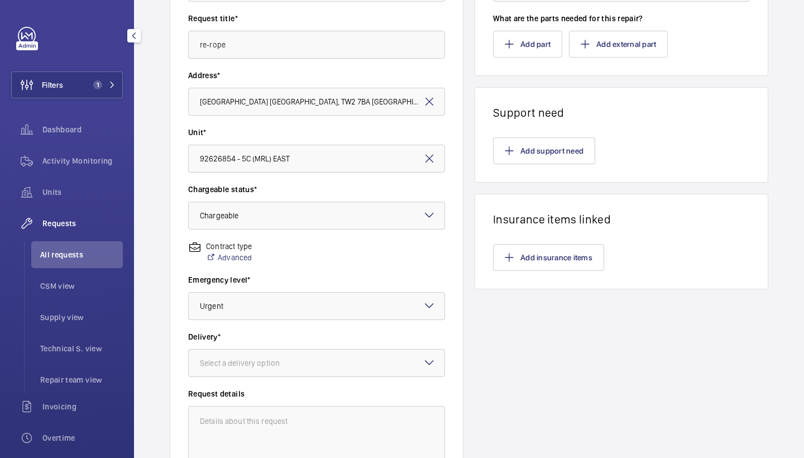
click at [291, 343] on wm-front-input-dropdown "Delivery* Select a delivery option" at bounding box center [316, 354] width 257 height 46
click at [295, 348] on wm-front-input-dropdown "Delivery* Select a delivery option" at bounding box center [316, 354] width 257 height 46
click at [295, 355] on div at bounding box center [317, 362] width 256 height 27
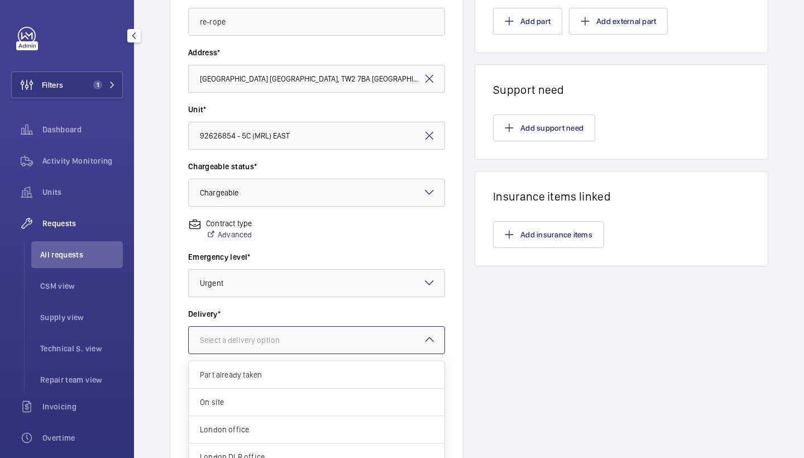
scroll to position [206, 0]
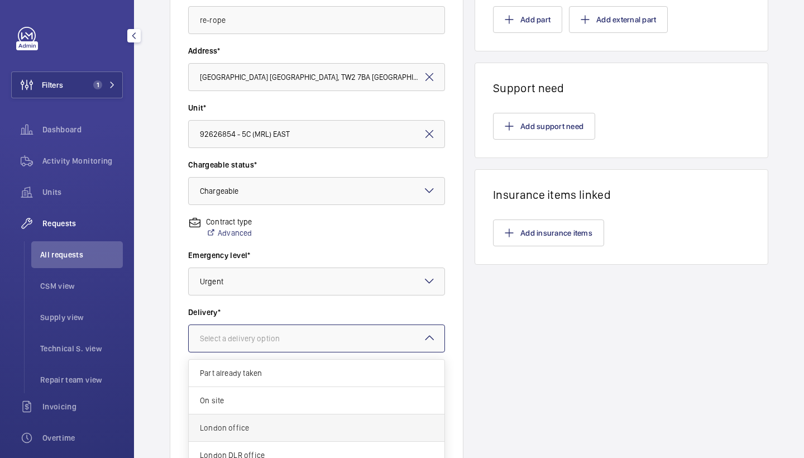
click at [352, 424] on span "London office" at bounding box center [316, 427] width 233 height 11
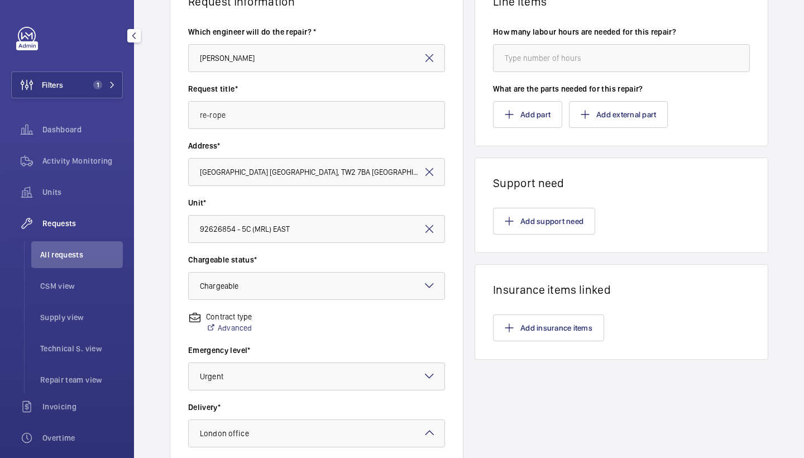
scroll to position [102, 0]
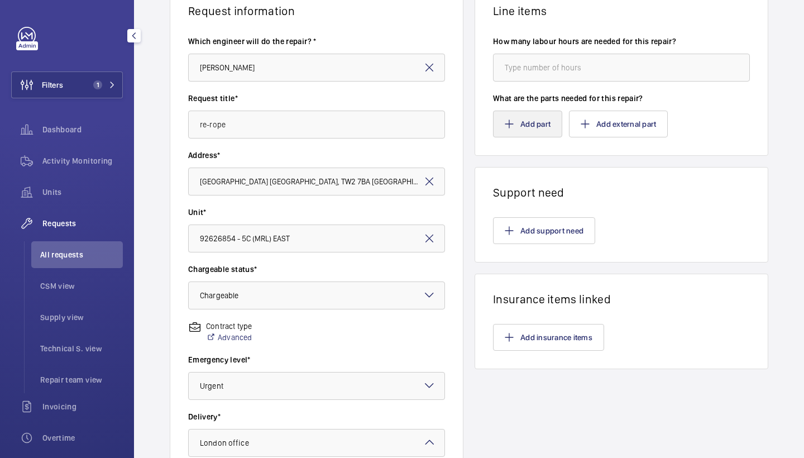
click at [509, 127] on mat-icon "button" at bounding box center [508, 123] width 9 height 9
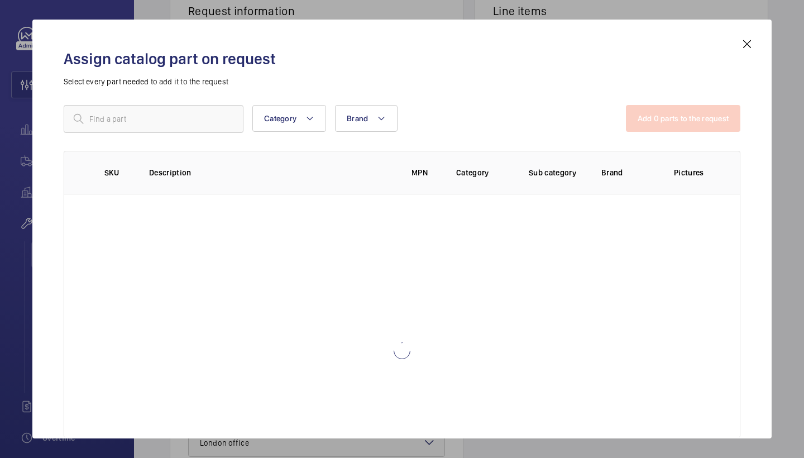
click at [207, 133] on div "Category Brand More filters Reset all filters Add 0 parts to the request SKU De…" at bounding box center [402, 244] width 676 height 279
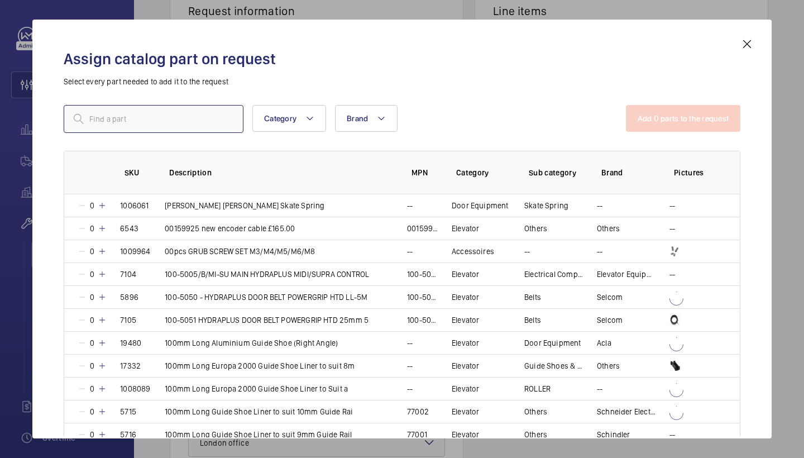
click at [209, 120] on input "text" at bounding box center [154, 119] width 180 height 28
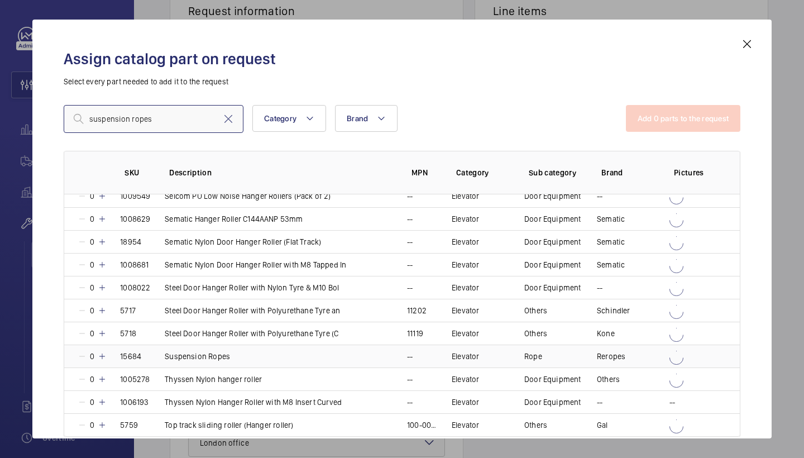
scroll to position [581, 0]
type input "suspension ropes"
click at [104, 355] on mat-icon at bounding box center [102, 356] width 9 height 9
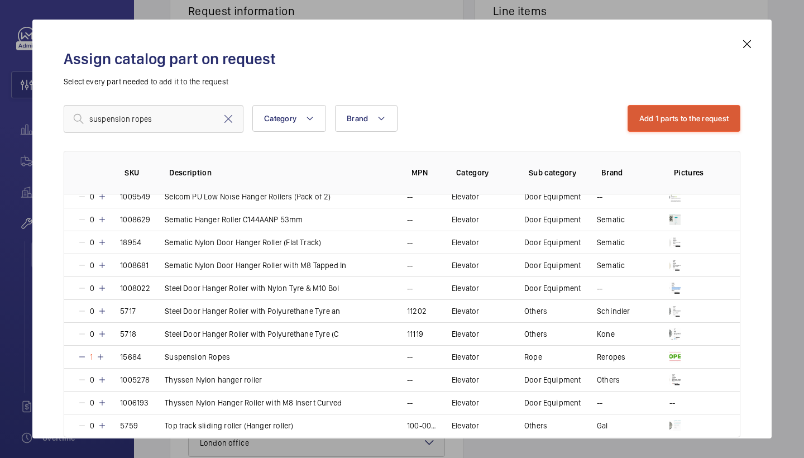
click at [672, 126] on button "Add 1 parts to the request" at bounding box center [683, 118] width 113 height 27
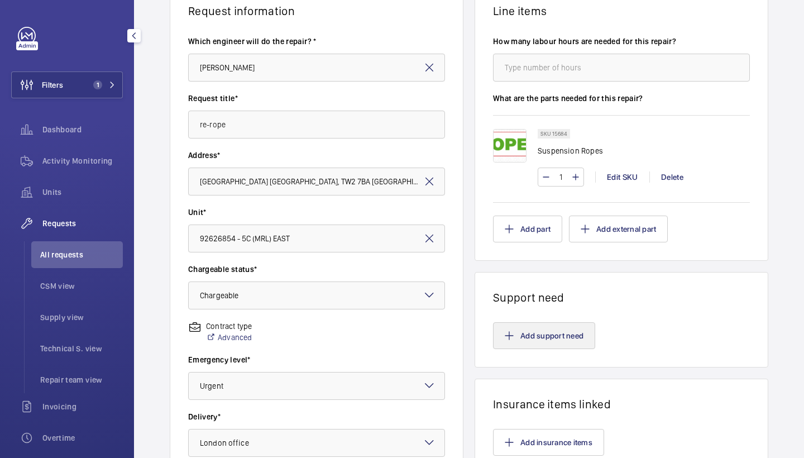
click at [573, 329] on button "Add support need" at bounding box center [544, 335] width 102 height 27
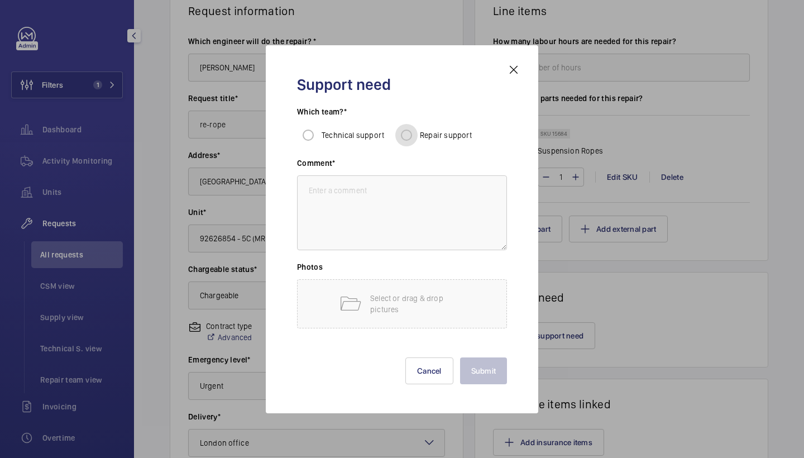
click at [405, 134] on input "Repair support" at bounding box center [406, 135] width 22 height 22
radio input "true"
click at [393, 220] on textarea at bounding box center [402, 212] width 210 height 75
type textarea "repairs to complete roping"
click at [498, 376] on button "Submit" at bounding box center [483, 370] width 47 height 27
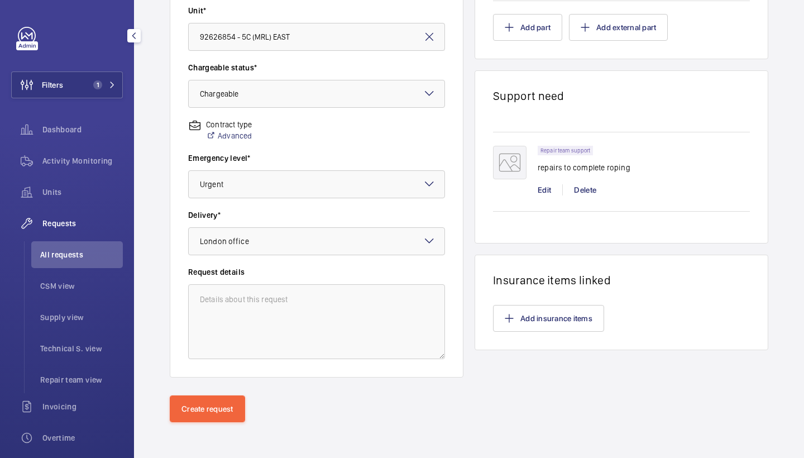
scroll to position [304, 0]
click at [215, 402] on button "Create request" at bounding box center [207, 408] width 75 height 27
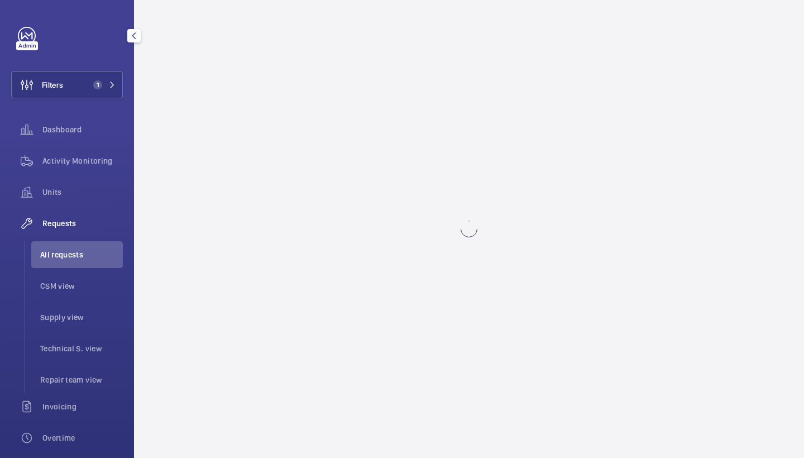
scroll to position [0, 0]
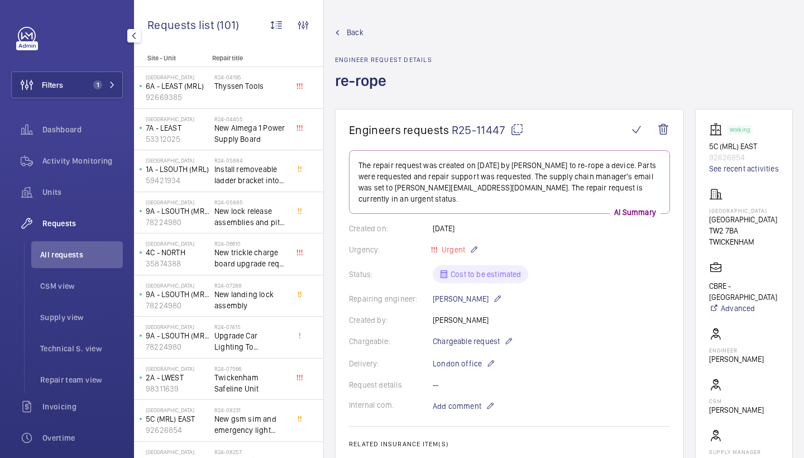
scroll to position [499, 0]
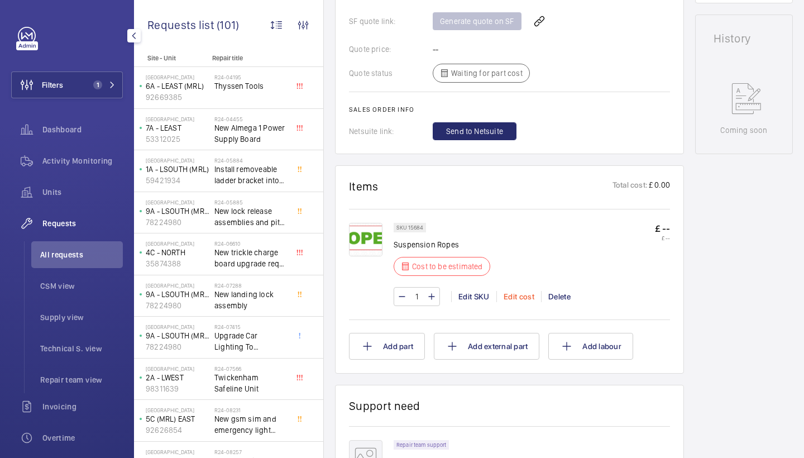
click at [516, 291] on div "Edit cost" at bounding box center [518, 296] width 45 height 11
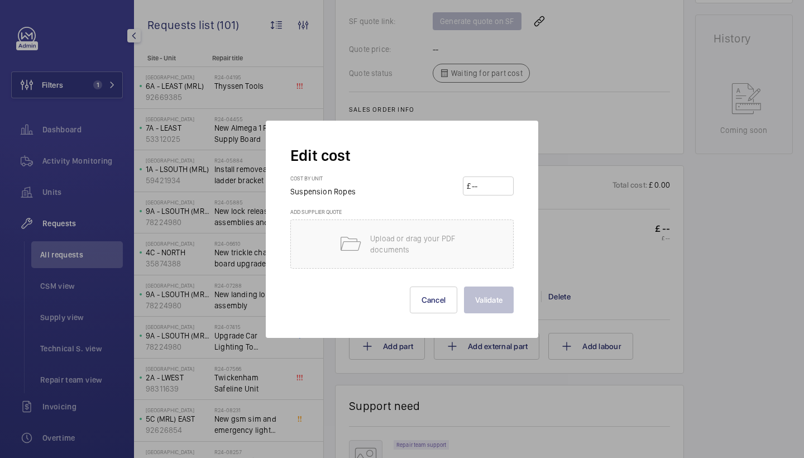
click at [477, 186] on input "number" at bounding box center [489, 186] width 39 height 18
type input "300"
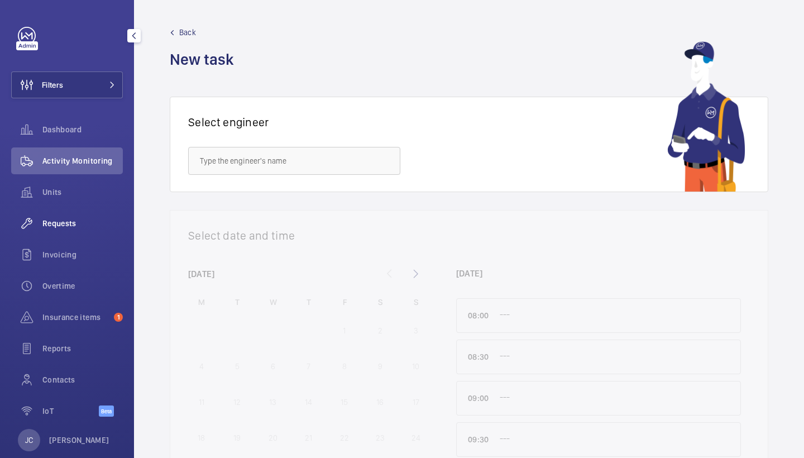
click at [89, 228] on span "Requests" at bounding box center [82, 223] width 80 height 11
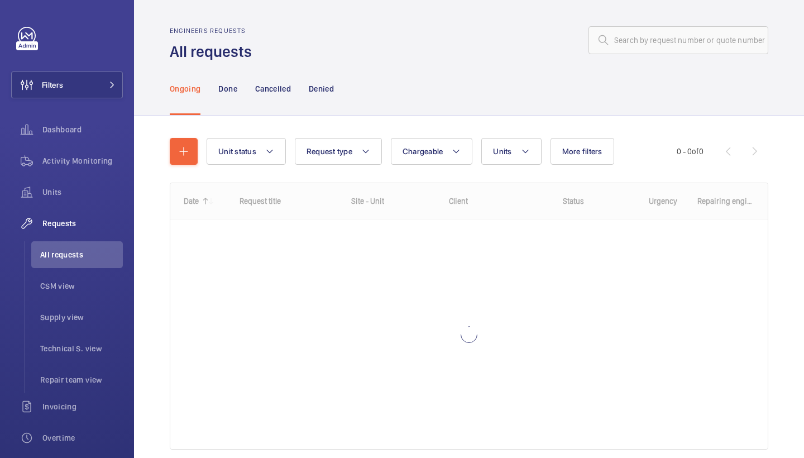
click at [642, 26] on wm-front-admin-header "Engineers requests All requests" at bounding box center [469, 31] width 670 height 62
click at [648, 35] on input "text" at bounding box center [678, 40] width 180 height 28
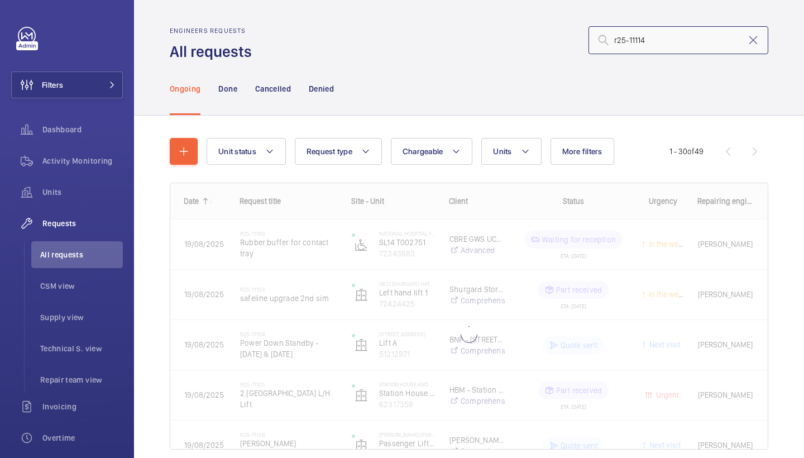
type input "r25-11114"
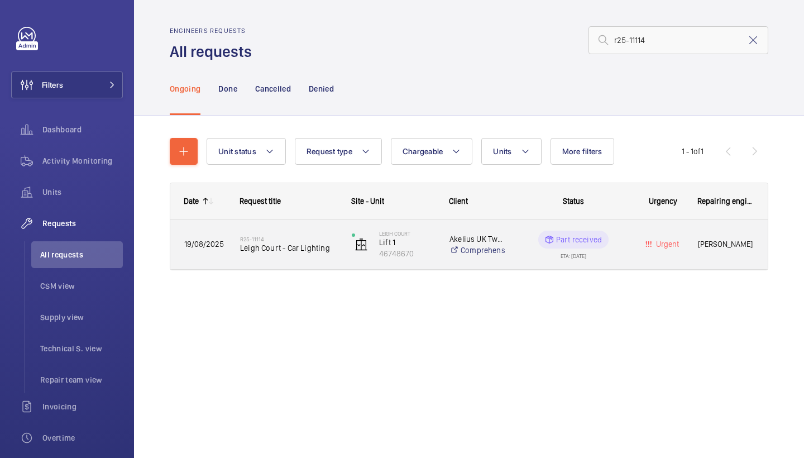
click at [301, 248] on span "Leigh Court - Car Lighting" at bounding box center [288, 247] width 97 height 11
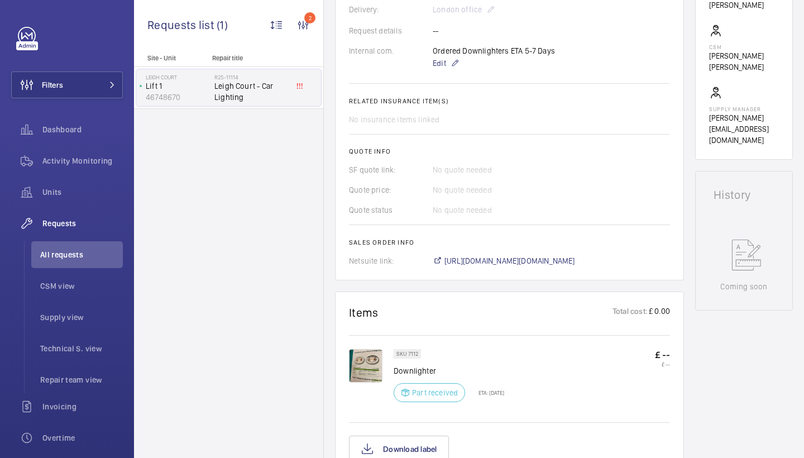
scroll to position [368, 0]
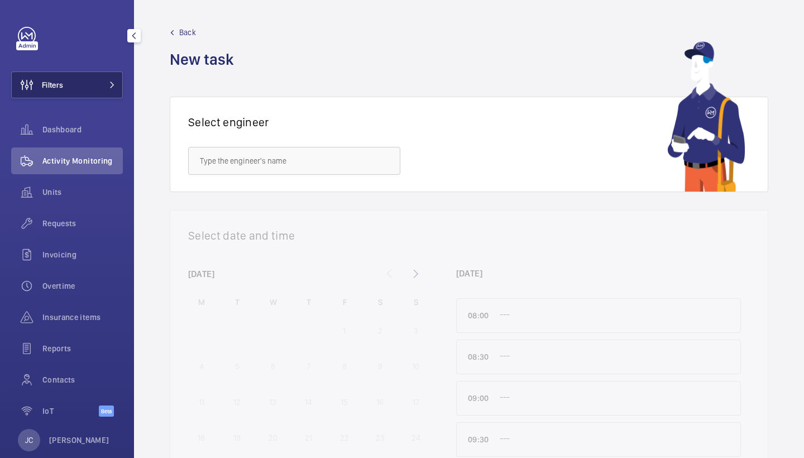
click at [49, 95] on span "Filters" at bounding box center [37, 84] width 51 height 27
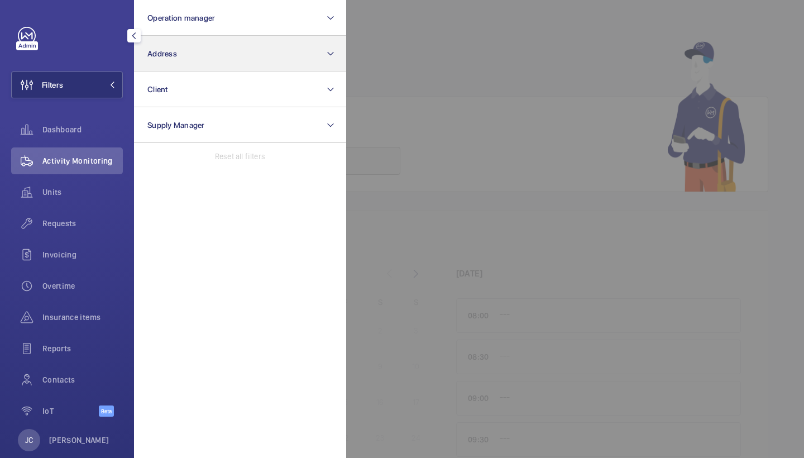
click at [153, 54] on span "Address" at bounding box center [162, 53] width 30 height 9
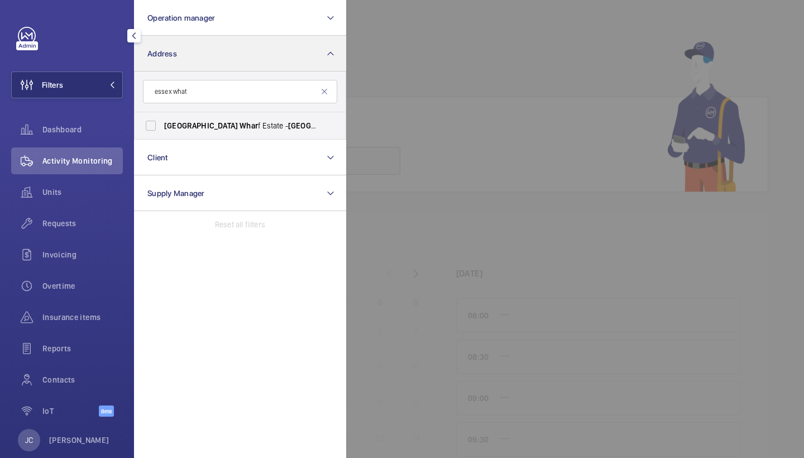
type input "essex what"
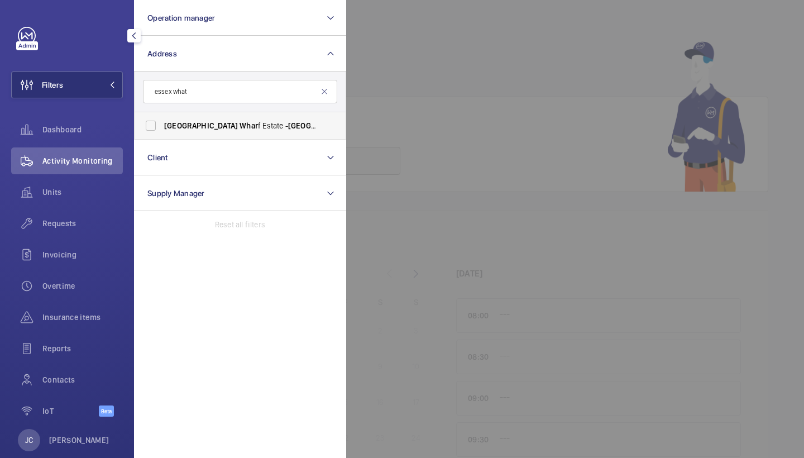
drag, startPoint x: 153, startPoint y: 54, endPoint x: 225, endPoint y: 128, distance: 103.4
click at [225, 128] on span "Essex Whar f Estate - [GEOGRAPHIC_DATA], [GEOGRAPHIC_DATA] E5 9HP" at bounding box center [240, 125] width 153 height 11
click at [162, 128] on input "Essex Whar f Estate - [GEOGRAPHIC_DATA], [GEOGRAPHIC_DATA] E5 9HP" at bounding box center [151, 125] width 22 height 22
checkbox input "true"
click at [89, 153] on div "Activity Monitoring" at bounding box center [67, 160] width 112 height 27
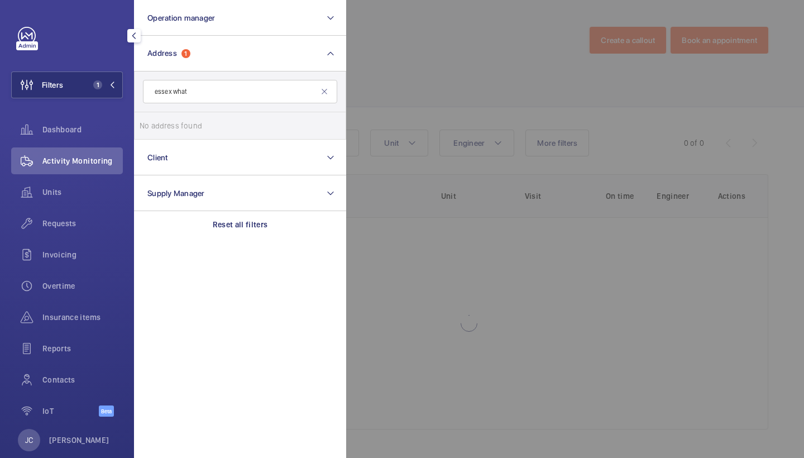
click at [522, 70] on div at bounding box center [748, 229] width 804 height 458
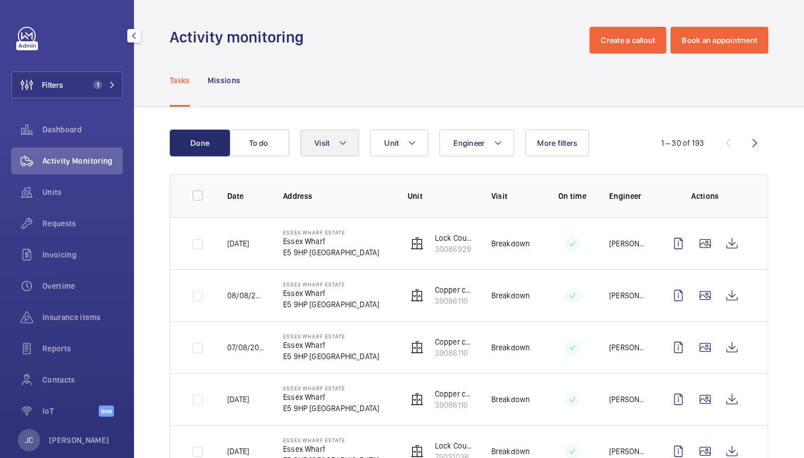
click at [326, 136] on button "Visit" at bounding box center [329, 142] width 59 height 27
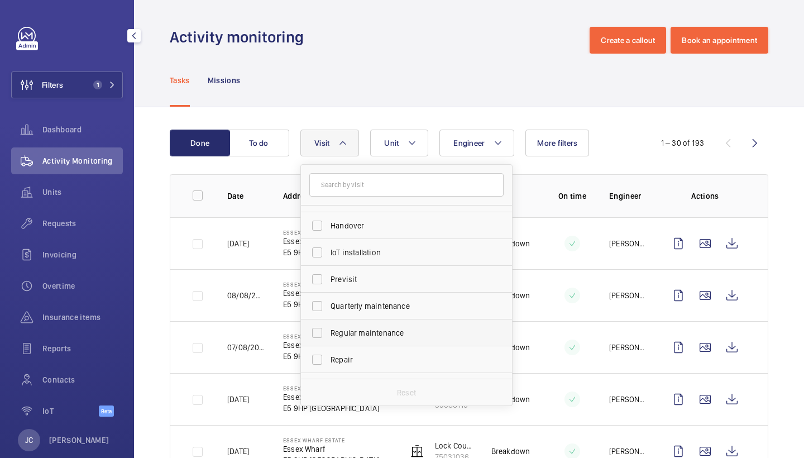
scroll to position [115, 0]
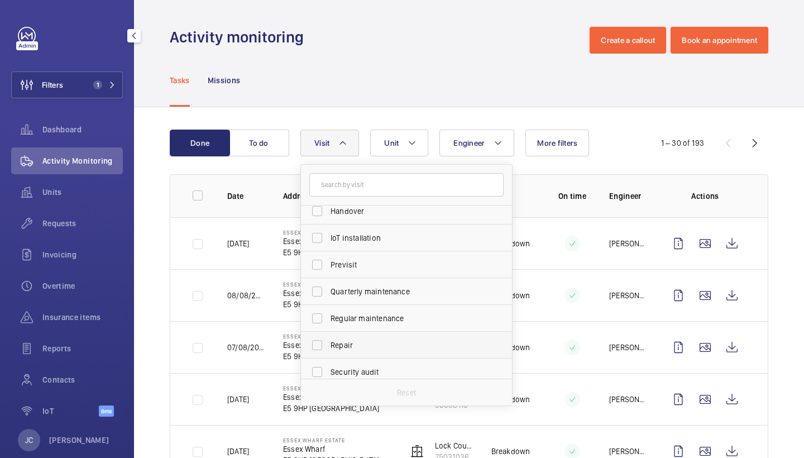
click at [369, 342] on span "Repair" at bounding box center [406, 344] width 153 height 11
click at [328, 342] on input "Repair" at bounding box center [317, 345] width 22 height 22
checkbox input "true"
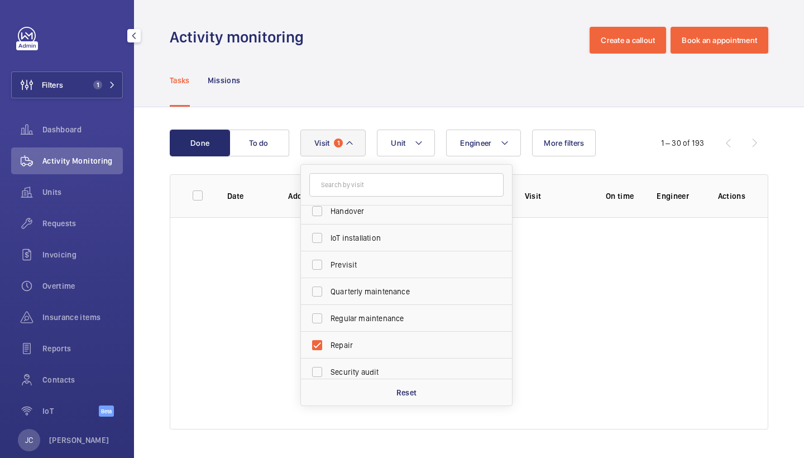
click at [475, 25] on wm-front-admin-header "Activity monitoring Create a callout Book an appointment" at bounding box center [469, 27] width 670 height 54
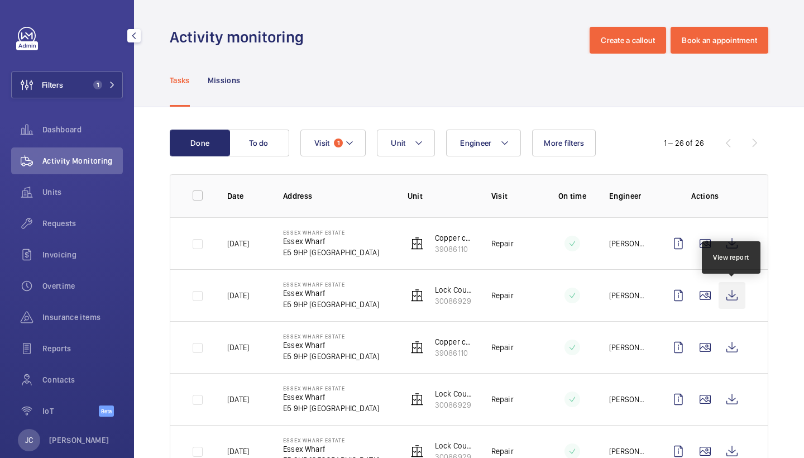
click at [729, 295] on wm-front-icon-button at bounding box center [731, 295] width 27 height 27
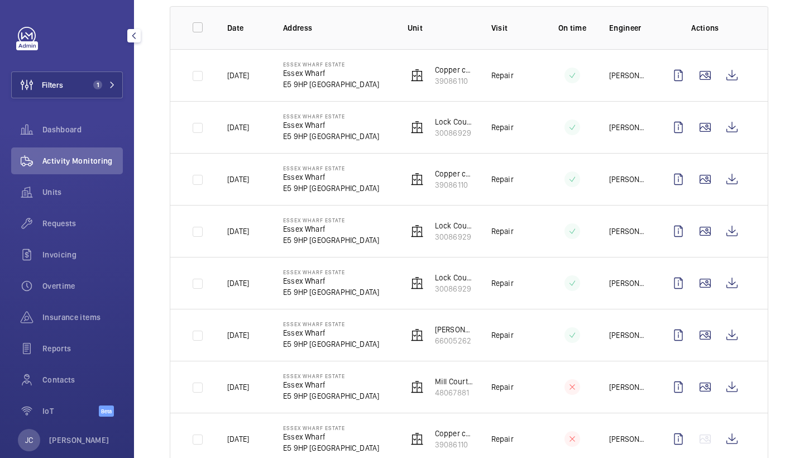
scroll to position [171, 0]
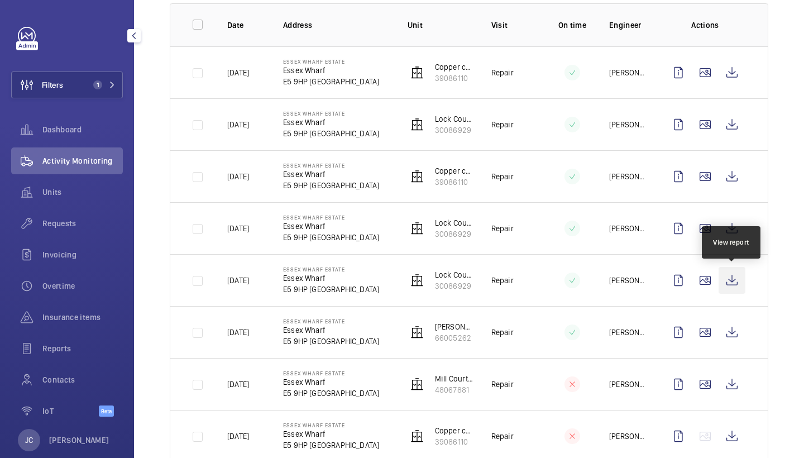
click at [730, 282] on wm-front-icon-button at bounding box center [731, 280] width 27 height 27
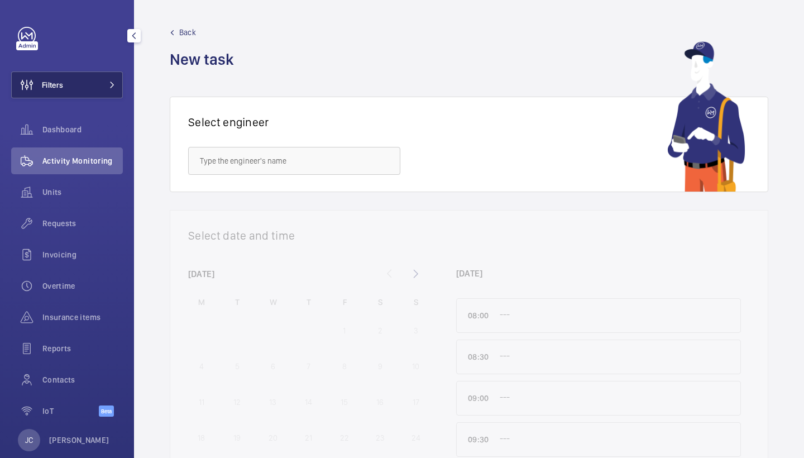
click at [102, 80] on button "Filters" at bounding box center [67, 84] width 112 height 27
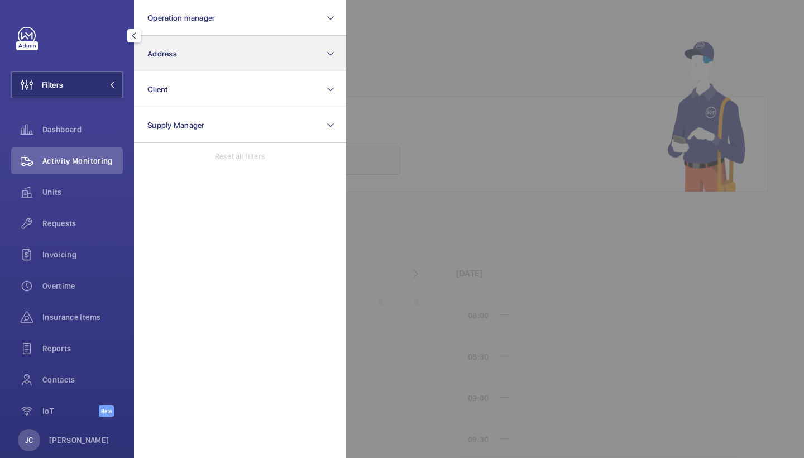
click at [192, 55] on button "Address" at bounding box center [240, 54] width 212 height 36
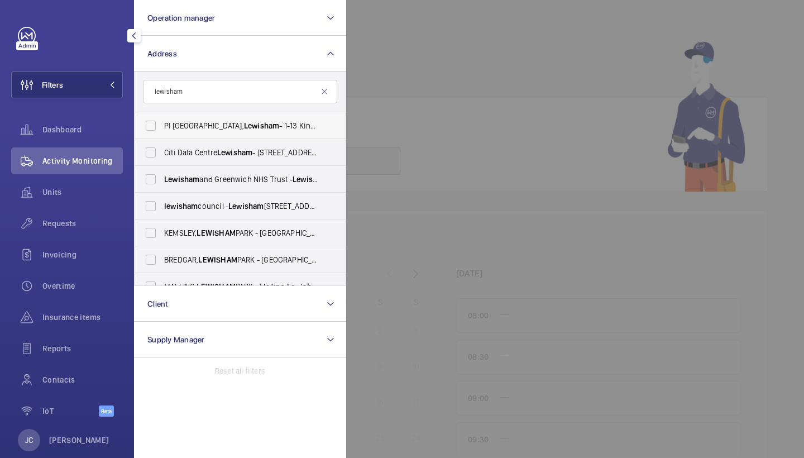
type input "lewisham"
click at [244, 126] on span "Lewisham" at bounding box center [261, 125] width 35 height 9
click at [162, 126] on input "PI London, Lewisham - 1-13 Kings Hall Mews, LEWISHAM SE13 5AF" at bounding box center [151, 125] width 22 height 22
checkbox input "true"
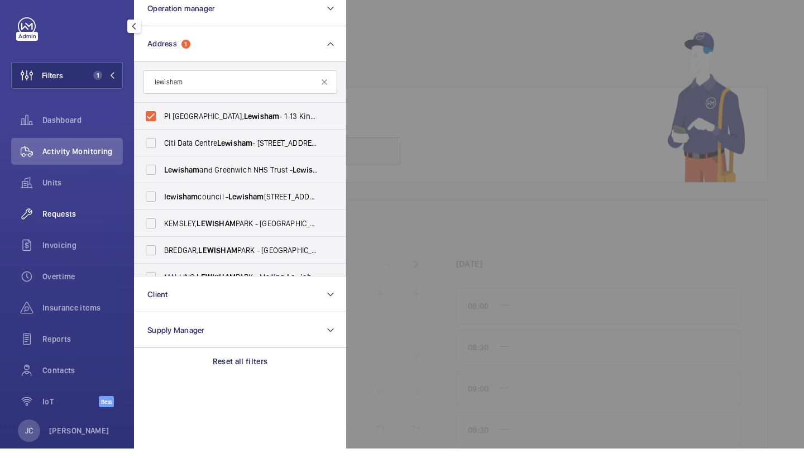
click at [83, 225] on div "Requests" at bounding box center [67, 223] width 112 height 27
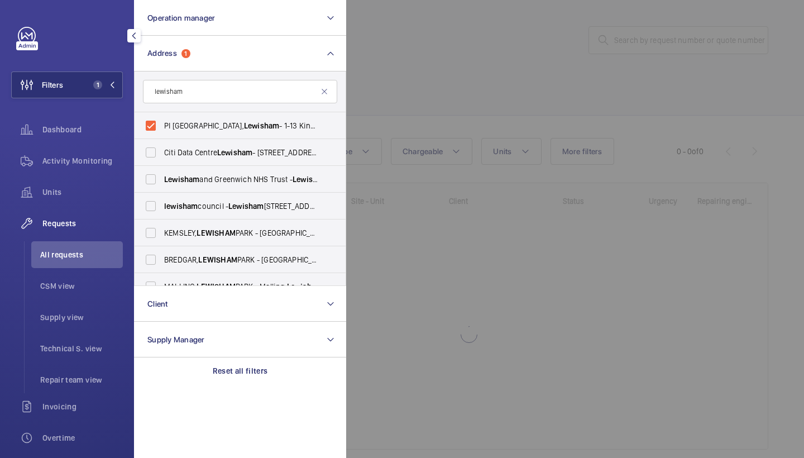
click at [393, 94] on div at bounding box center [748, 229] width 804 height 458
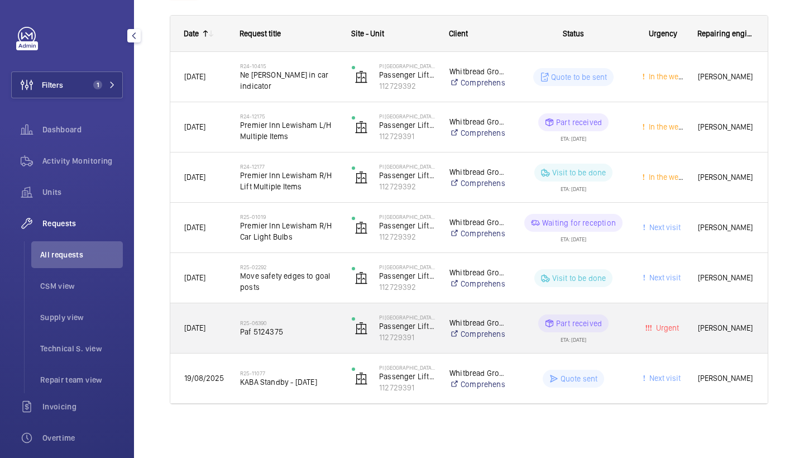
scroll to position [167, 0]
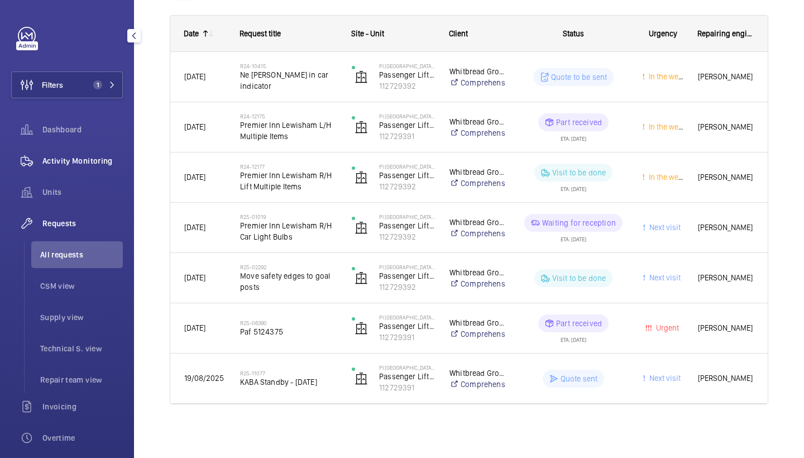
click at [85, 160] on span "Activity Monitoring" at bounding box center [82, 160] width 80 height 11
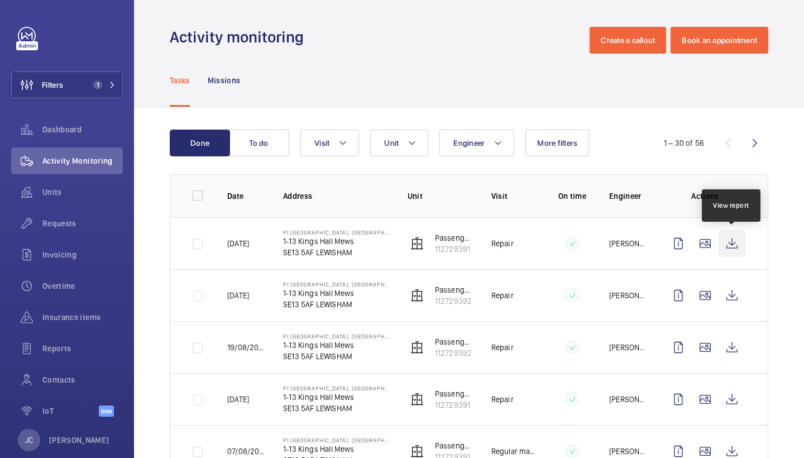
click at [729, 247] on wm-front-icon-button at bounding box center [731, 243] width 27 height 27
click at [308, 134] on button "Visit" at bounding box center [329, 142] width 59 height 27
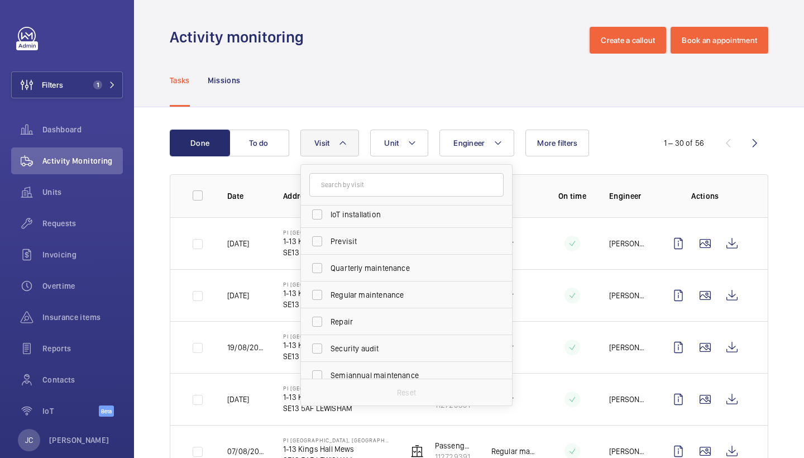
scroll to position [139, 0]
click at [379, 328] on label "Repair" at bounding box center [398, 320] width 194 height 27
click at [328, 328] on input "Repair" at bounding box center [317, 321] width 22 height 22
checkbox input "true"
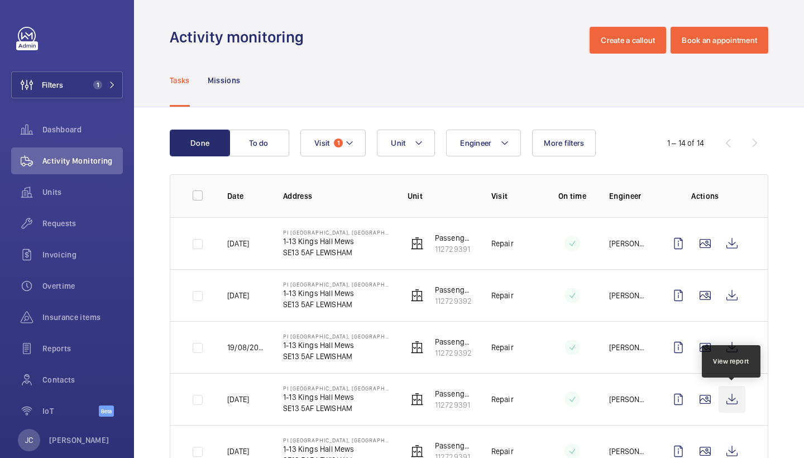
click at [728, 395] on wm-front-icon-button at bounding box center [731, 399] width 27 height 27
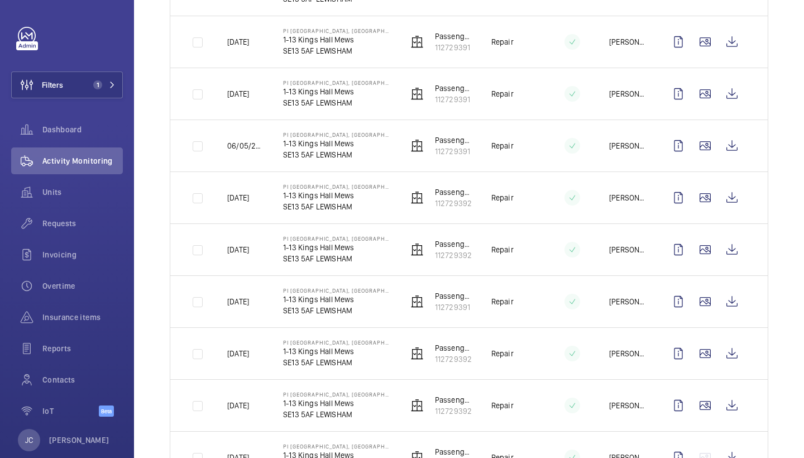
scroll to position [461, 0]
click at [733, 196] on wm-front-icon-button at bounding box center [731, 197] width 27 height 27
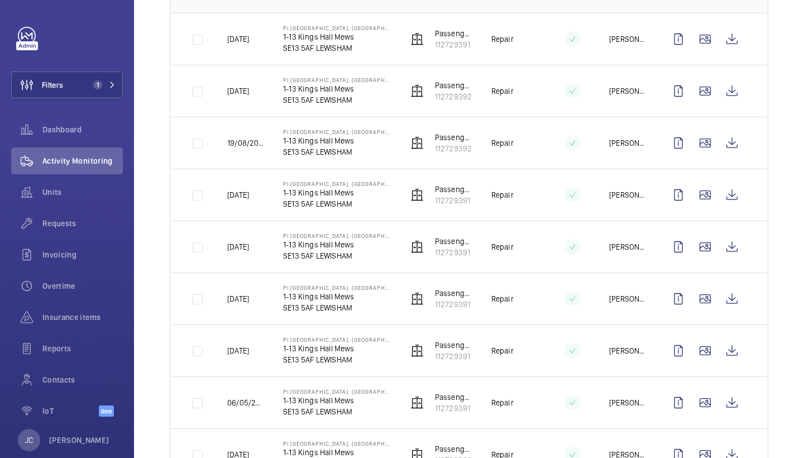
scroll to position [165, 0]
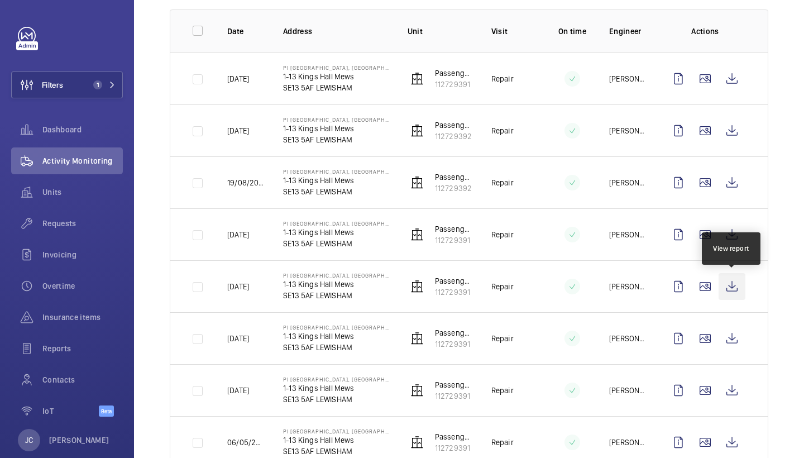
click at [739, 283] on wm-front-icon-button at bounding box center [731, 286] width 27 height 27
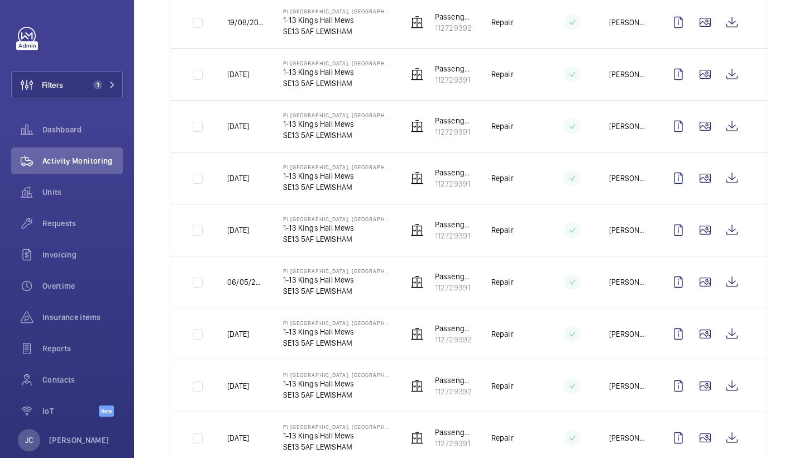
scroll to position [329, 0]
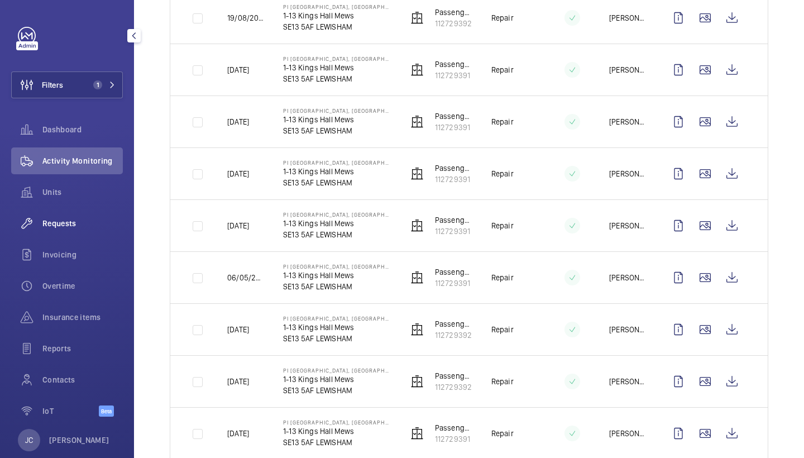
click at [61, 214] on div "Requests" at bounding box center [67, 223] width 112 height 27
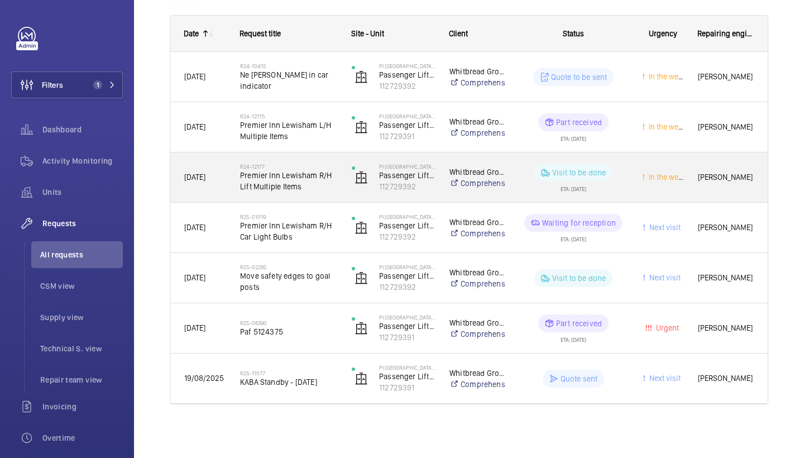
scroll to position [167, 0]
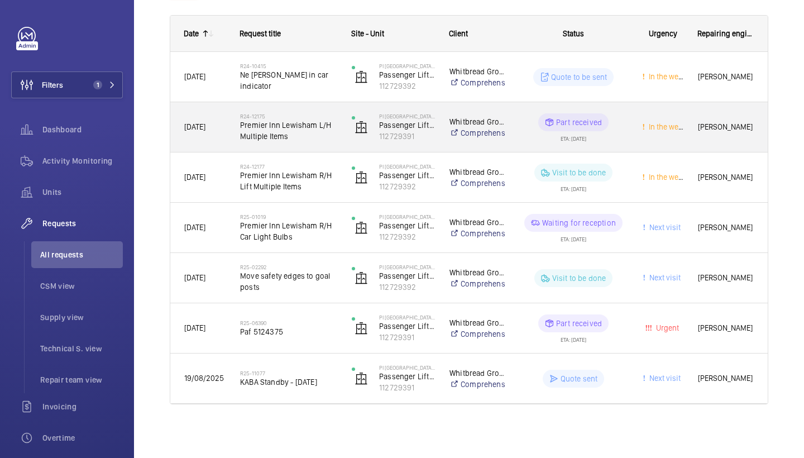
click at [301, 128] on span "Premier Inn Lewisham L/H Multiple Items" at bounding box center [288, 130] width 97 height 22
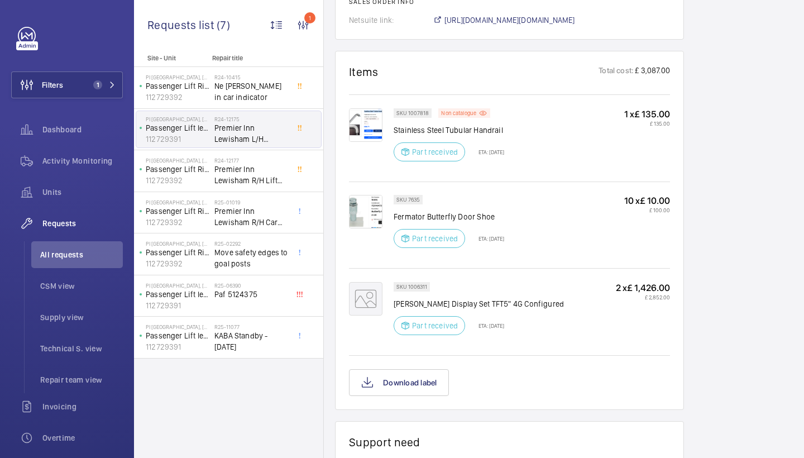
scroll to position [697, 0]
click at [359, 212] on img at bounding box center [365, 210] width 33 height 33
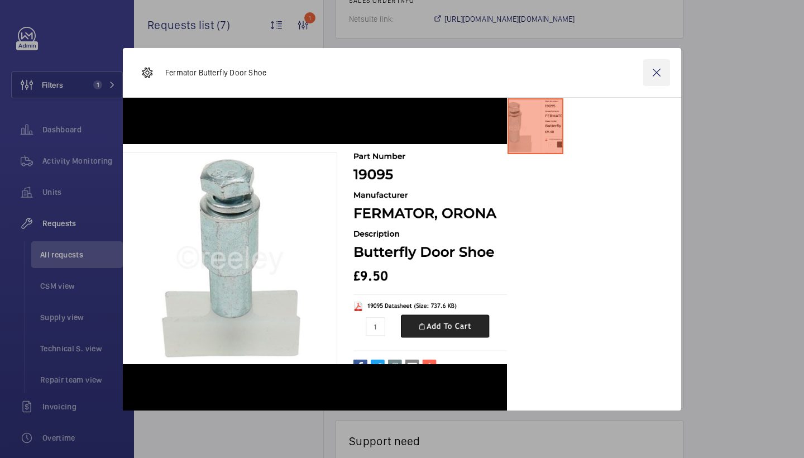
click at [664, 76] on wm-front-icon-button at bounding box center [656, 72] width 27 height 27
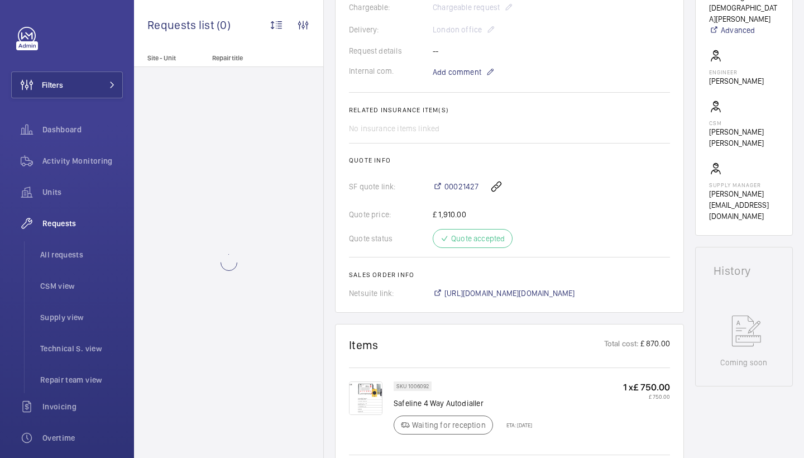
scroll to position [222, 0]
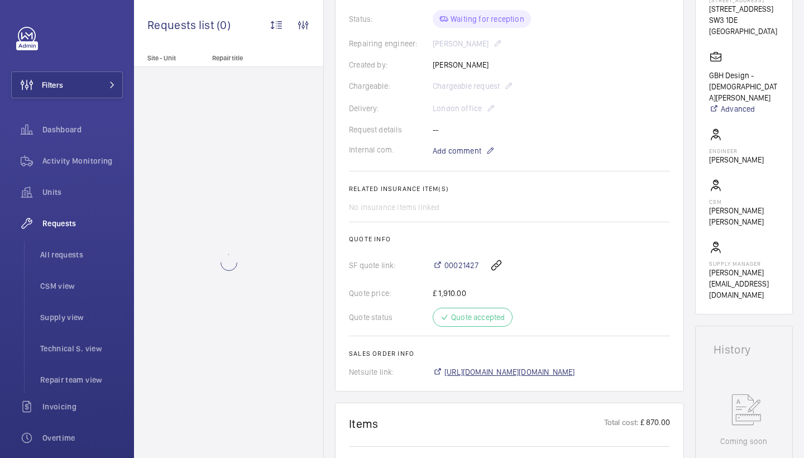
click at [480, 376] on span "[URL][DOMAIN_NAME][DOMAIN_NAME]" at bounding box center [509, 371] width 131 height 11
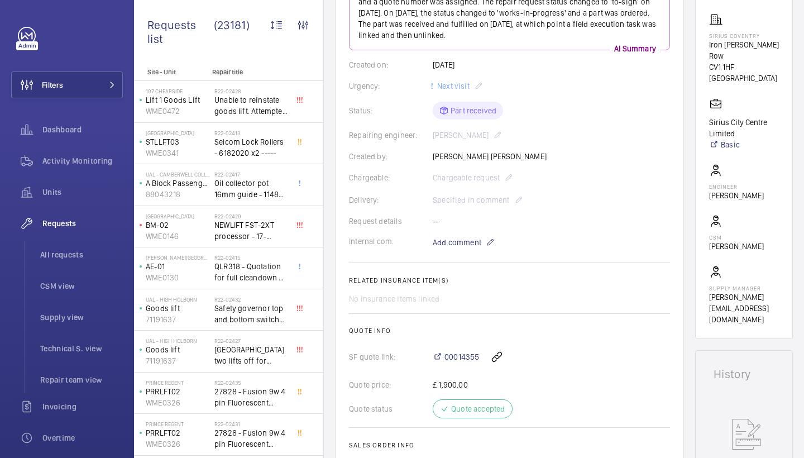
scroll to position [173, 0]
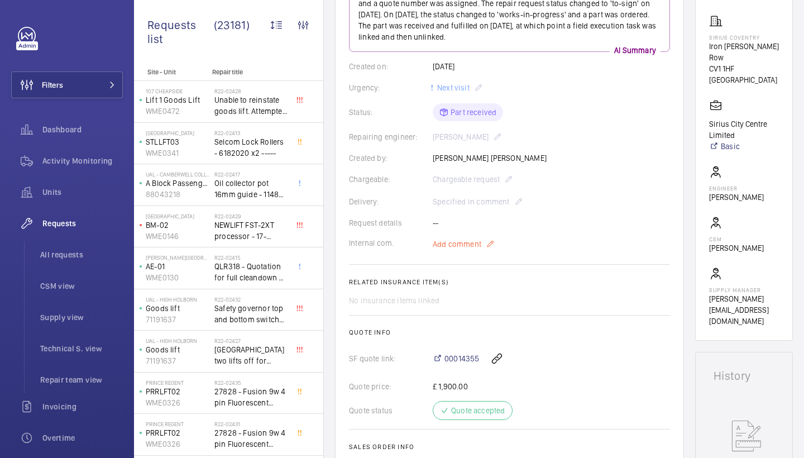
click at [470, 244] on span "Add comment" at bounding box center [456, 243] width 49 height 11
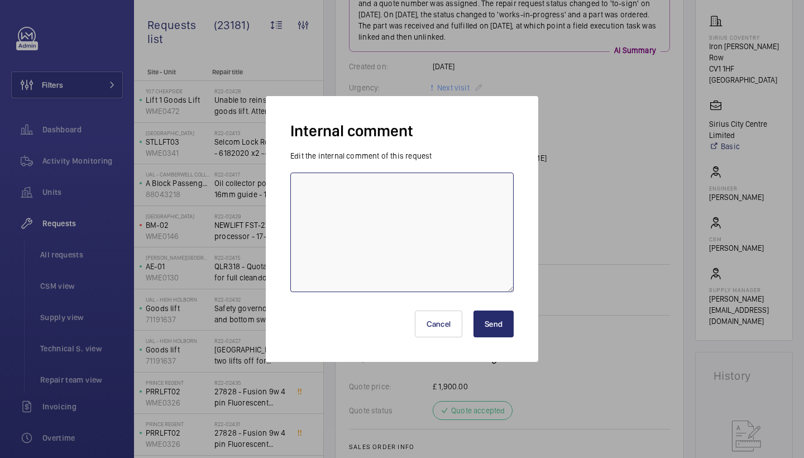
click at [473, 215] on textarea at bounding box center [401, 231] width 223 height 119
type textarea "[PERSON_NAME] completing [DATE] - jc"
drag, startPoint x: 413, startPoint y: 194, endPoint x: 203, endPoint y: 194, distance: 209.8
click at [203, 194] on div "Internal comment Edit the internal comment of this request [PERSON_NAME] comple…" at bounding box center [402, 229] width 804 height 458
drag, startPoint x: 435, startPoint y: 198, endPoint x: 299, endPoint y: 187, distance: 136.0
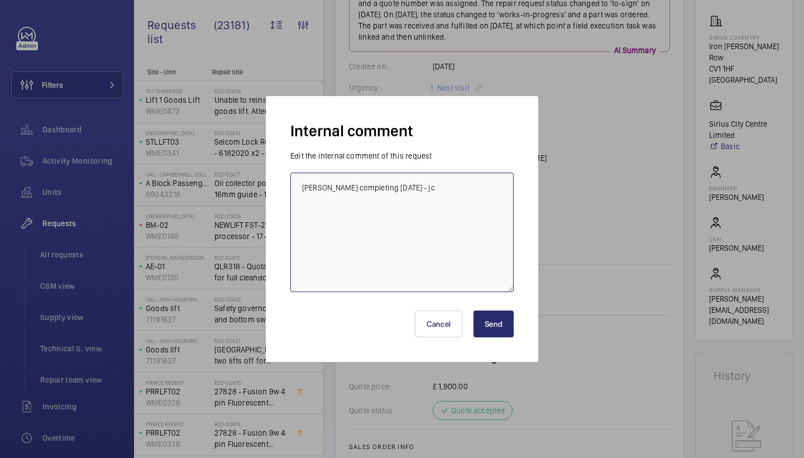
click at [299, 187] on textarea "[PERSON_NAME] completing [DATE] - jc" at bounding box center [401, 231] width 223 height 119
click at [486, 330] on button "Send" at bounding box center [493, 323] width 40 height 27
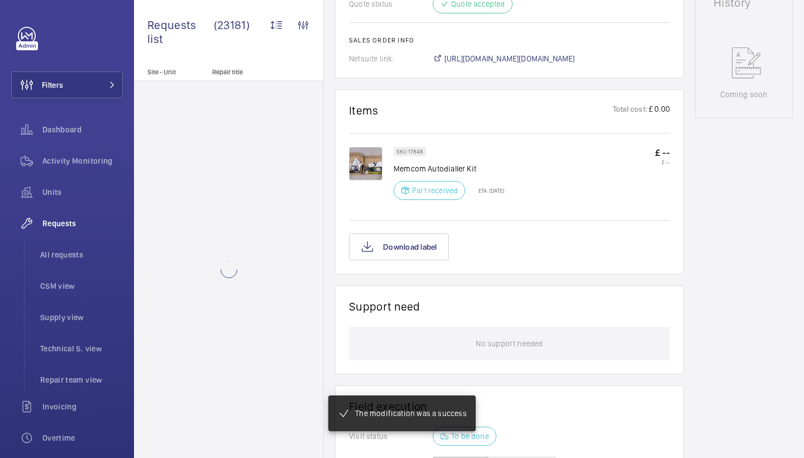
scroll to position [547, 0]
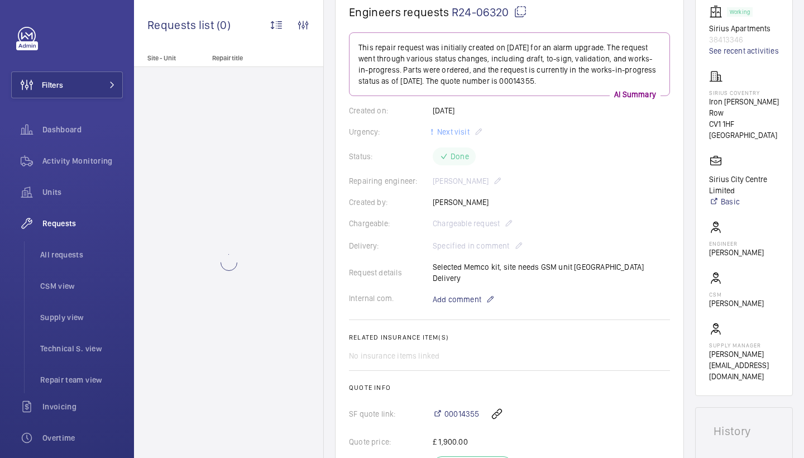
scroll to position [122, 0]
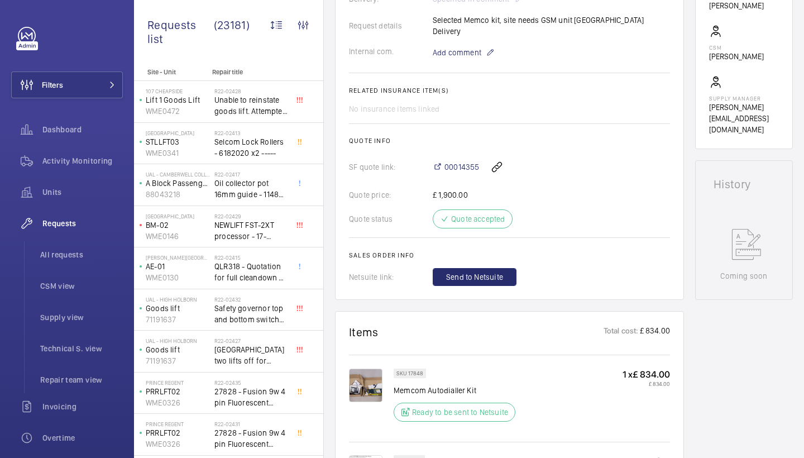
scroll to position [362, 0]
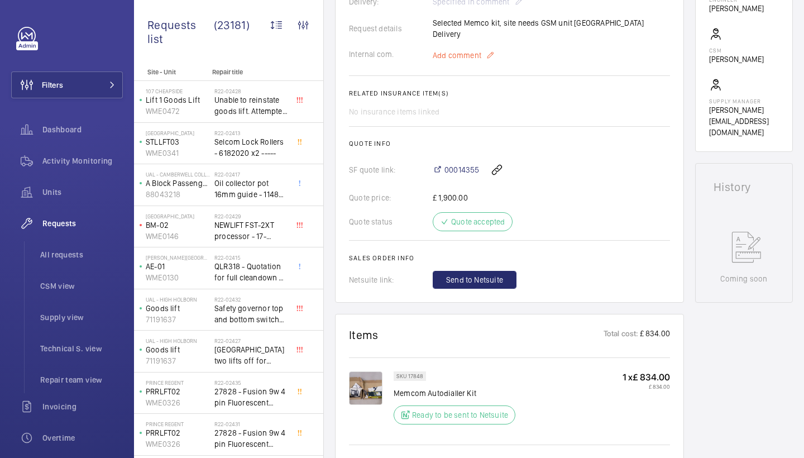
click at [473, 50] on span "Add comment" at bounding box center [456, 55] width 49 height 11
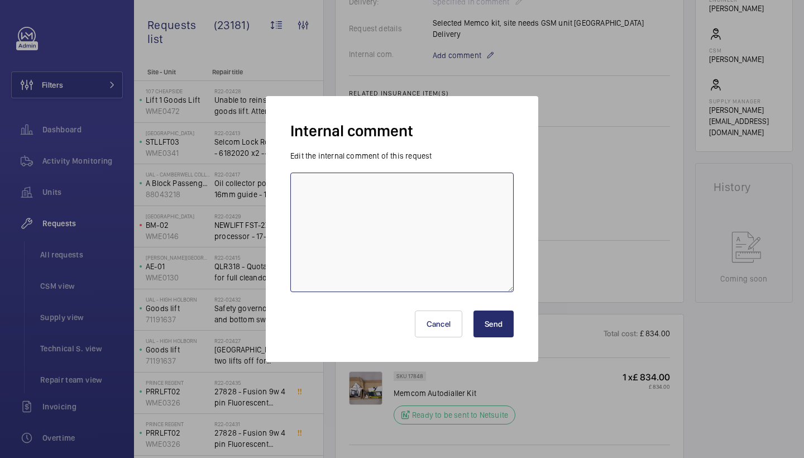
click at [416, 227] on textarea at bounding box center [401, 231] width 223 height 119
paste textarea "[PERSON_NAME] completing [DATE] - jc"
type textarea "[PERSON_NAME] completing [DATE] - jc"
click at [501, 323] on button "Send" at bounding box center [493, 323] width 40 height 27
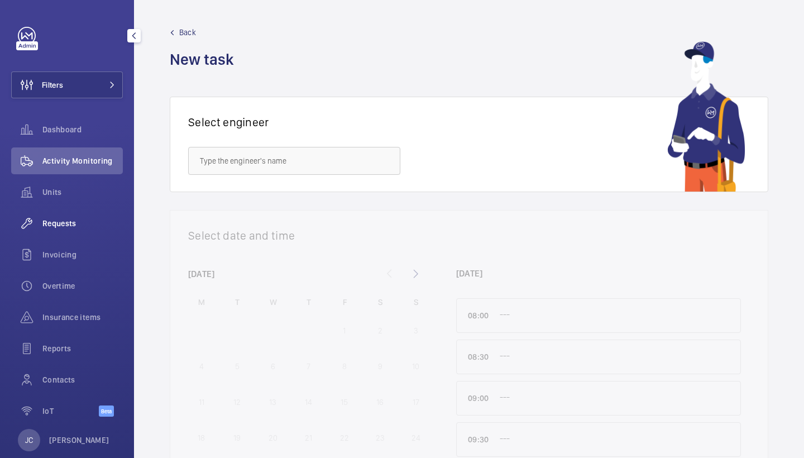
click at [80, 219] on span "Requests" at bounding box center [82, 223] width 80 height 11
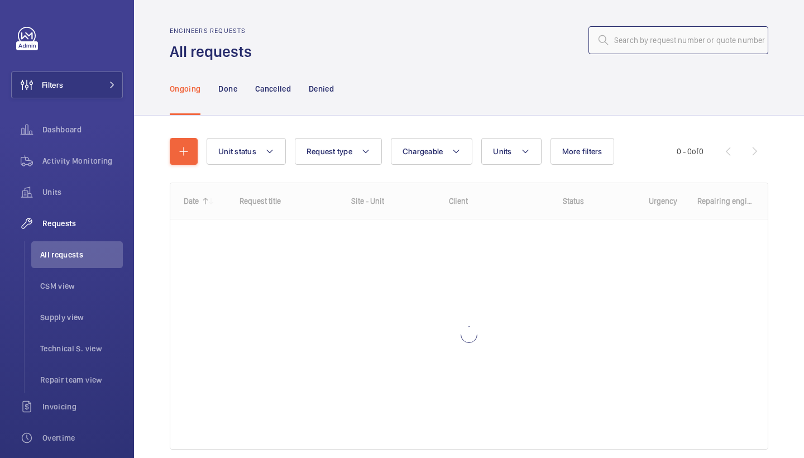
click at [639, 53] on input "text" at bounding box center [678, 40] width 180 height 28
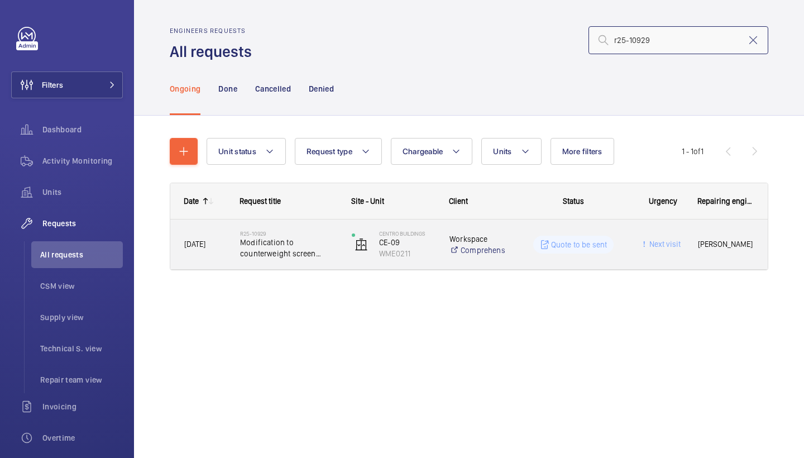
type input "r25-10929"
click at [304, 235] on h2 "R25-10929" at bounding box center [288, 233] width 97 height 7
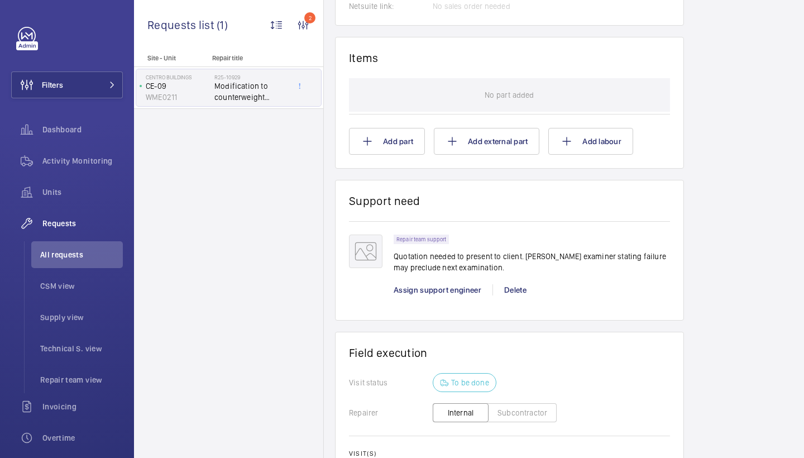
scroll to position [719, 0]
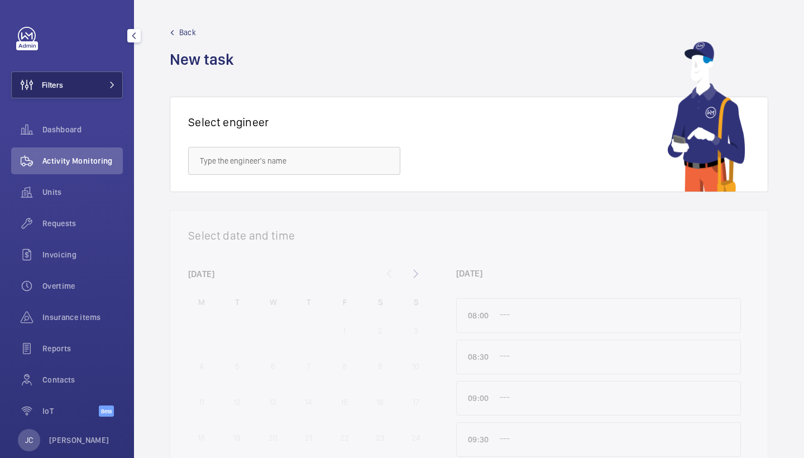
click at [103, 73] on button "Filters" at bounding box center [67, 84] width 112 height 27
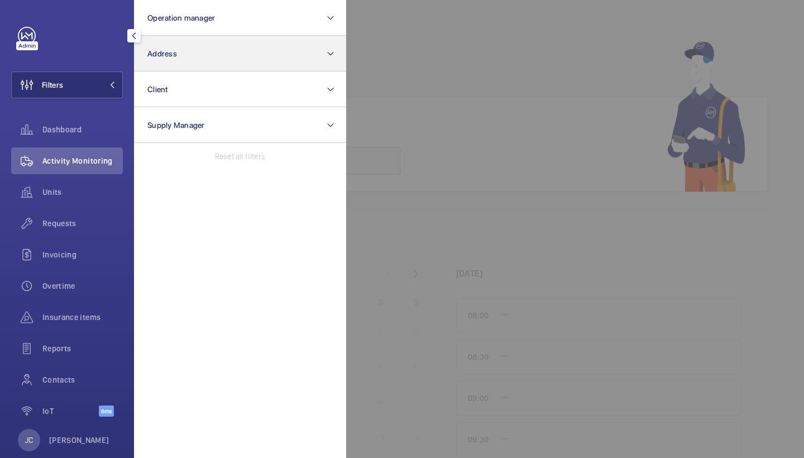
click at [175, 58] on button "Address" at bounding box center [240, 54] width 212 height 36
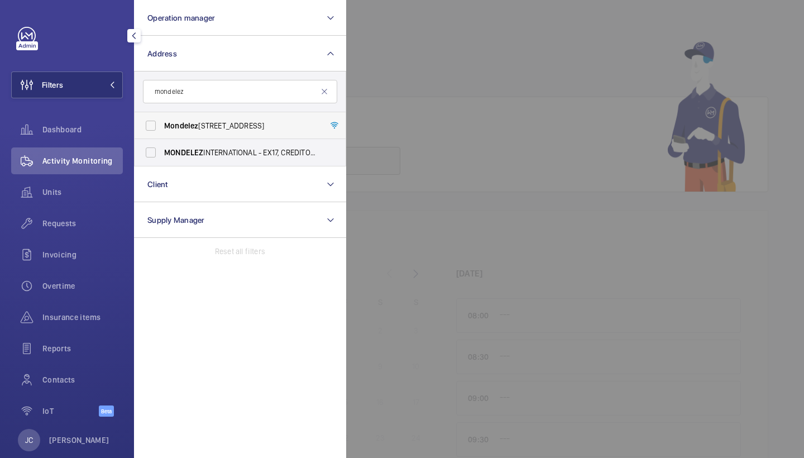
type input "mondelez"
click at [230, 138] on label "Mondelez [STREET_ADDRESS]" at bounding box center [231, 125] width 194 height 27
click at [162, 137] on input "Mondelez [STREET_ADDRESS]" at bounding box center [151, 125] width 22 height 22
checkbox input "true"
drag, startPoint x: 74, startPoint y: 226, endPoint x: 74, endPoint y: 201, distance: 24.6
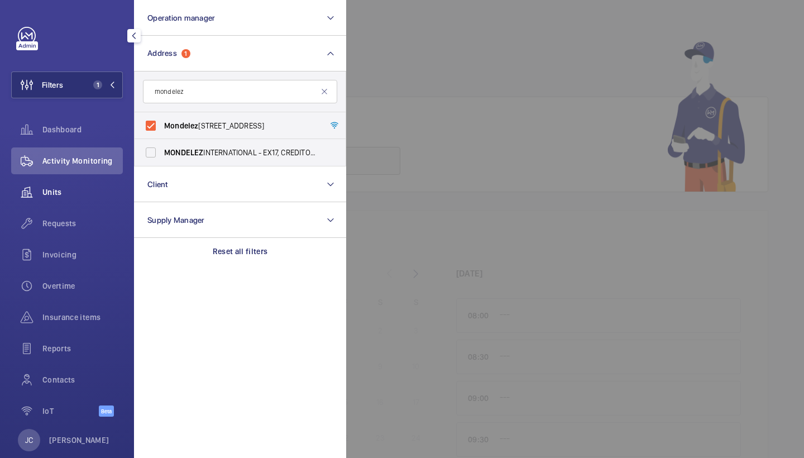
click at [74, 226] on span "Requests" at bounding box center [82, 223] width 80 height 11
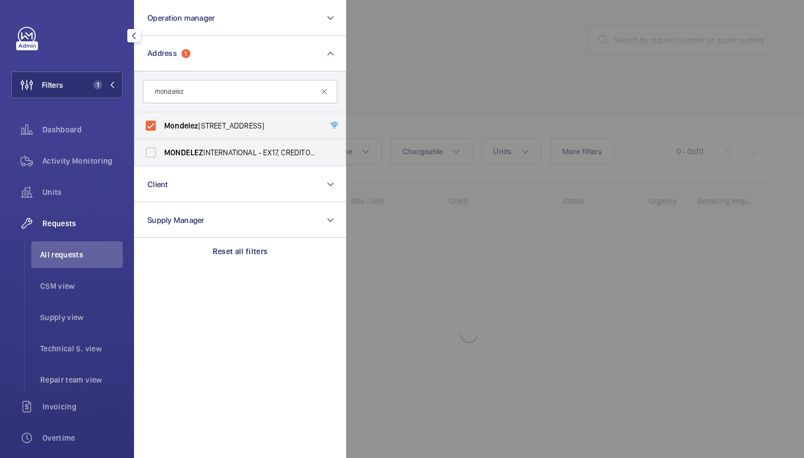
click at [458, 103] on div at bounding box center [748, 229] width 804 height 458
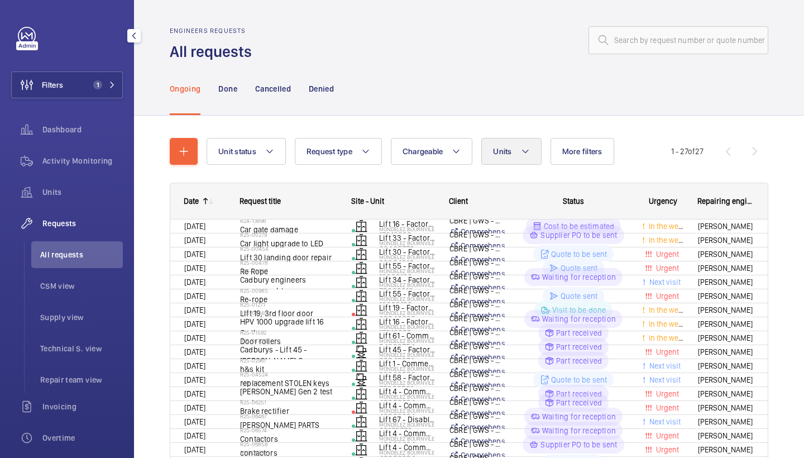
click at [502, 151] on span "Units" at bounding box center [502, 151] width 18 height 9
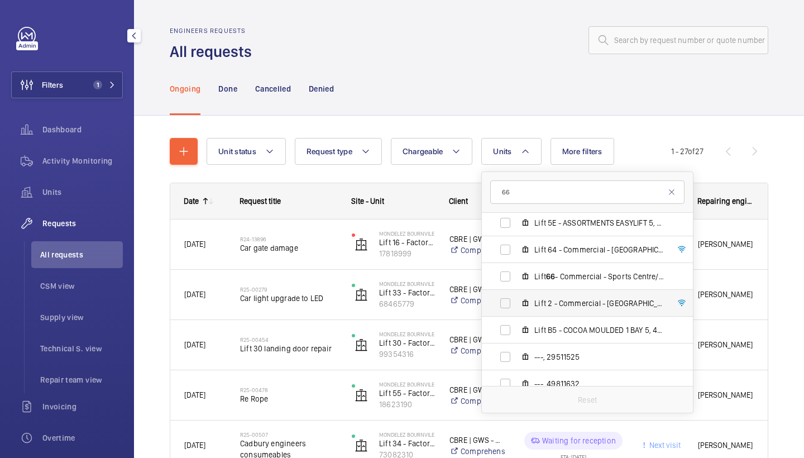
scroll to position [413, 0]
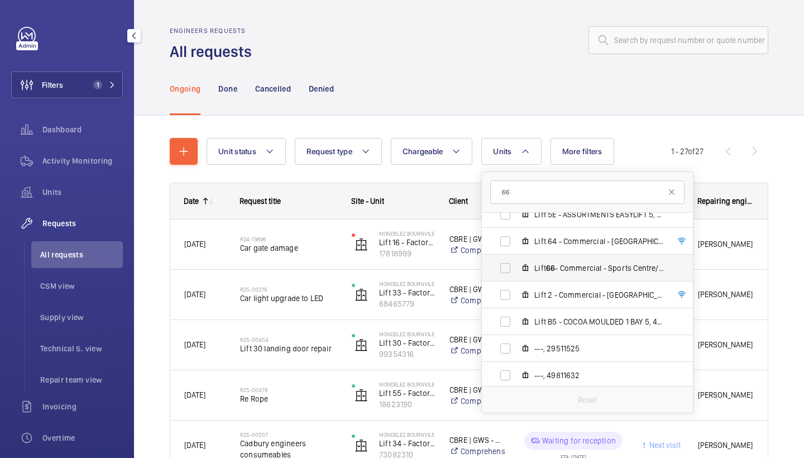
type input "66"
click at [567, 270] on span "Lift 66 - Commercial - Sports Centre/Pavilion, 50948918" at bounding box center [598, 267] width 129 height 11
click at [516, 270] on input "Lift 66 - Commercial - Sports Centre/Pavilion, 50948918" at bounding box center [505, 268] width 22 height 22
checkbox input "true"
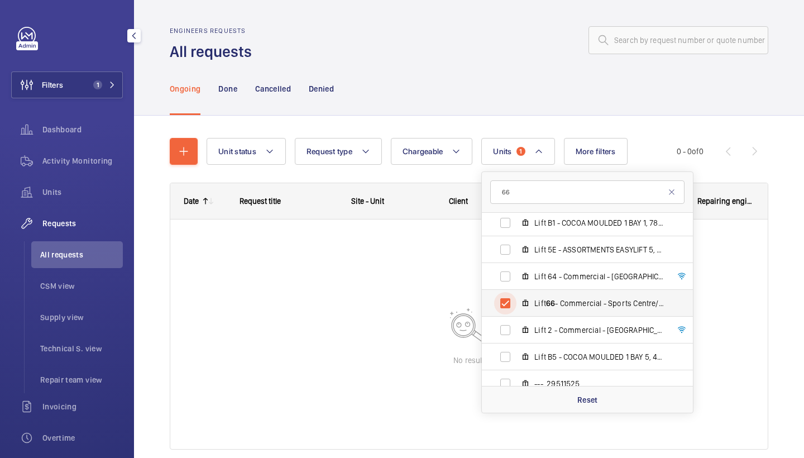
scroll to position [407, 0]
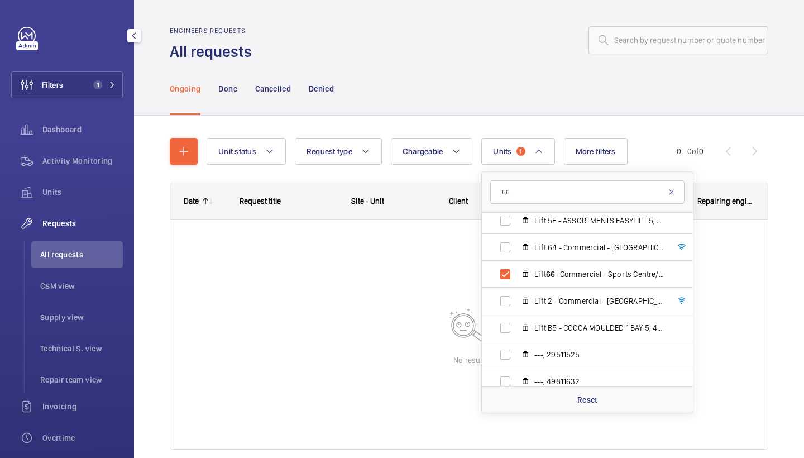
click at [541, 132] on div "Unit status Request type Chargeable Units 1 66 Mondelez Bournvile - Bournville …" at bounding box center [469, 298] width 598 height 356
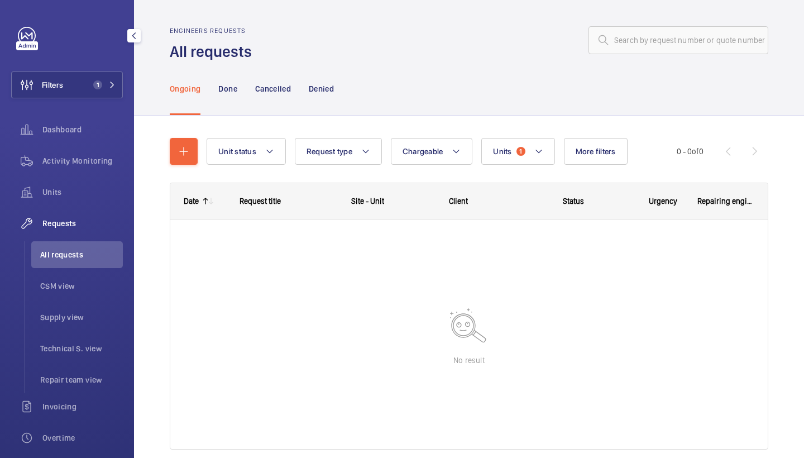
click at [218, 95] on nav "Ongoing Done Cancelled Denied" at bounding box center [252, 88] width 164 height 53
click at [220, 85] on p "Done" at bounding box center [227, 88] width 18 height 11
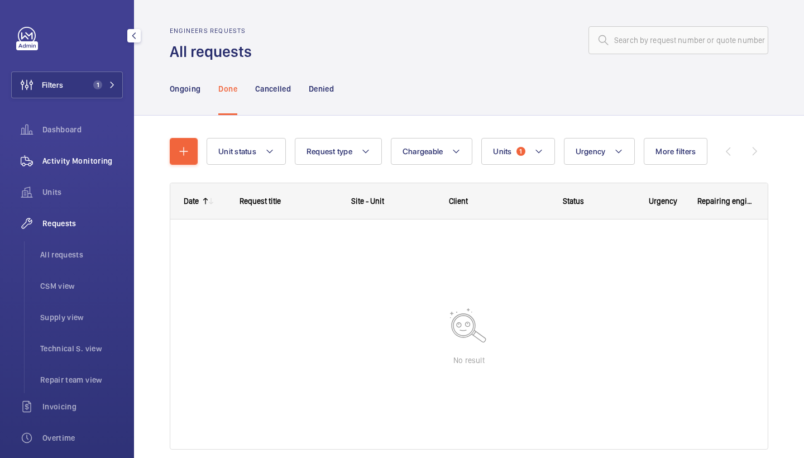
click at [94, 155] on div "Activity Monitoring" at bounding box center [67, 160] width 112 height 27
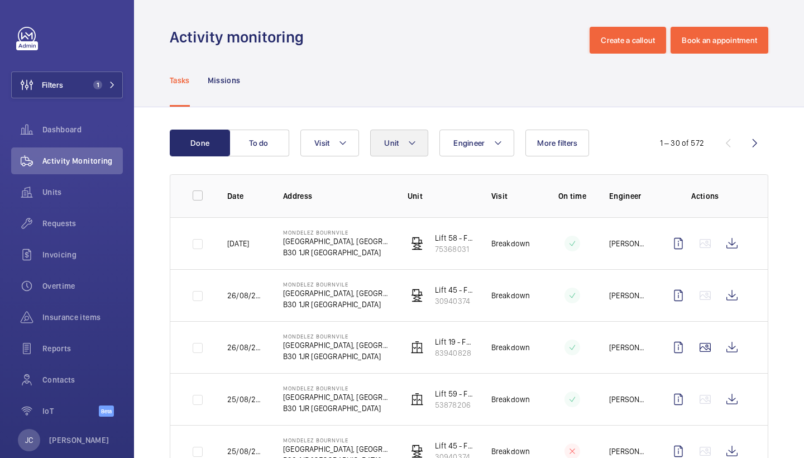
click at [423, 144] on button "Unit" at bounding box center [399, 142] width 58 height 27
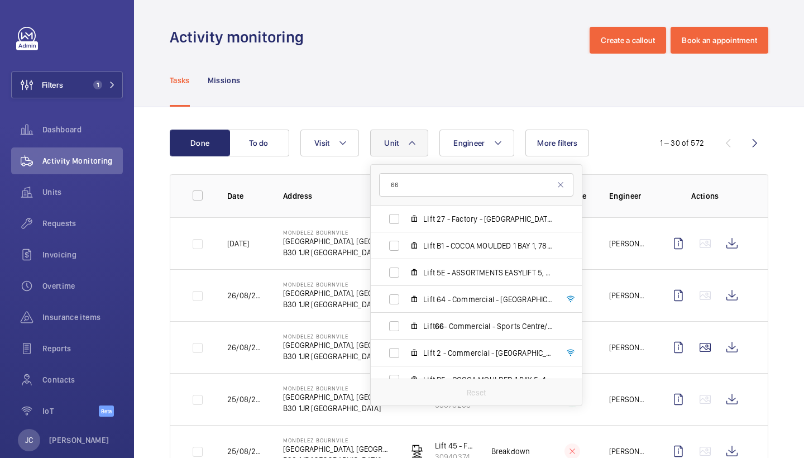
scroll to position [349, 0]
type input "66"
click at [470, 326] on span "Lift 66 - Commercial - Sports Centre/Pavilion, 50948918" at bounding box center [487, 325] width 129 height 11
click at [405, 326] on input "Lift 66 - Commercial - Sports Centre/Pavilion, 50948918" at bounding box center [394, 325] width 22 height 22
checkbox input "true"
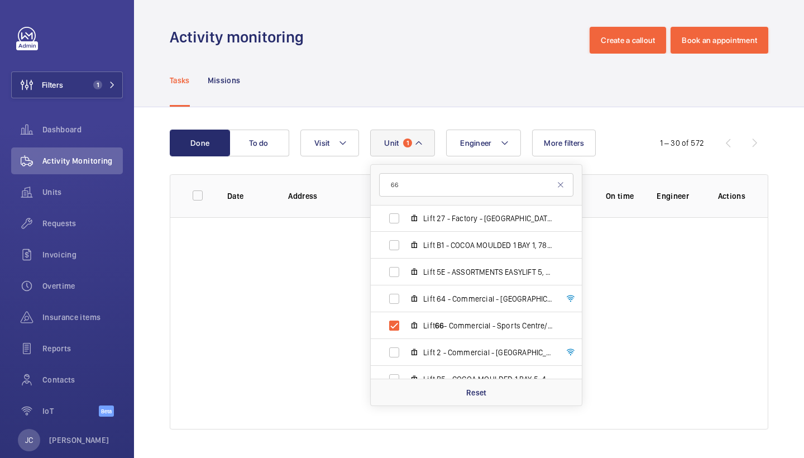
click at [482, 79] on div "Tasks Missions" at bounding box center [469, 80] width 598 height 53
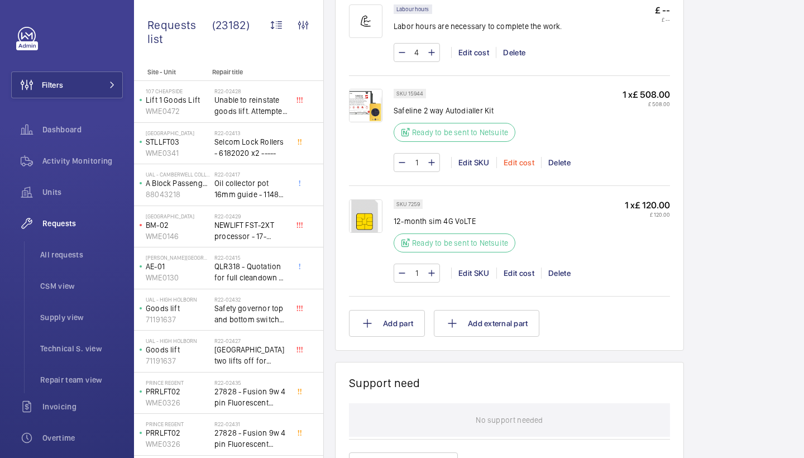
scroll to position [768, 0]
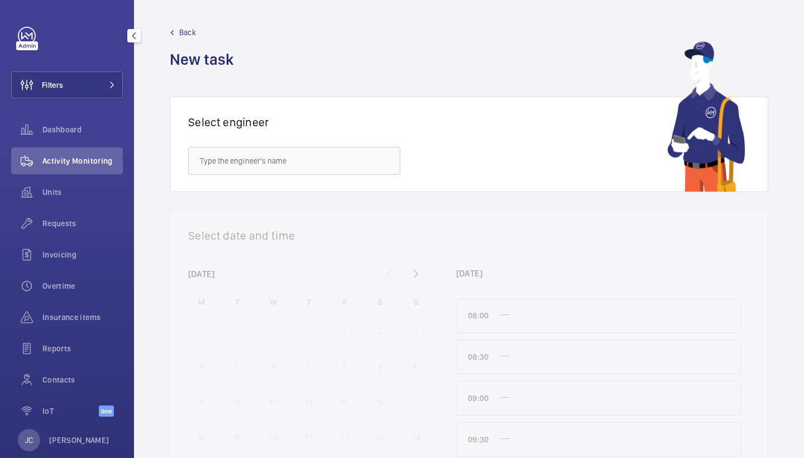
click at [100, 78] on button "Filters" at bounding box center [67, 84] width 112 height 27
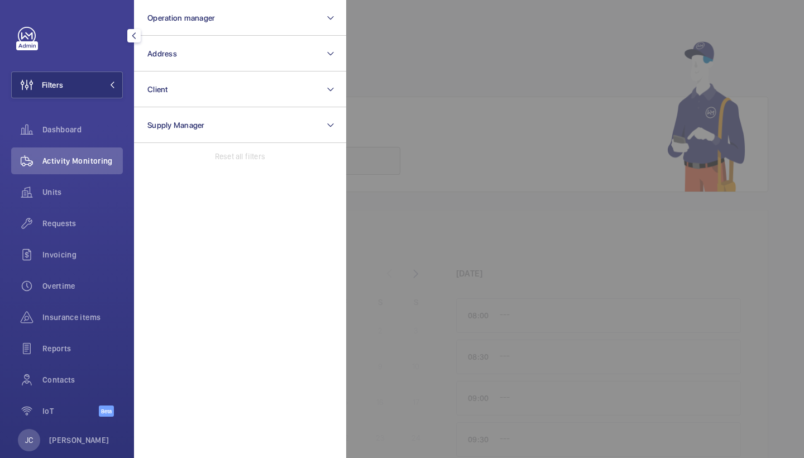
click at [187, 47] on button "Address" at bounding box center [240, 54] width 212 height 36
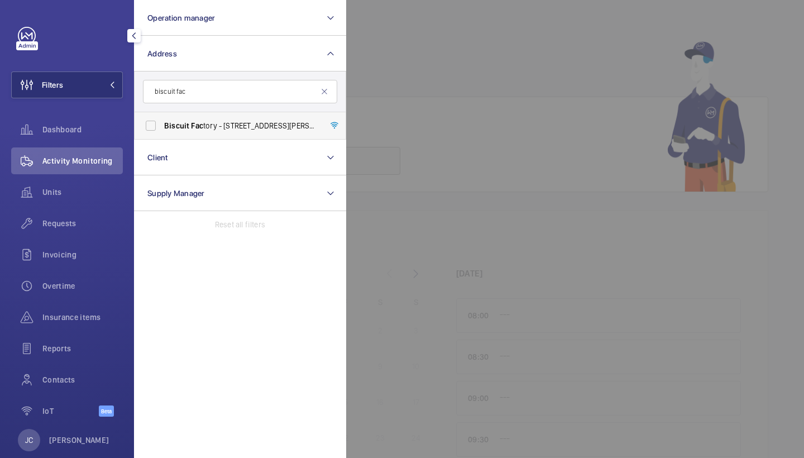
type input "biscuit fac"
click at [233, 123] on span "Biscuit Fac tory - [STREET_ADDRESS][PERSON_NAME]" at bounding box center [240, 125] width 153 height 11
click at [162, 123] on input "Biscuit Fac tory - [STREET_ADDRESS][PERSON_NAME]" at bounding box center [151, 125] width 22 height 22
checkbox input "true"
click at [73, 229] on div "Requests" at bounding box center [67, 223] width 112 height 27
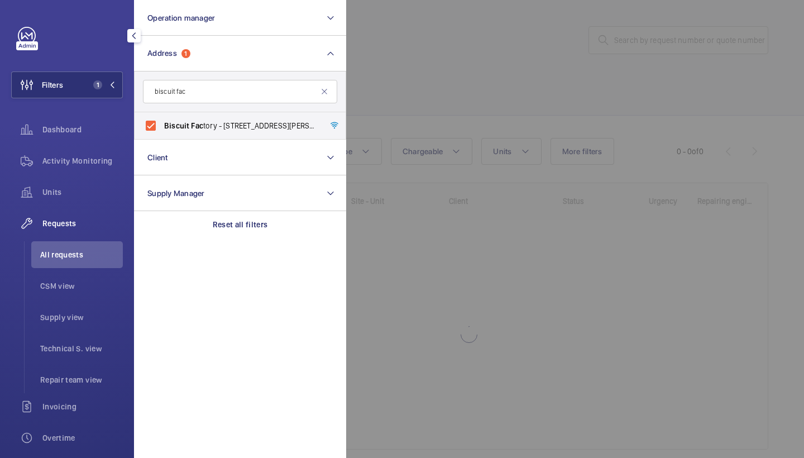
click at [485, 108] on div at bounding box center [748, 229] width 804 height 458
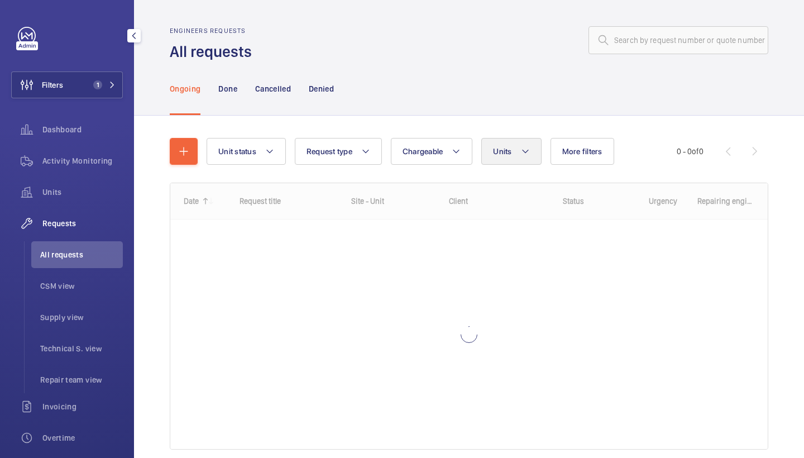
click at [523, 152] on mat-icon at bounding box center [525, 151] width 9 height 13
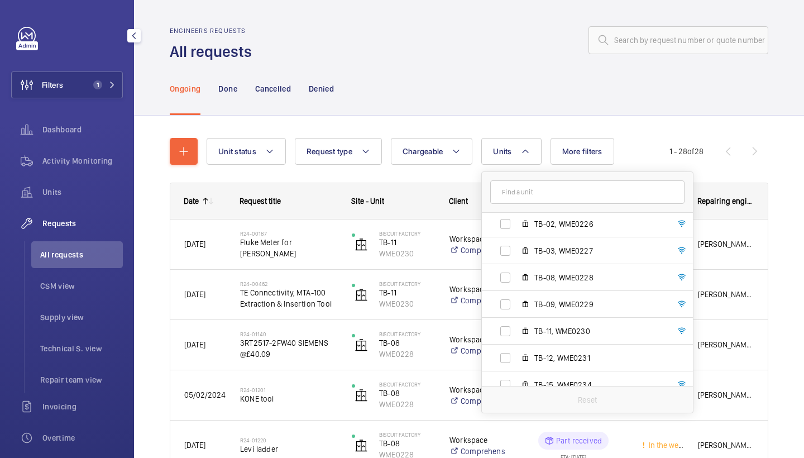
scroll to position [55, 0]
click at [550, 272] on span "TB-08, WME0228" at bounding box center [598, 277] width 129 height 11
click at [516, 272] on input "TB-08, WME0228" at bounding box center [505, 278] width 22 height 22
checkbox input "true"
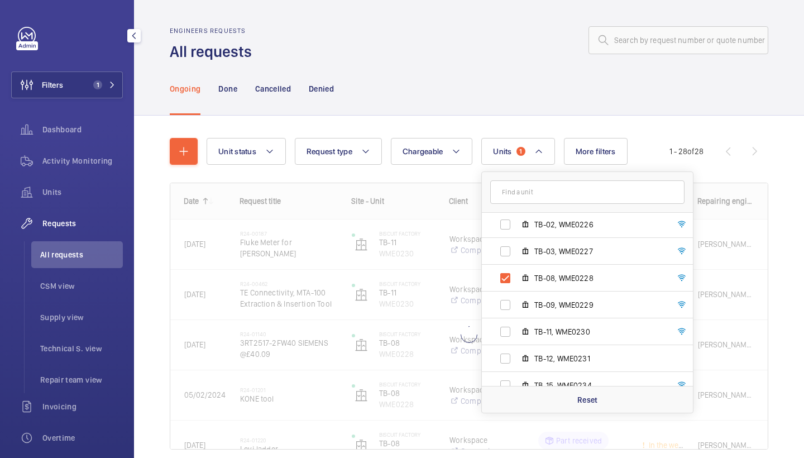
click at [494, 108] on div "Ongoing Done Cancelled Denied" at bounding box center [469, 88] width 598 height 53
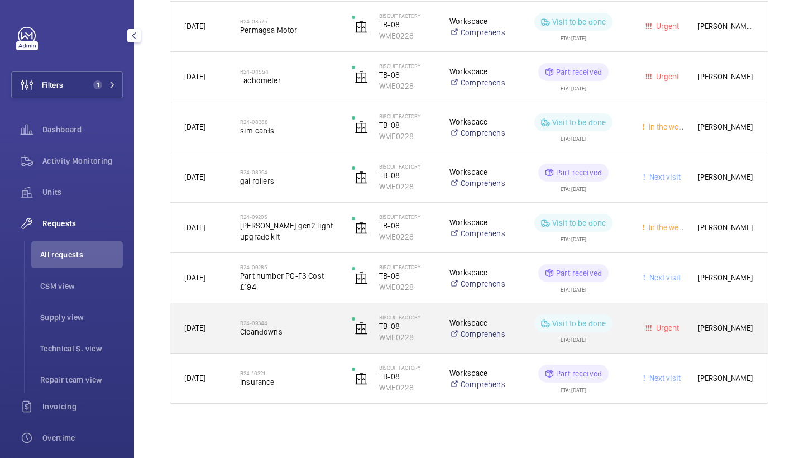
scroll to position [720, 0]
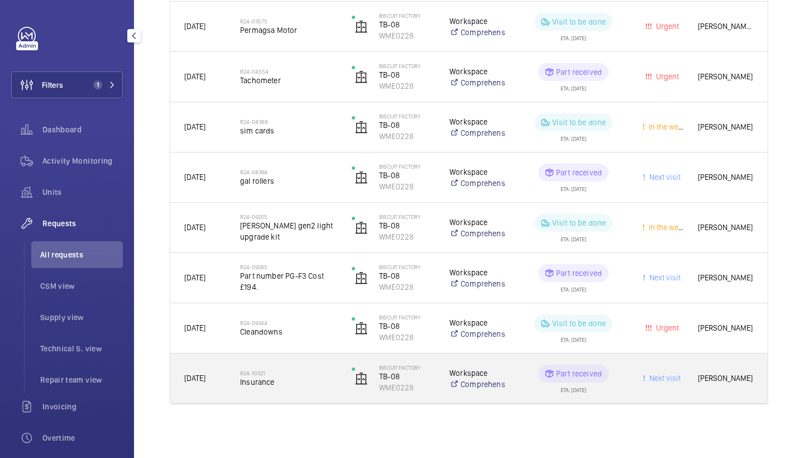
click at [281, 372] on h2 "R24-10321" at bounding box center [288, 372] width 97 height 7
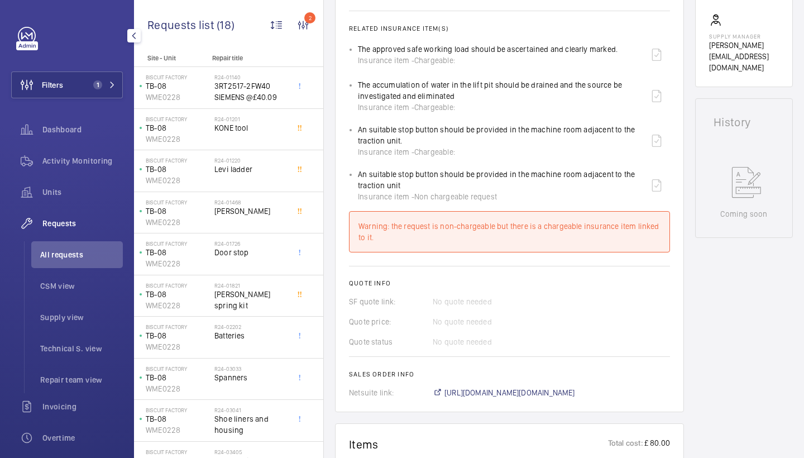
scroll to position [914, 0]
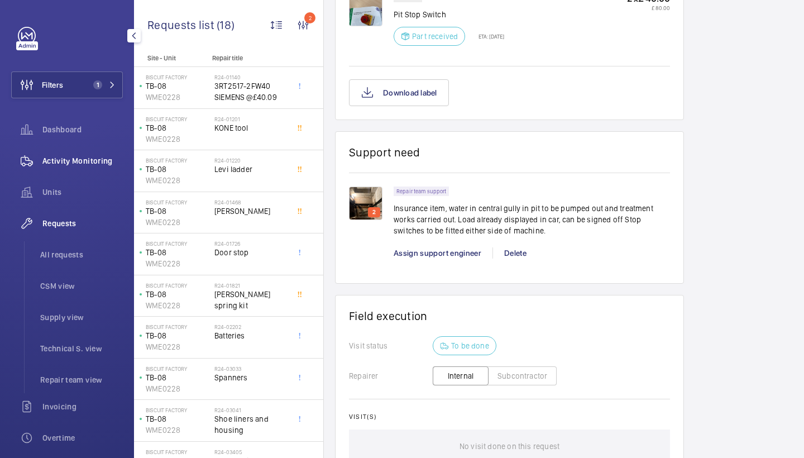
click at [64, 160] on span "Activity Monitoring" at bounding box center [82, 160] width 80 height 11
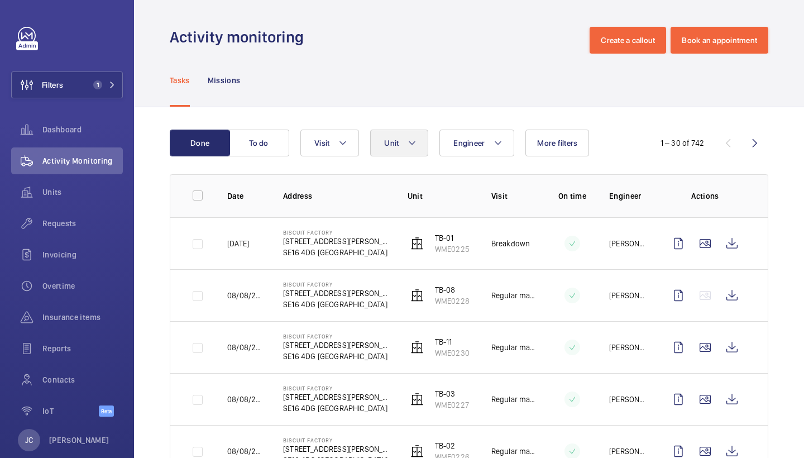
click at [397, 137] on button "Unit" at bounding box center [399, 142] width 58 height 27
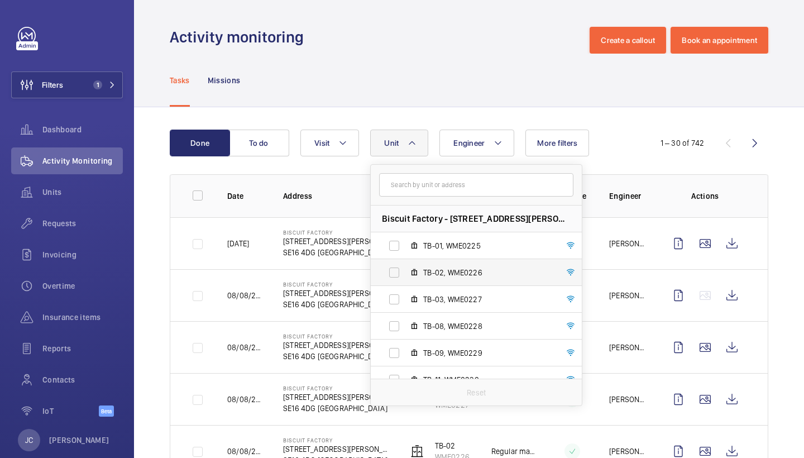
scroll to position [82, 0]
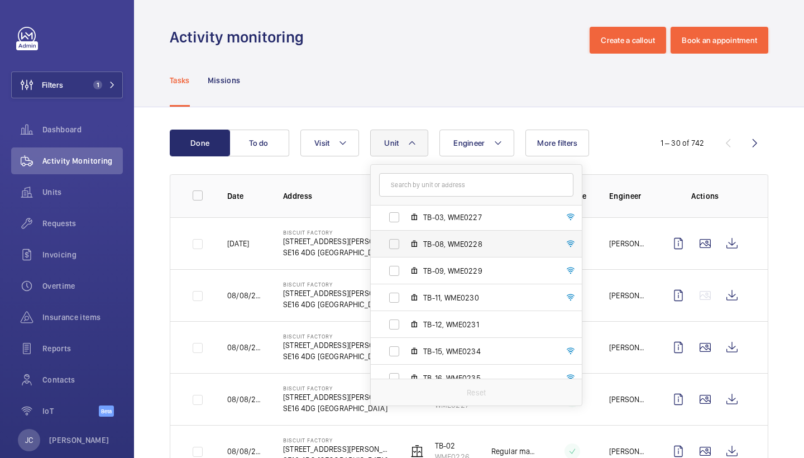
click at [479, 250] on label "TB-08, WME0228" at bounding box center [467, 243] width 193 height 27
click at [405, 250] on input "TB-08, WME0228" at bounding box center [394, 244] width 22 height 22
checkbox input "true"
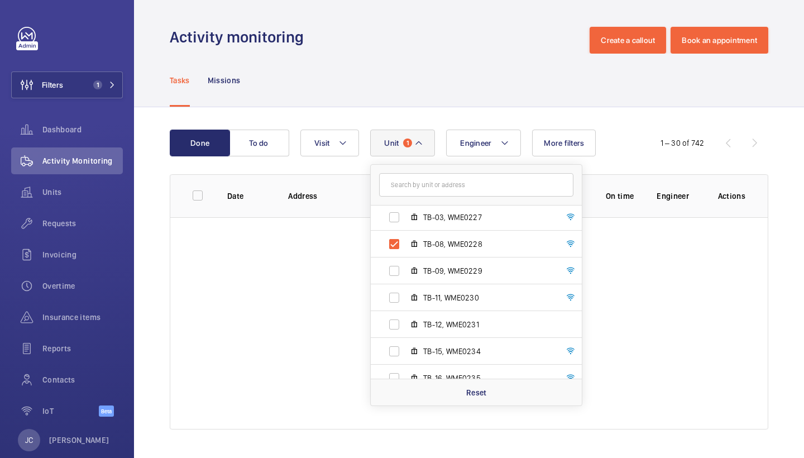
click at [456, 91] on div "Tasks Missions" at bounding box center [469, 80] width 598 height 53
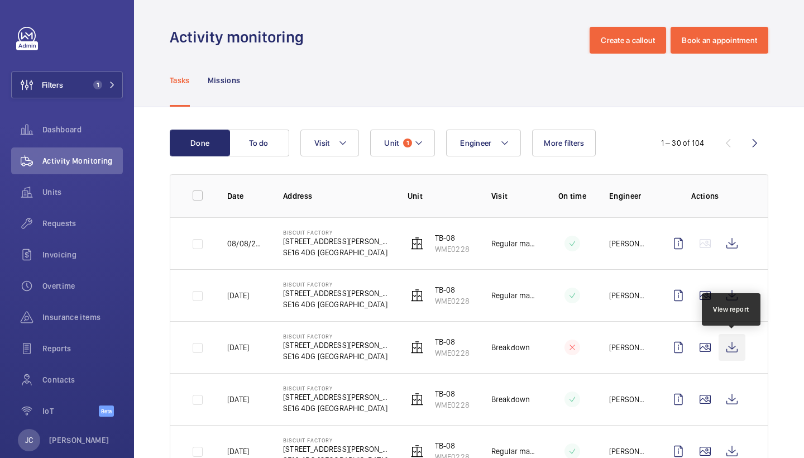
click at [731, 348] on wm-front-icon-button at bounding box center [731, 347] width 27 height 27
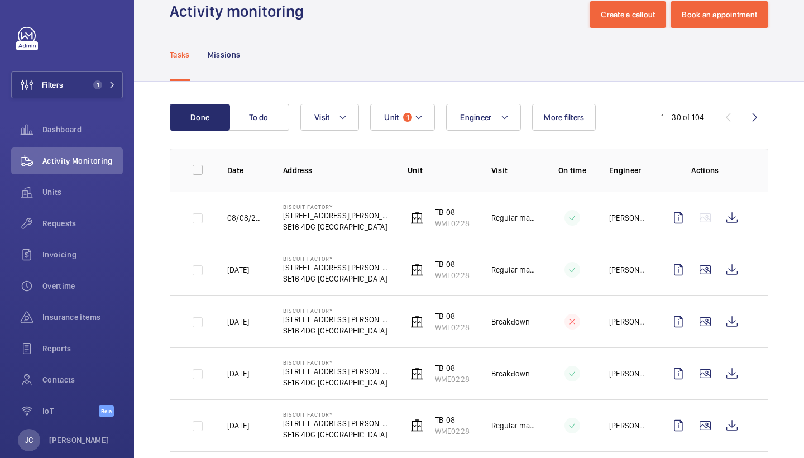
scroll to position [27, 0]
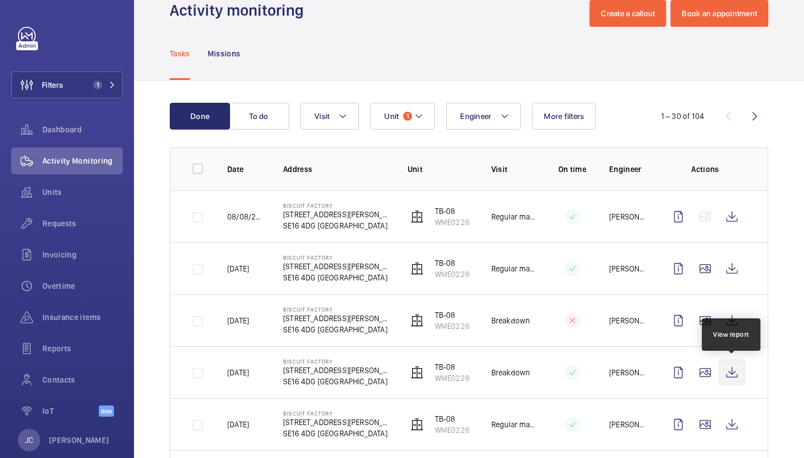
click at [728, 367] on wm-front-icon-button at bounding box center [731, 372] width 27 height 27
click at [395, 113] on span "Unit" at bounding box center [391, 116] width 15 height 9
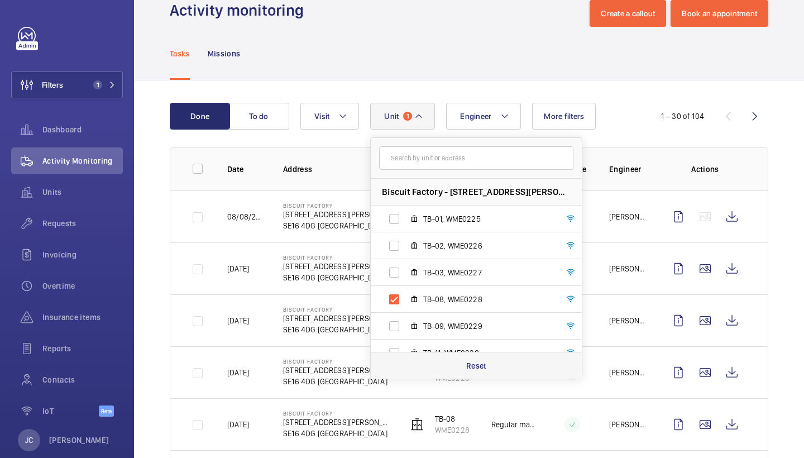
click at [482, 367] on p "Reset" at bounding box center [476, 365] width 21 height 11
